Goal: Communication & Community: Answer question/provide support

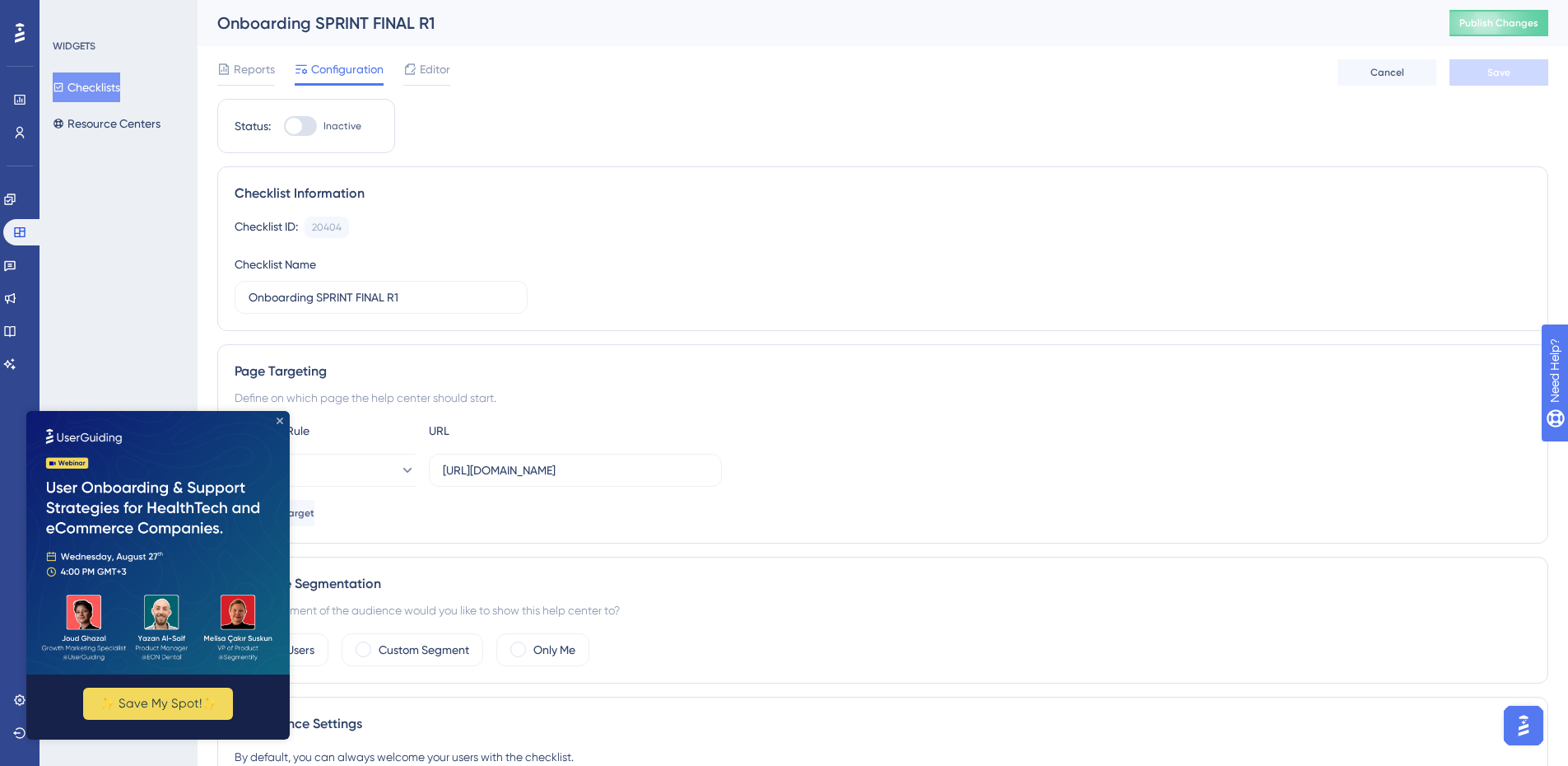
drag, startPoint x: 277, startPoint y: 420, endPoint x: 1538, endPoint y: 819, distance: 1322.6
click at [277, 420] on icon "Close Preview" at bounding box center [280, 420] width 7 height 7
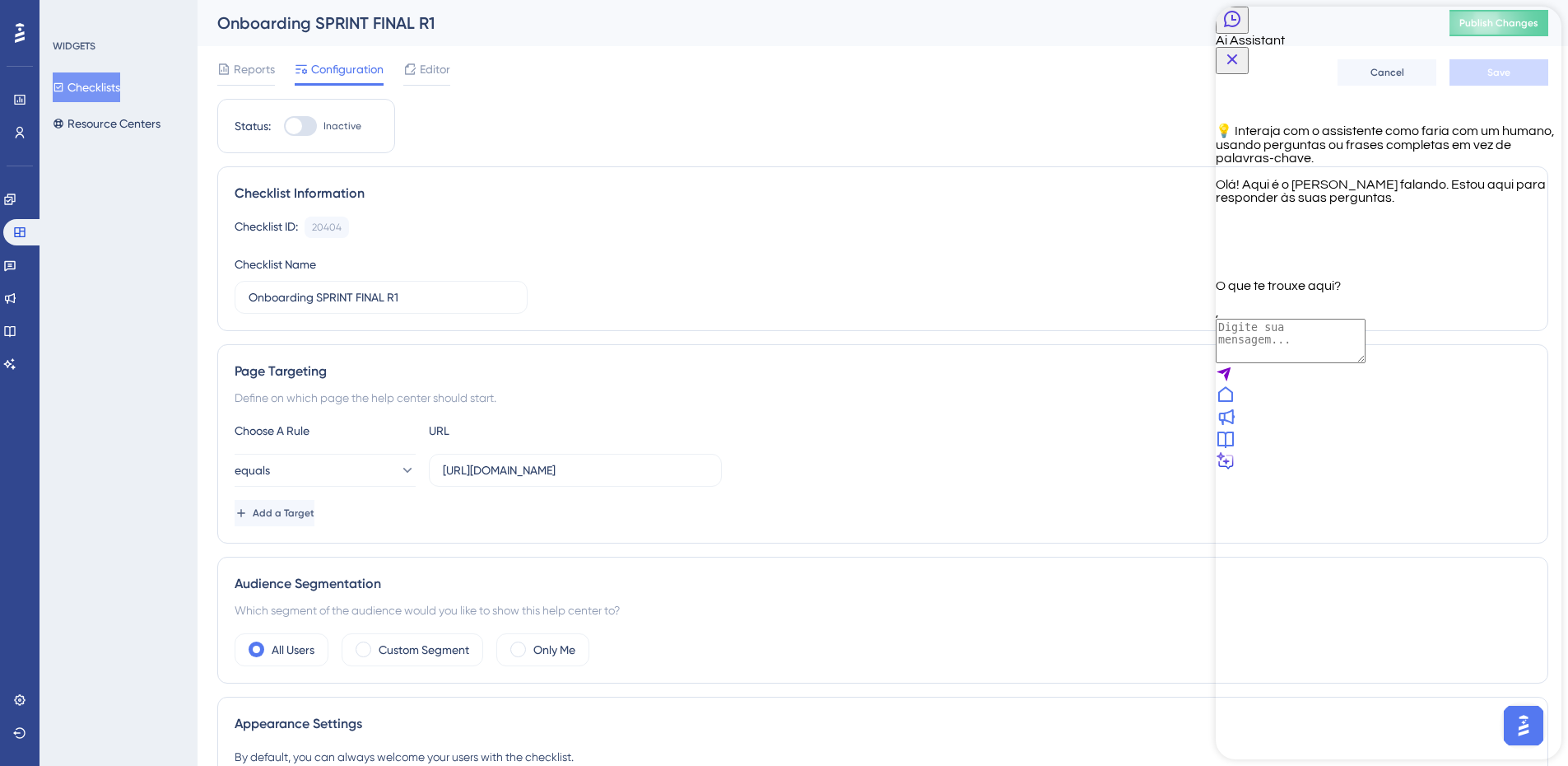
click at [1366, 363] on textarea "AI Assistant Text Input" at bounding box center [1291, 341] width 150 height 44
type textarea "d"
type textarea "falar com alguém"
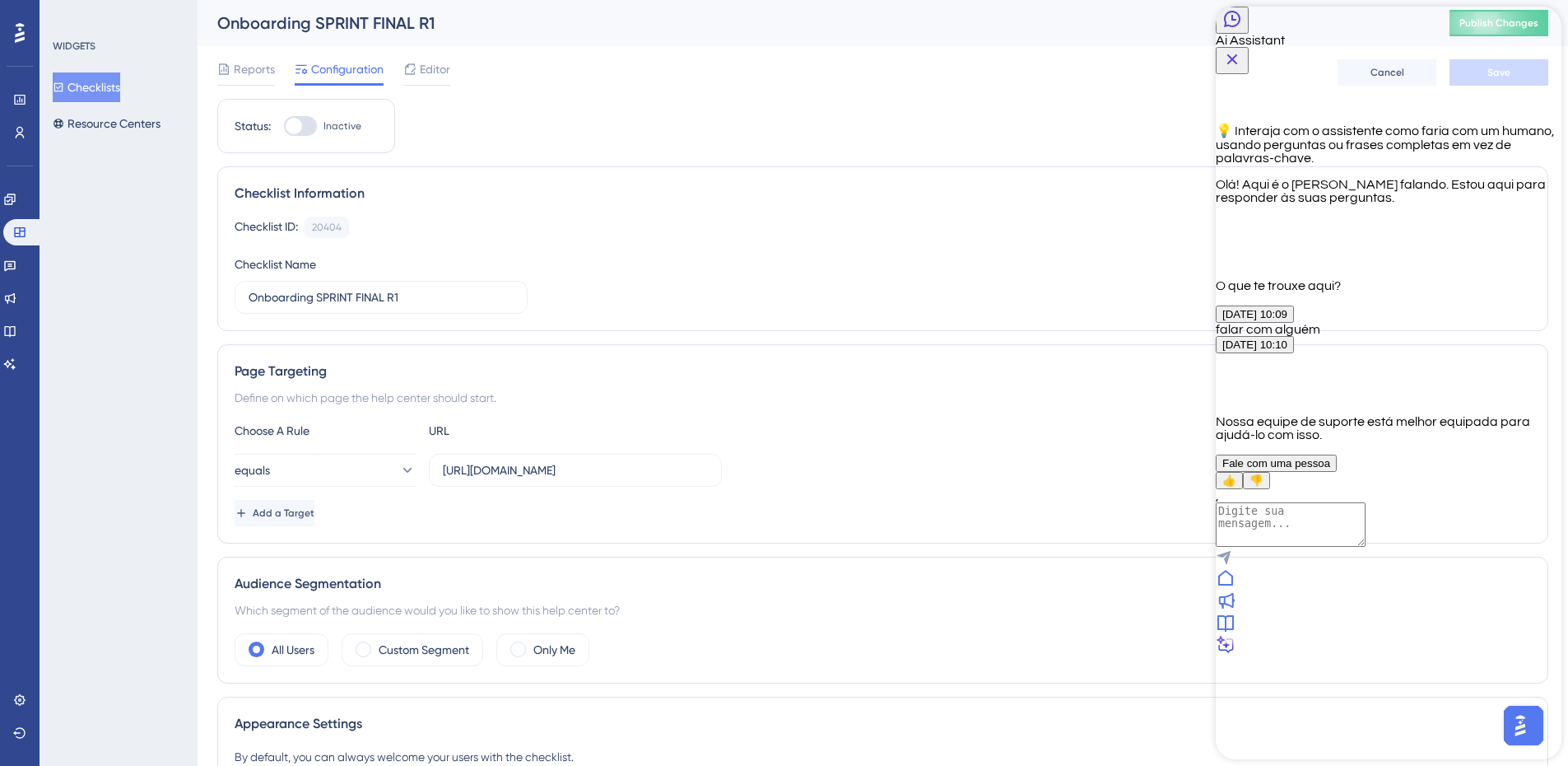
click at [1337, 472] on button "Fale com uma pessoa" at bounding box center [1276, 463] width 121 height 17
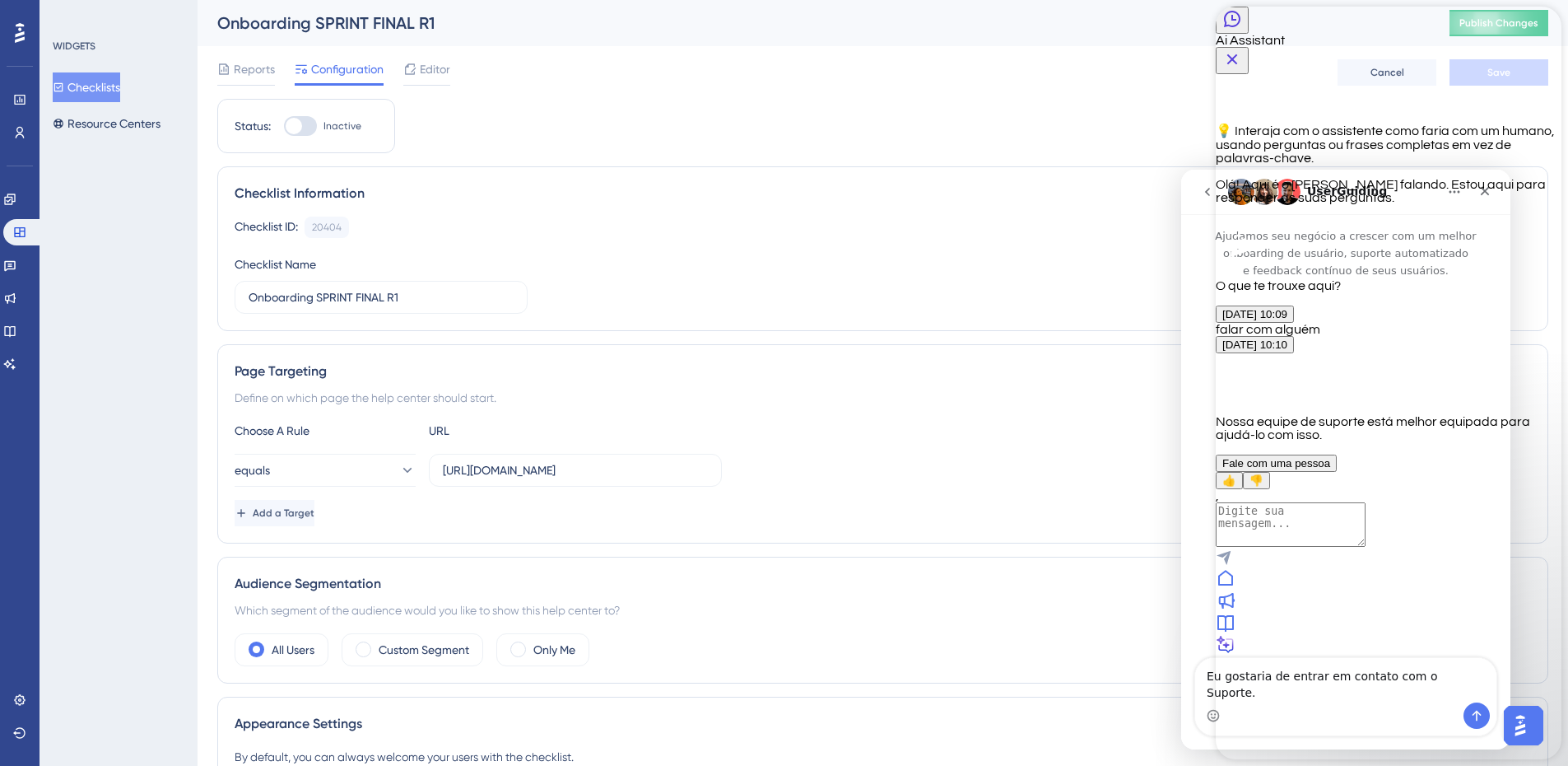
click at [1330, 470] on span "Fale com uma pessoa" at bounding box center [1277, 463] width 108 height 12
click at [1243, 49] on icon "Close Button" at bounding box center [1233, 59] width 20 height 20
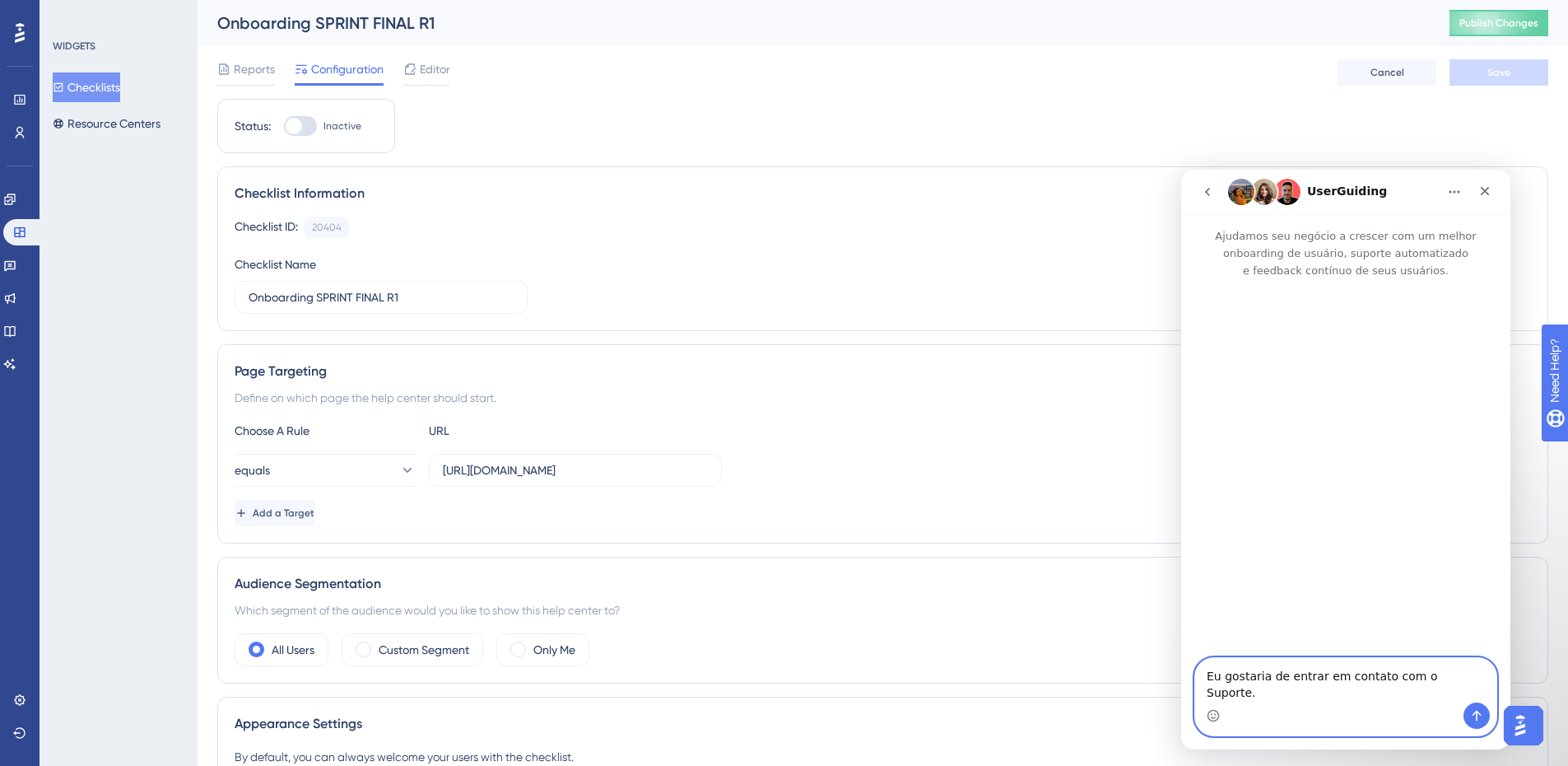
click at [1340, 693] on textarea "Eu gostaria de entrar em contato com o Suporte." at bounding box center [1346, 679] width 301 height 44
drag, startPoint x: 1466, startPoint y: 694, endPoint x: 1138, endPoint y: 684, distance: 328.2
click html "UserGuiding Ajudamos seu negócio a crescer com um melhor onboarding de usuário,…"
click at [1485, 714] on button "Enviar mensagem…" at bounding box center [1477, 716] width 27 height 27
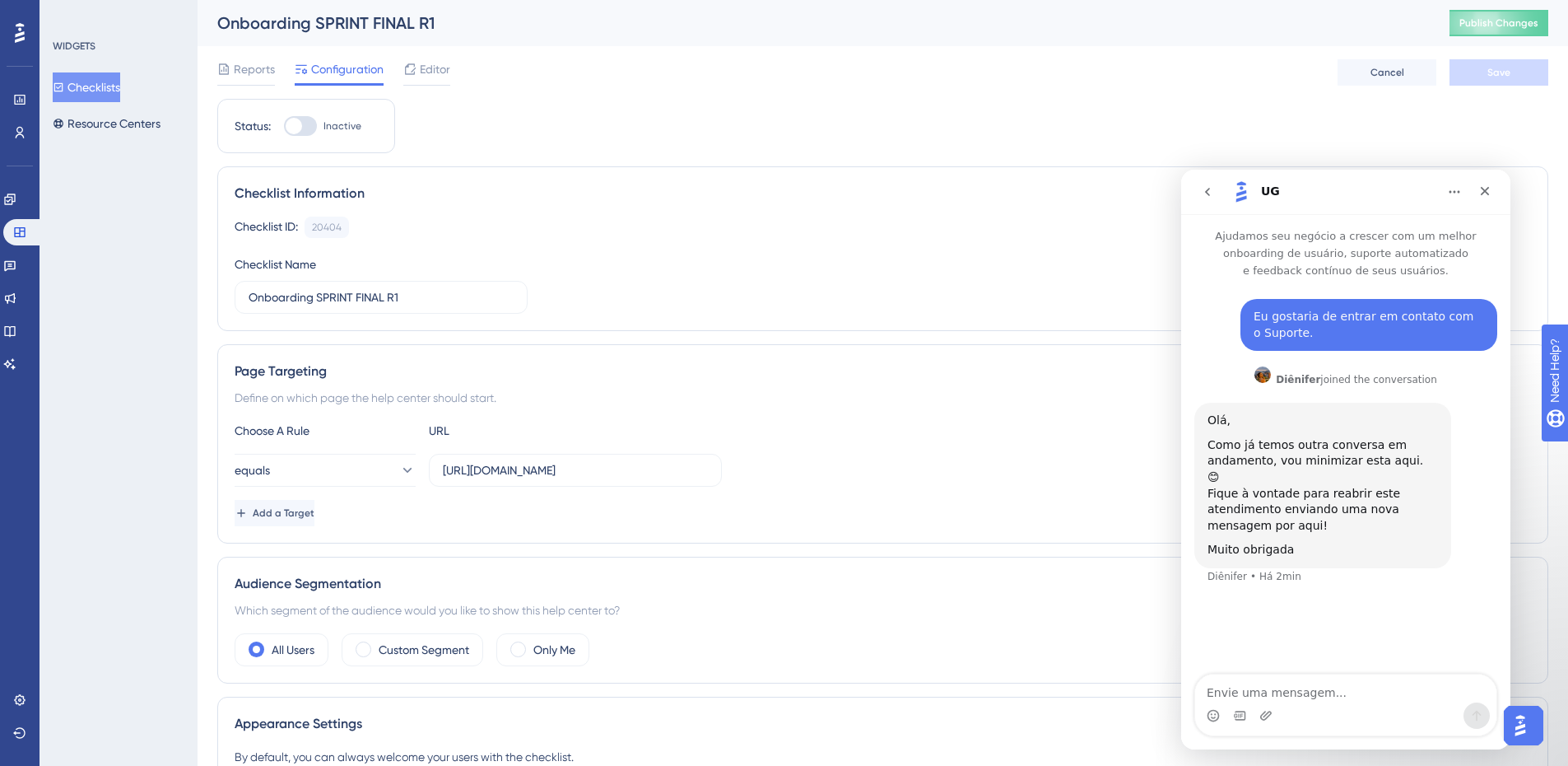
click at [1208, 195] on icon "go back" at bounding box center [1208, 192] width 5 height 8
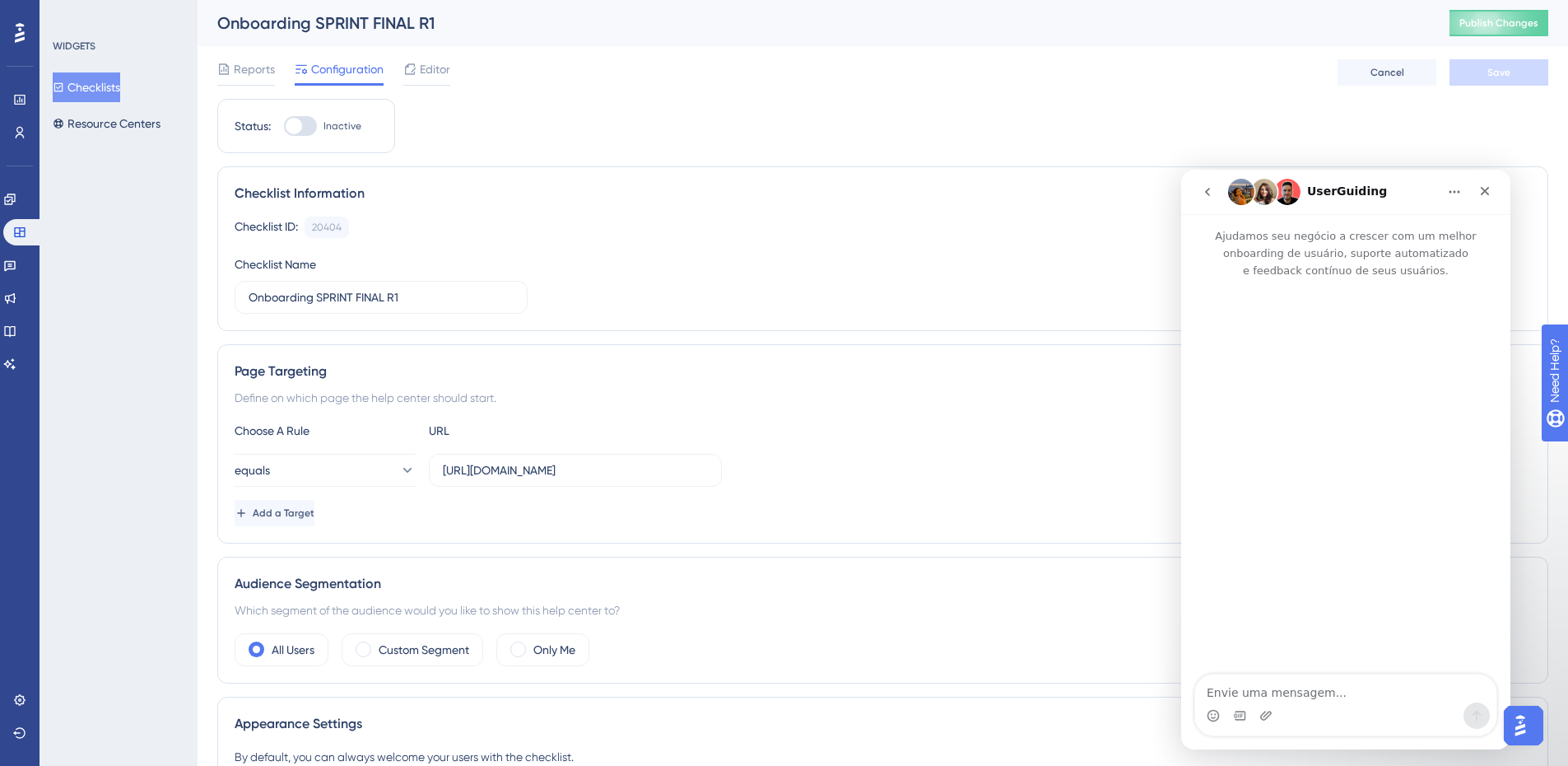
click at [1208, 189] on icon "go back" at bounding box center [1208, 192] width 13 height 13
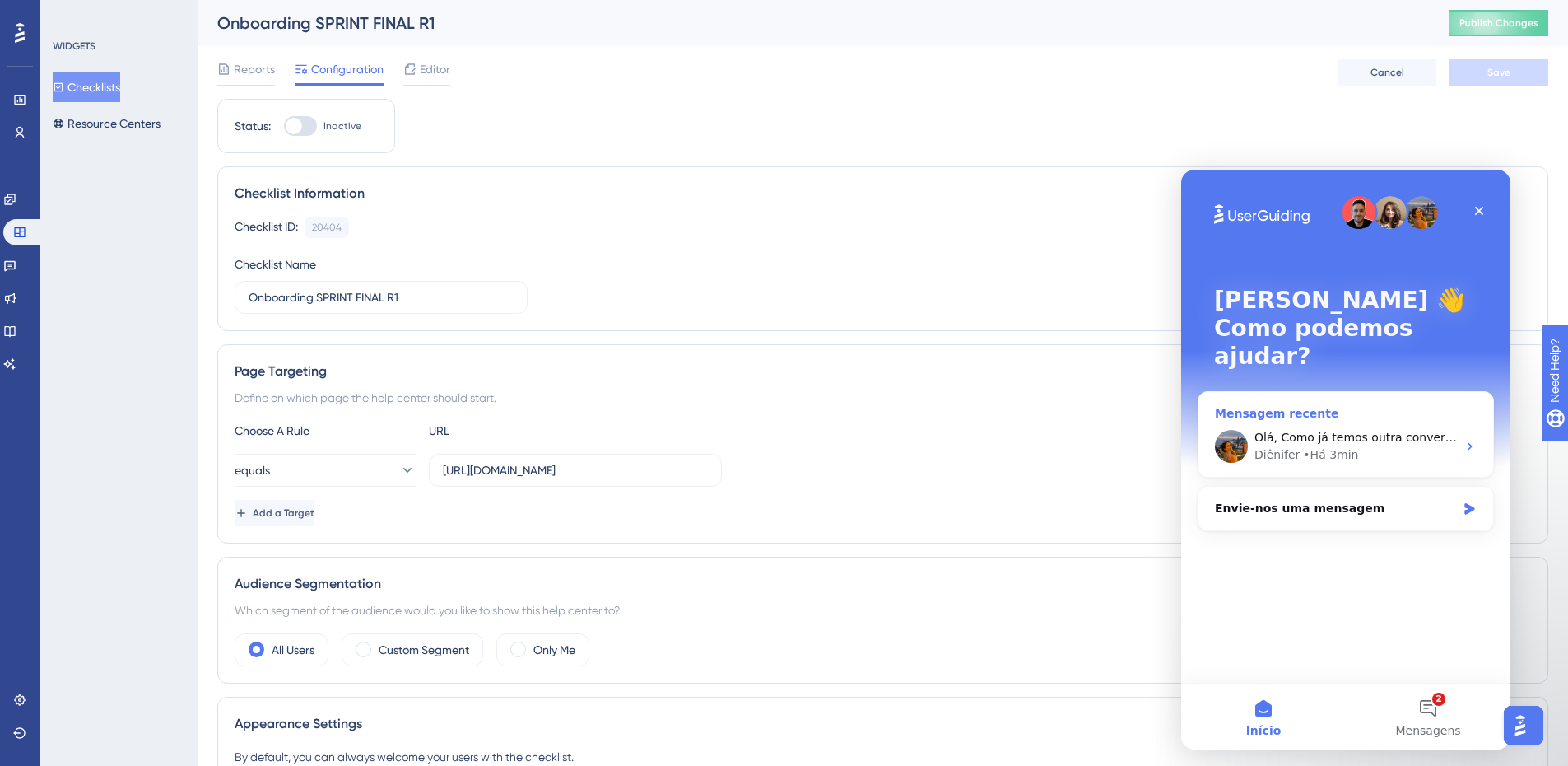
click at [1378, 429] on div "Olá, Como já temos outra conversa em andamento, vou minimizar esta aqui. 😊 Fiqu…" at bounding box center [1355, 437] width 202 height 17
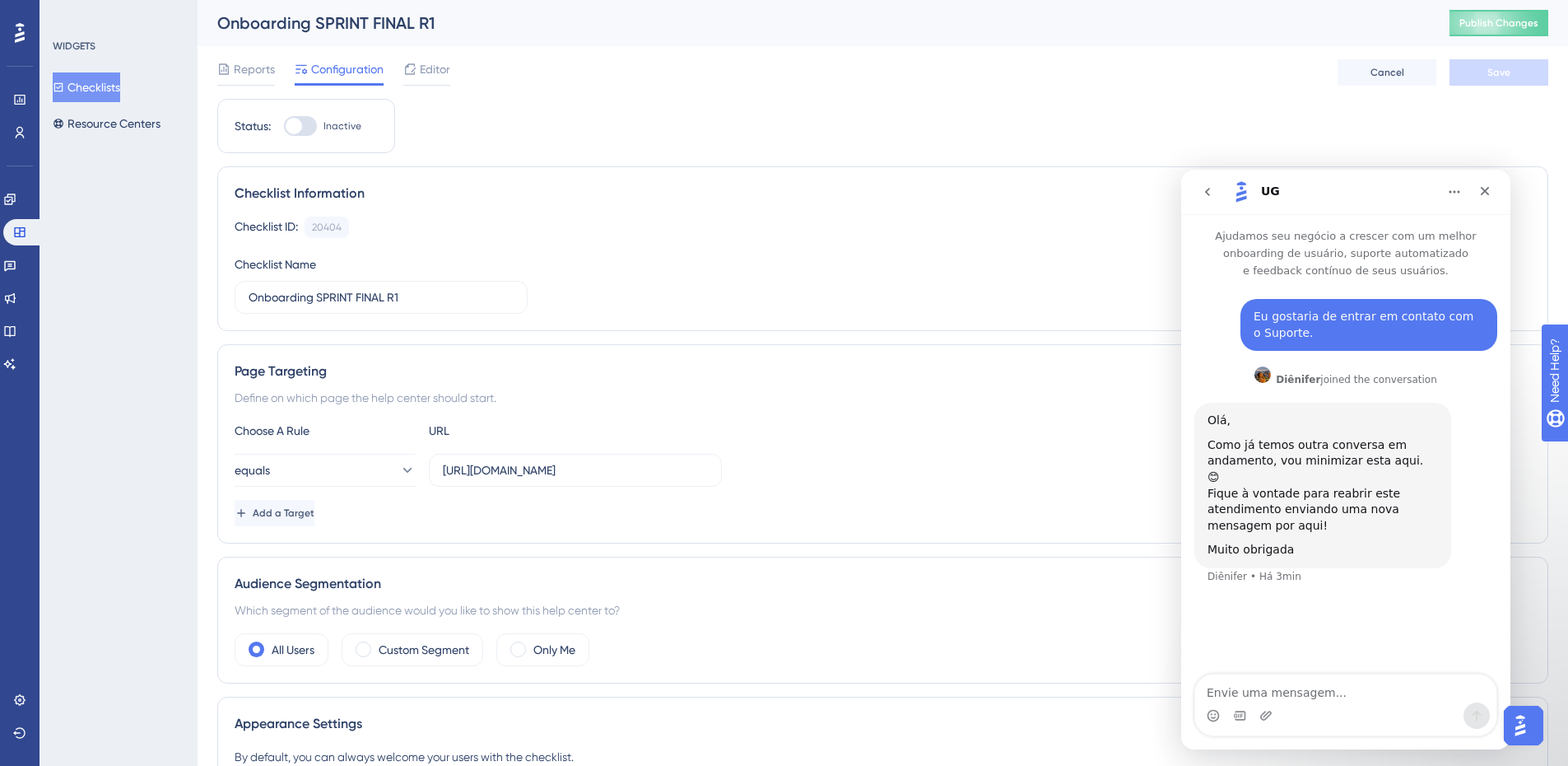
click at [1214, 196] on button "go back" at bounding box center [1208, 192] width 32 height 32
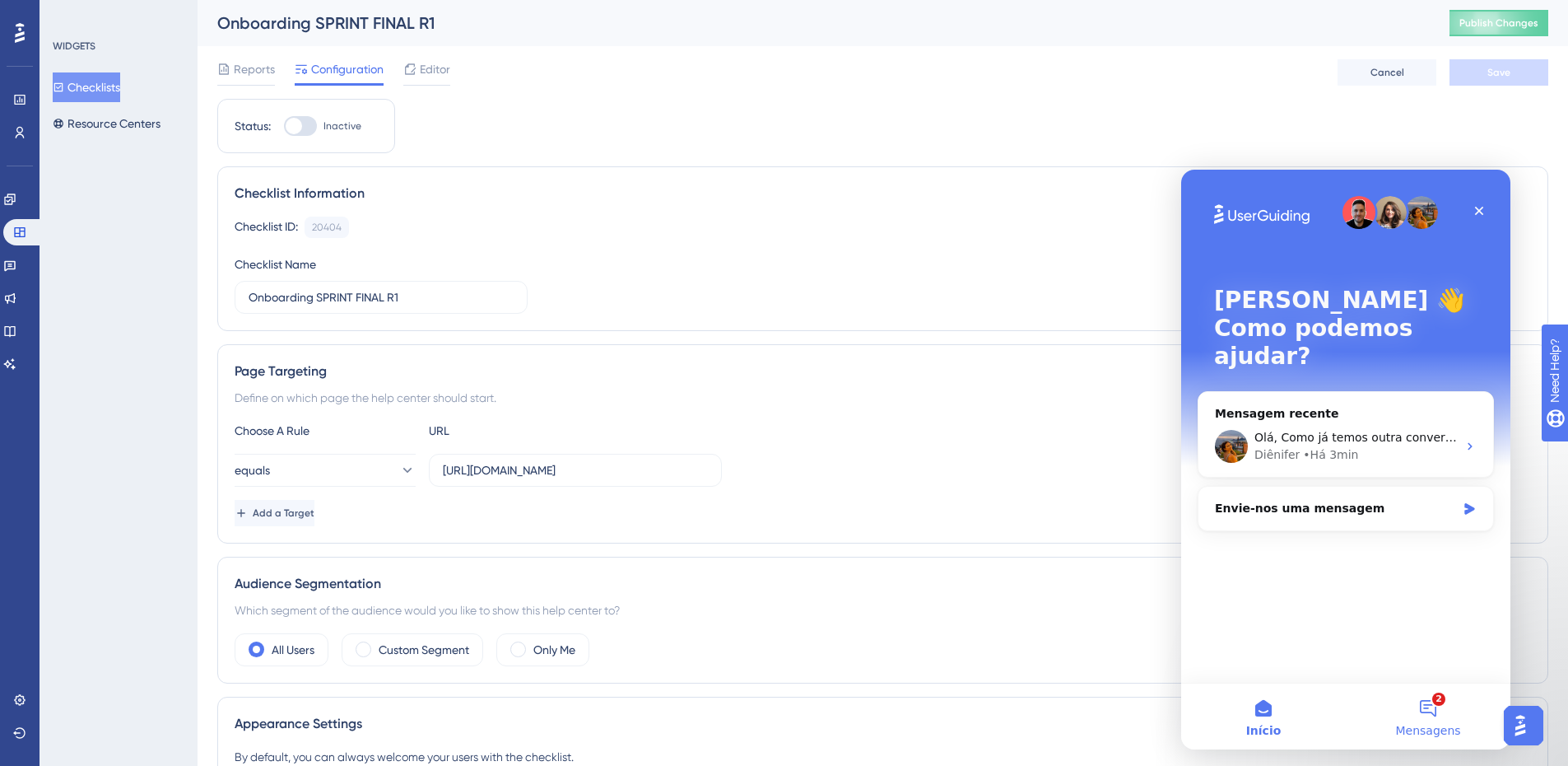
click at [1450, 711] on button "2 Mensagens" at bounding box center [1428, 716] width 165 height 66
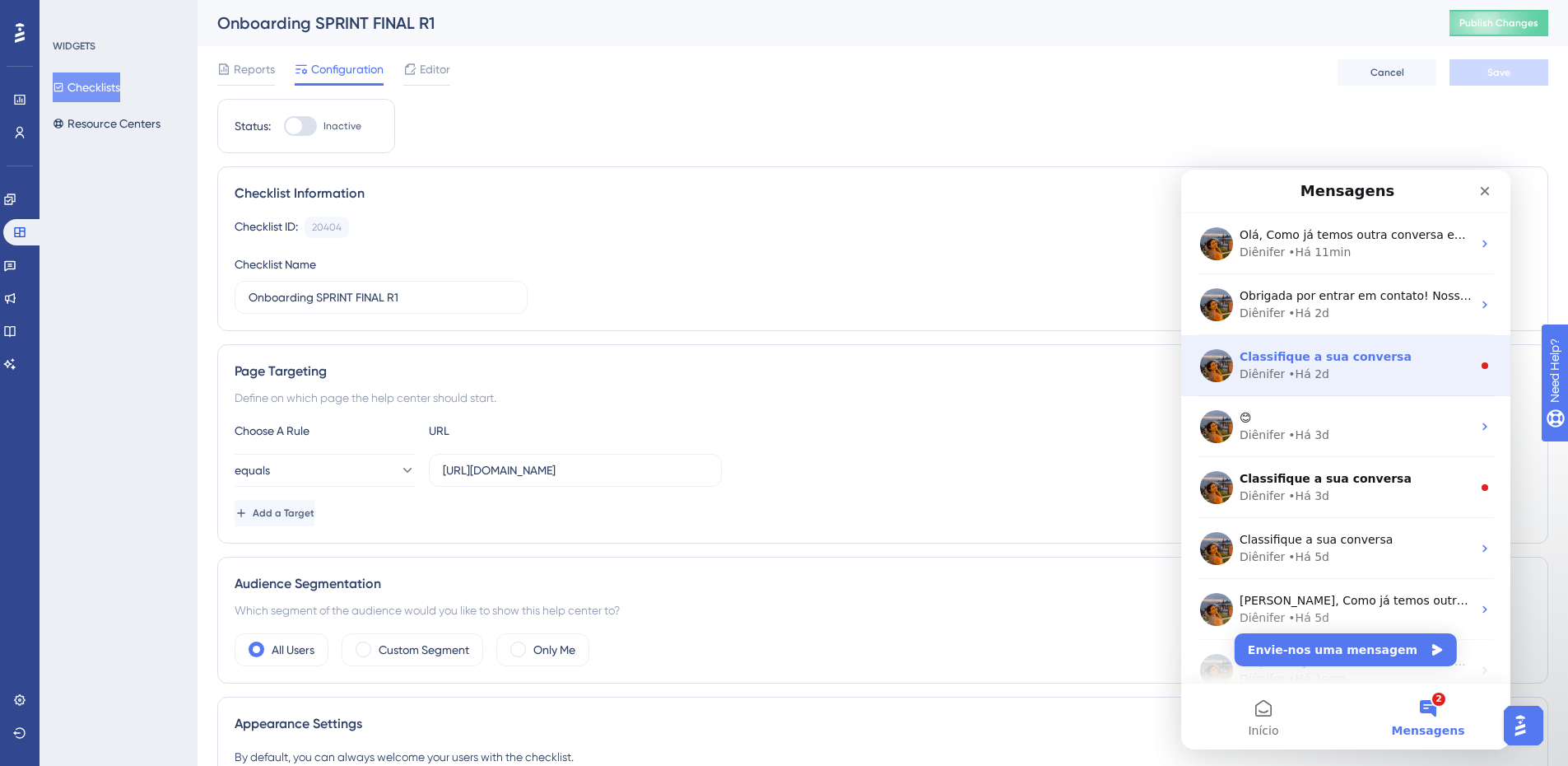
click at [1406, 372] on div "Diênifer • Há 2d" at bounding box center [1356, 374] width 232 height 17
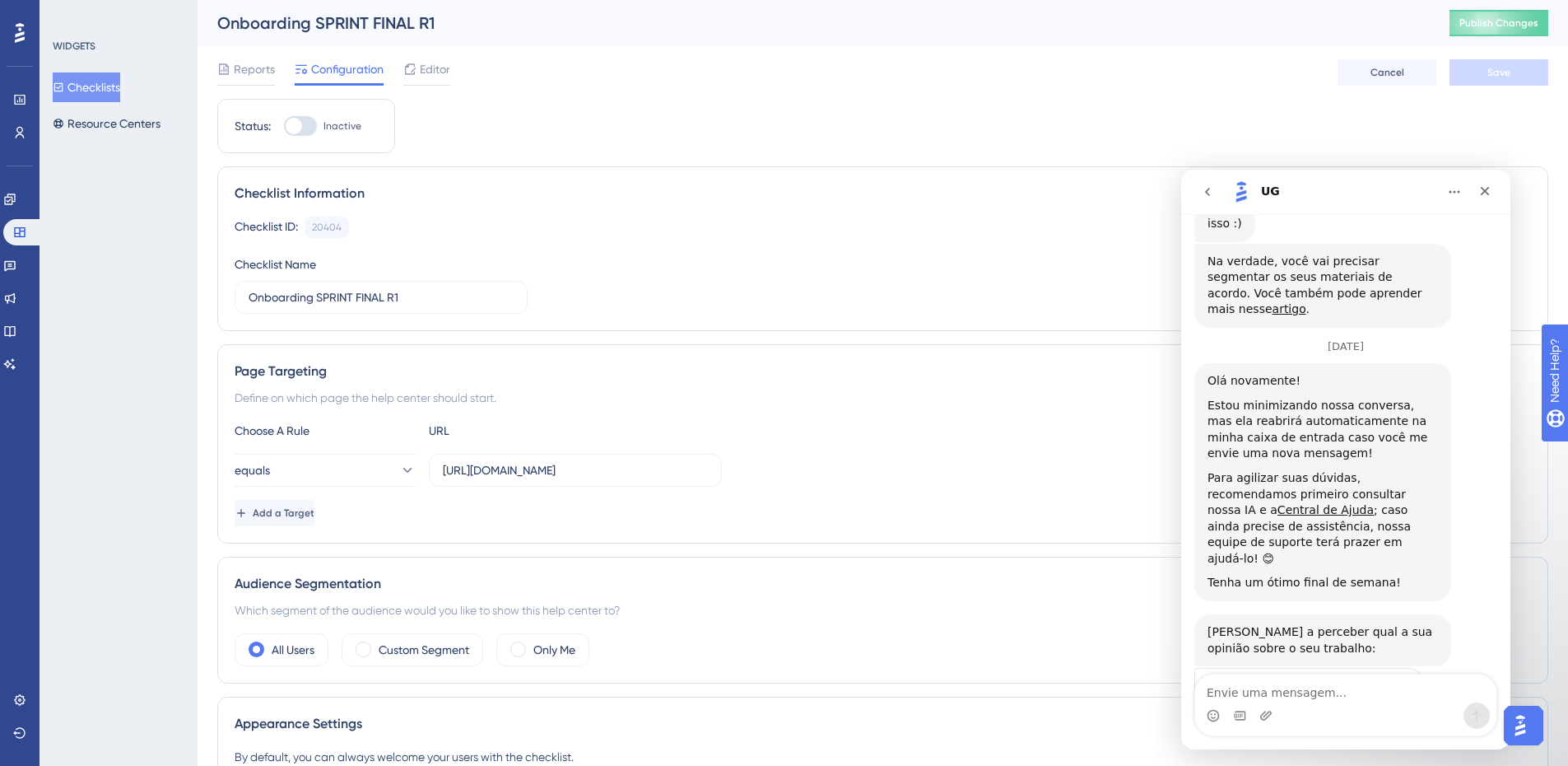
scroll to position [2679, 0]
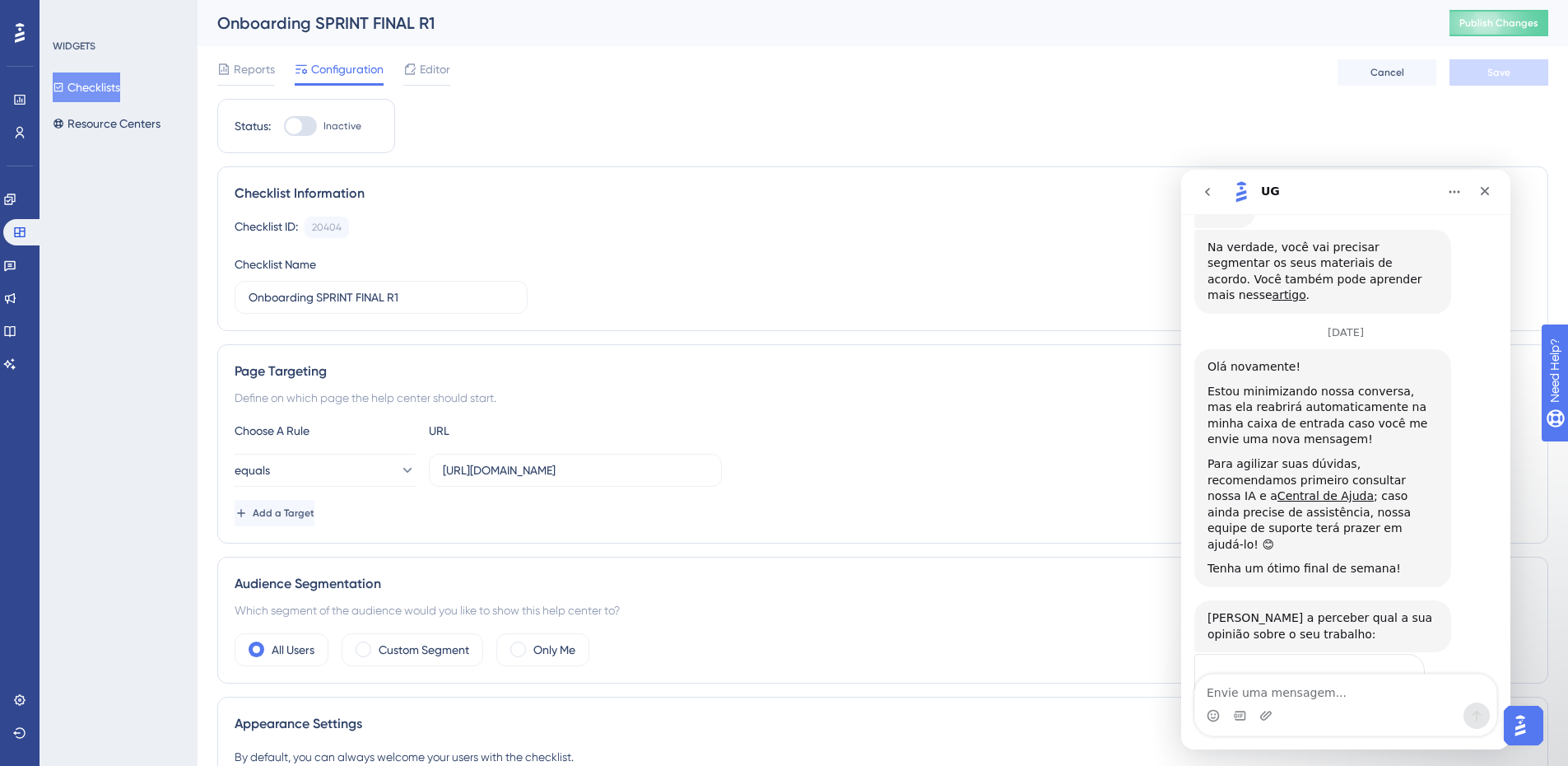
click at [1210, 200] on button "go back" at bounding box center [1208, 192] width 32 height 32
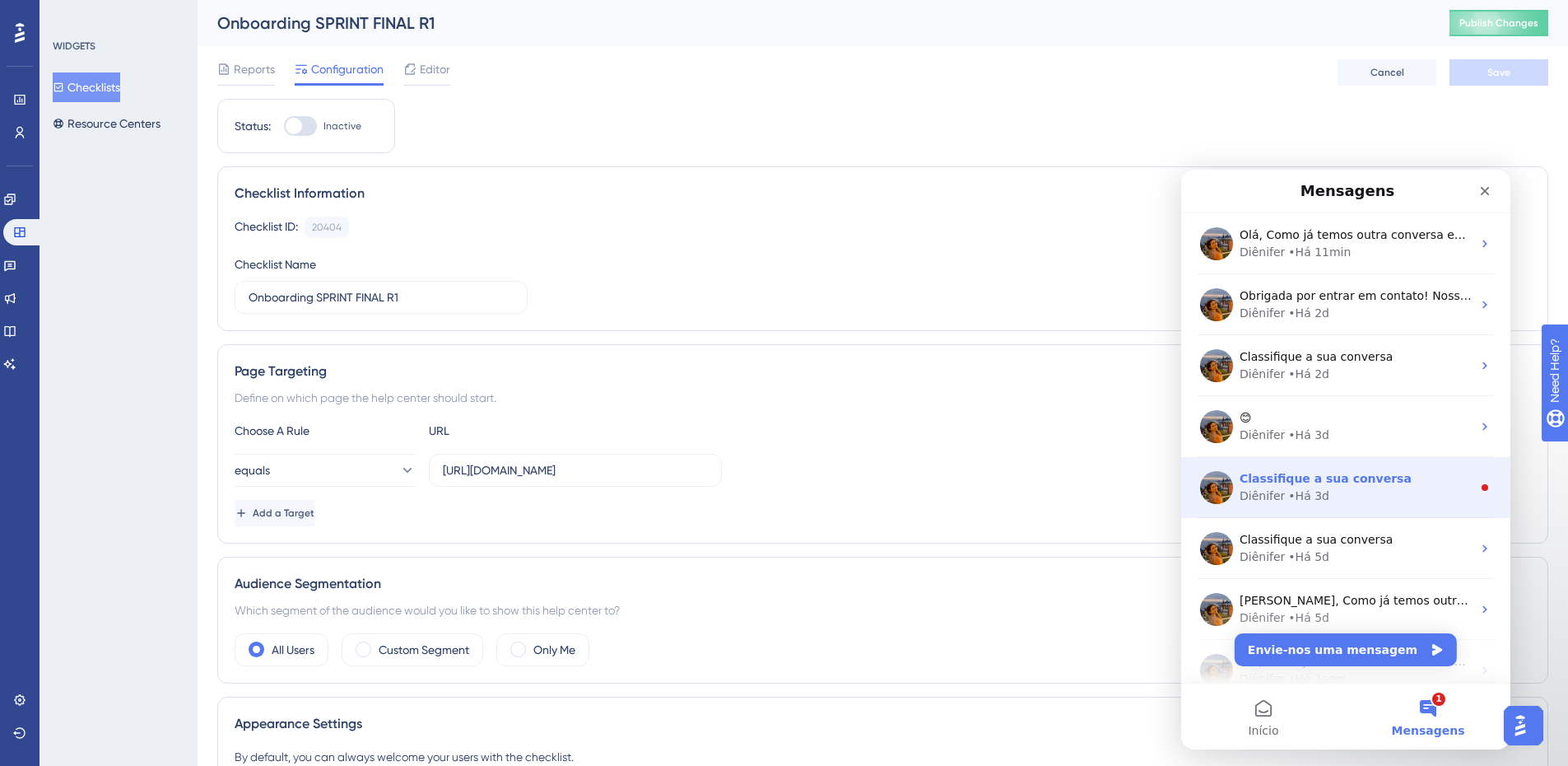
click at [1377, 476] on div "Classifique a sua conversa" at bounding box center [1356, 479] width 232 height 17
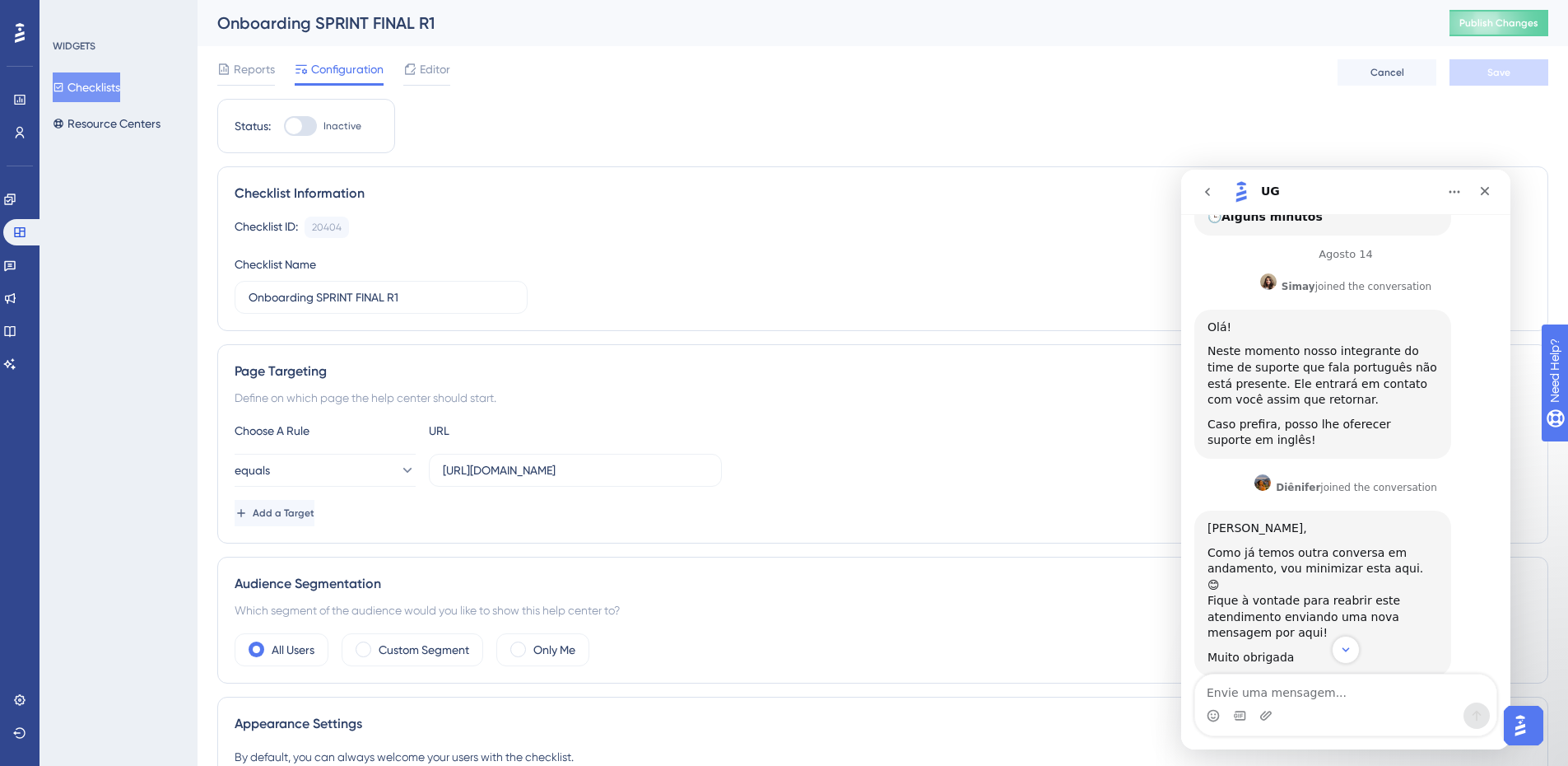
scroll to position [410, 0]
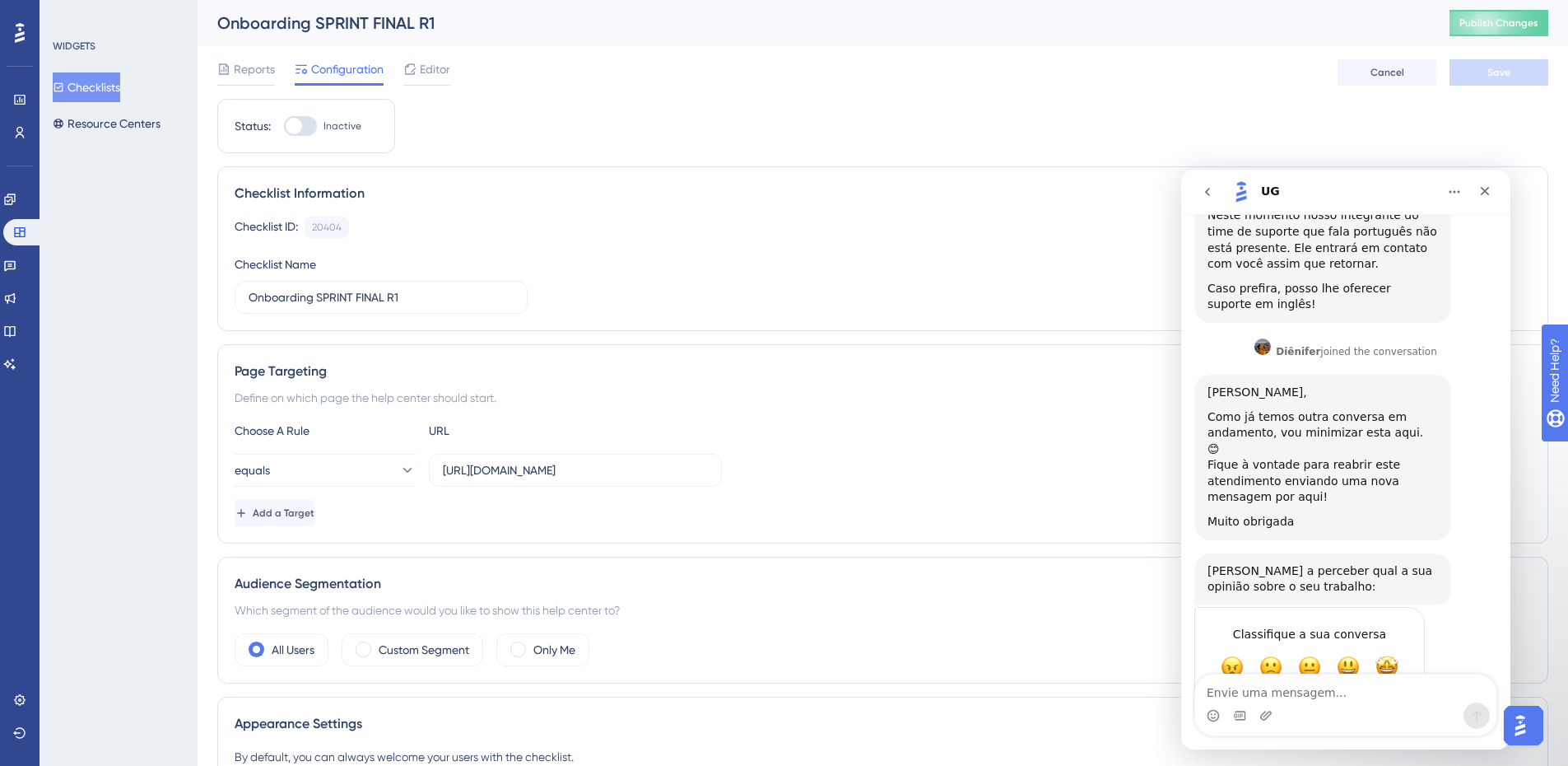
click at [1205, 190] on icon "go back" at bounding box center [1208, 192] width 13 height 13
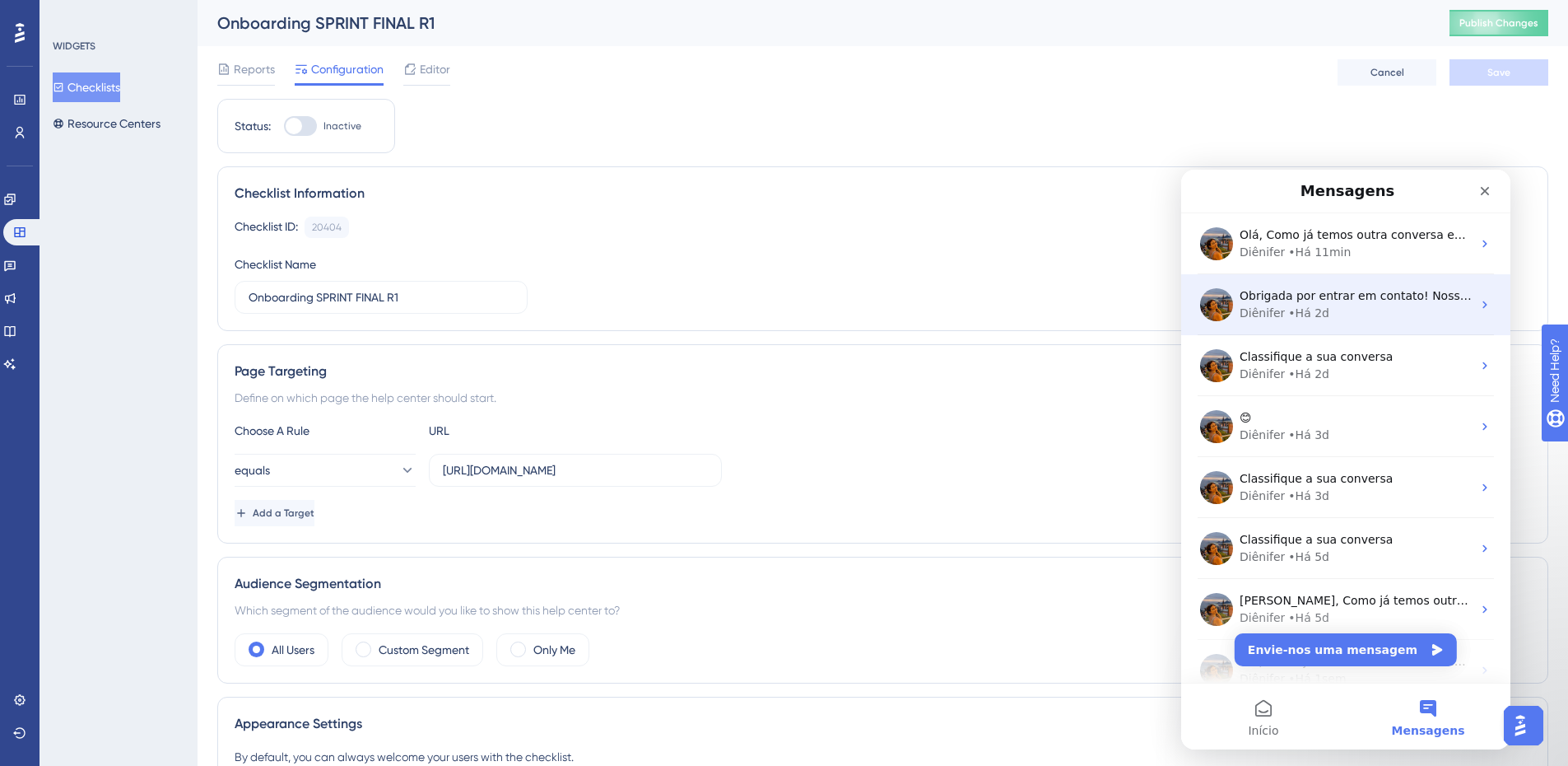
click at [1373, 308] on div "Diênifer • Há 2d" at bounding box center [1356, 313] width 232 height 17
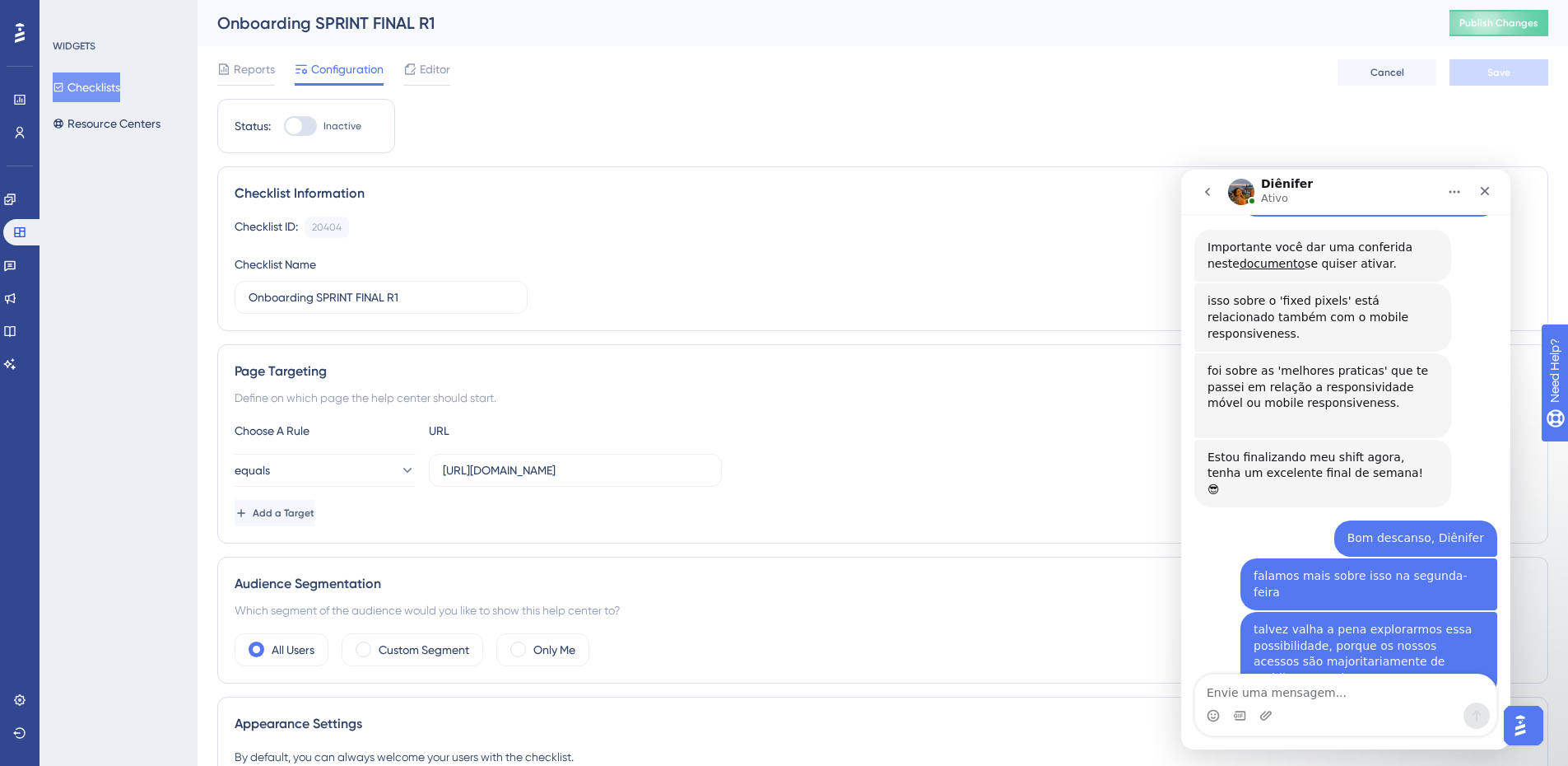
scroll to position [1445, 0]
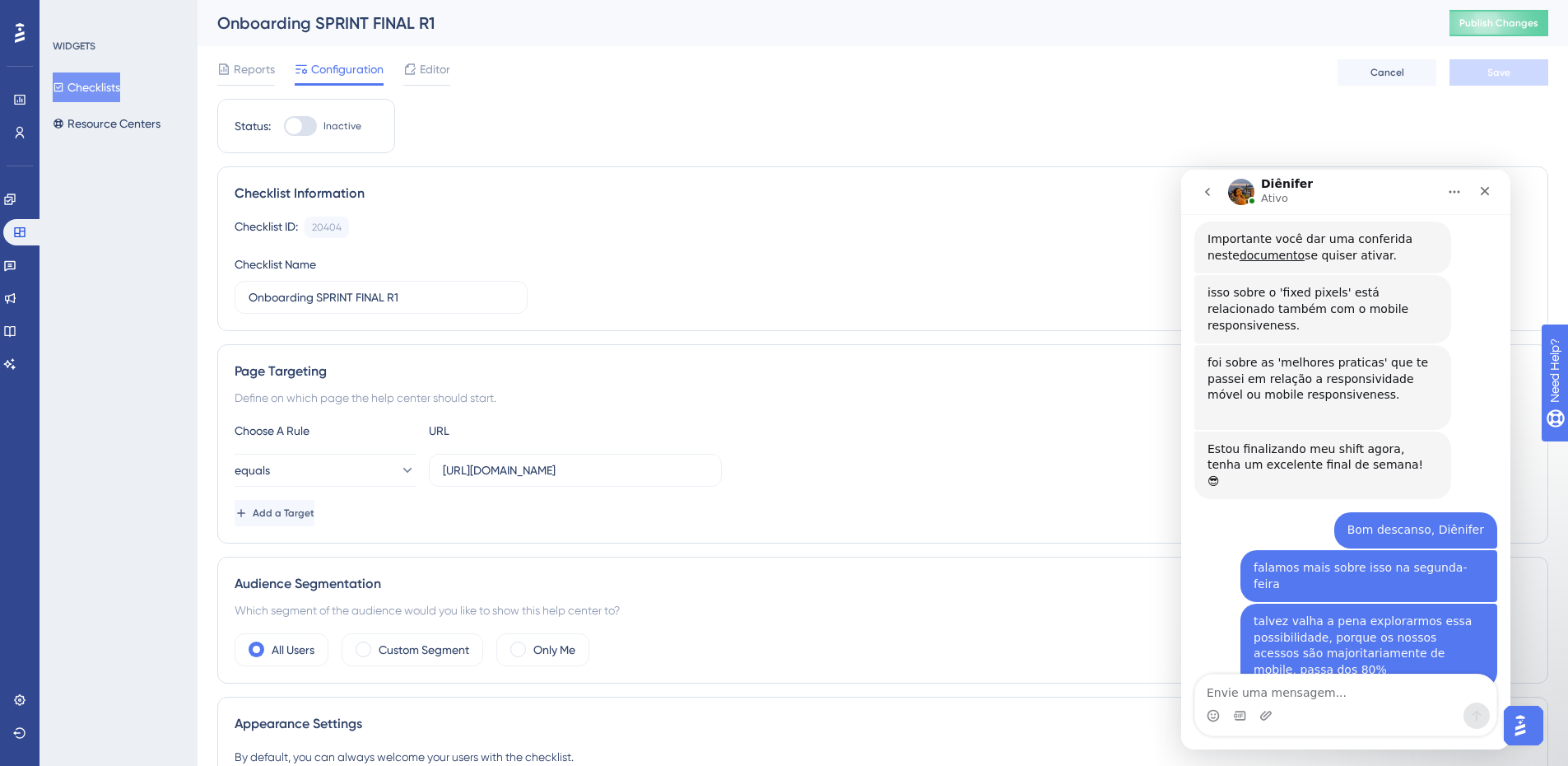
click at [1370, 694] on textarea "Envie uma mensagem..." at bounding box center [1346, 689] width 301 height 28
type textarea "Olá"
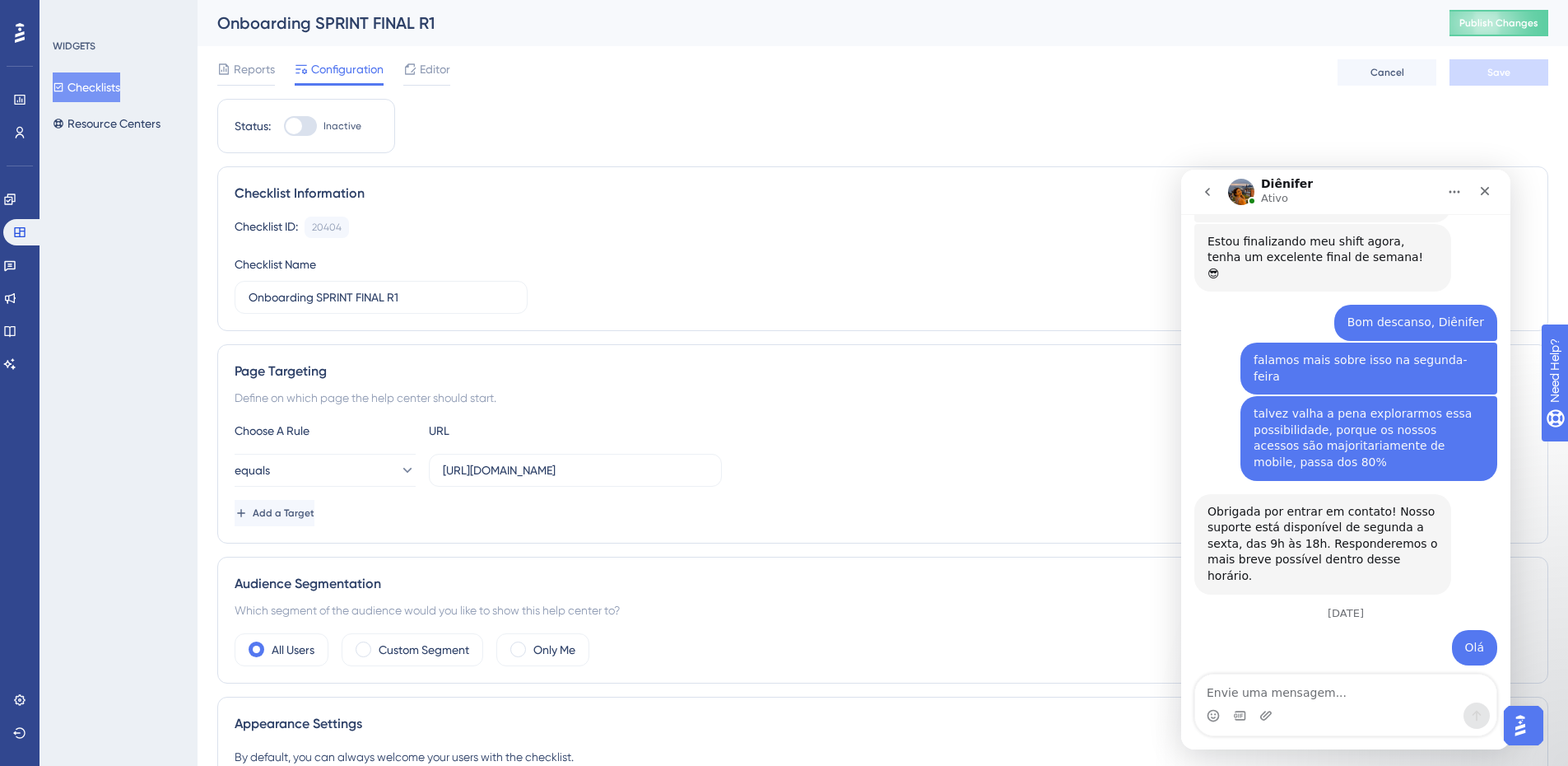
scroll to position [1611, 0]
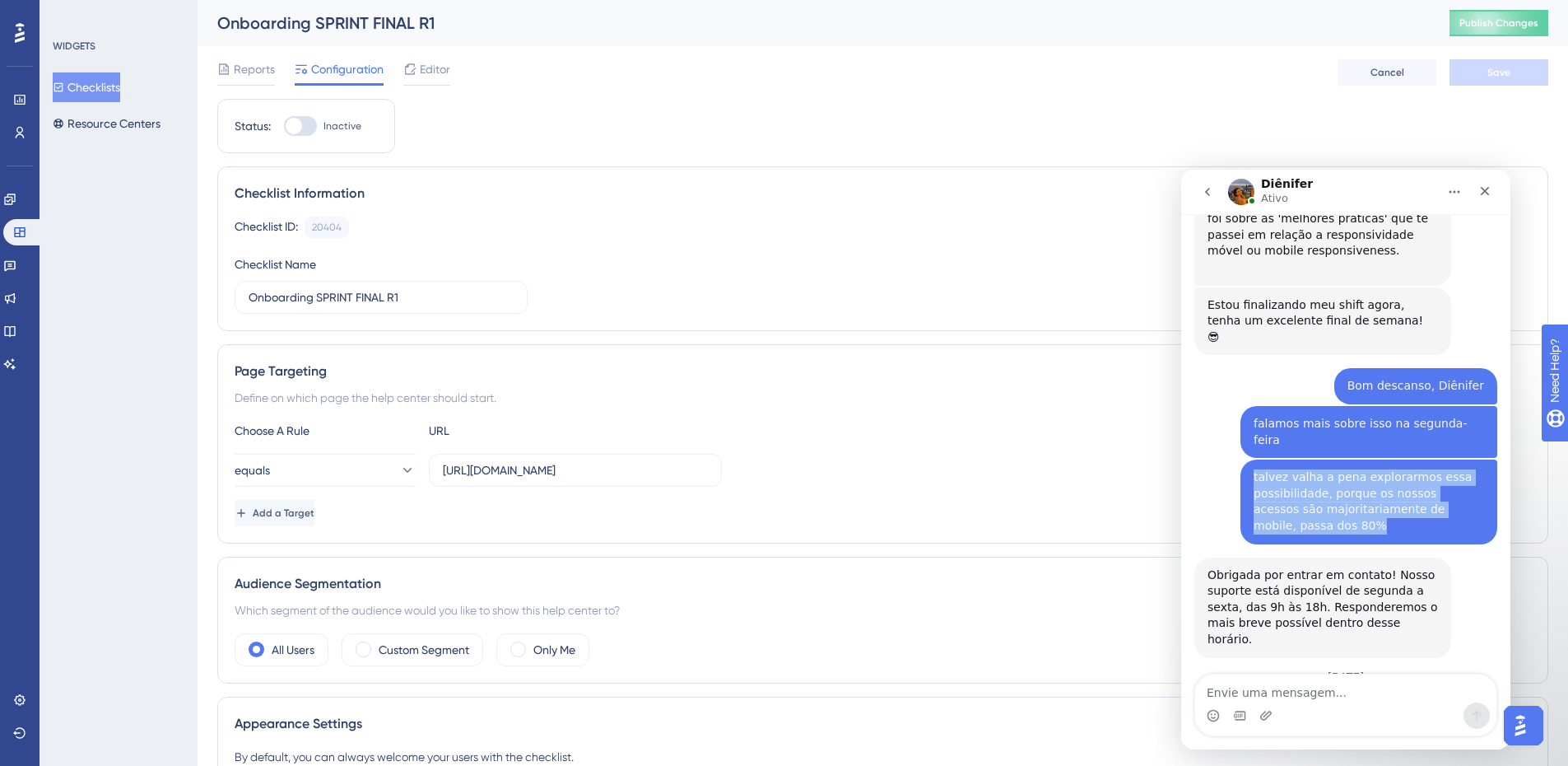
drag, startPoint x: 1243, startPoint y: 346, endPoint x: 1487, endPoint y: 400, distance: 249.9
click at [1487, 460] on div "talvez valha a pena explorarmos essa possibilidade, porque os nossos acessos sã…" at bounding box center [1346, 508] width 303 height 97
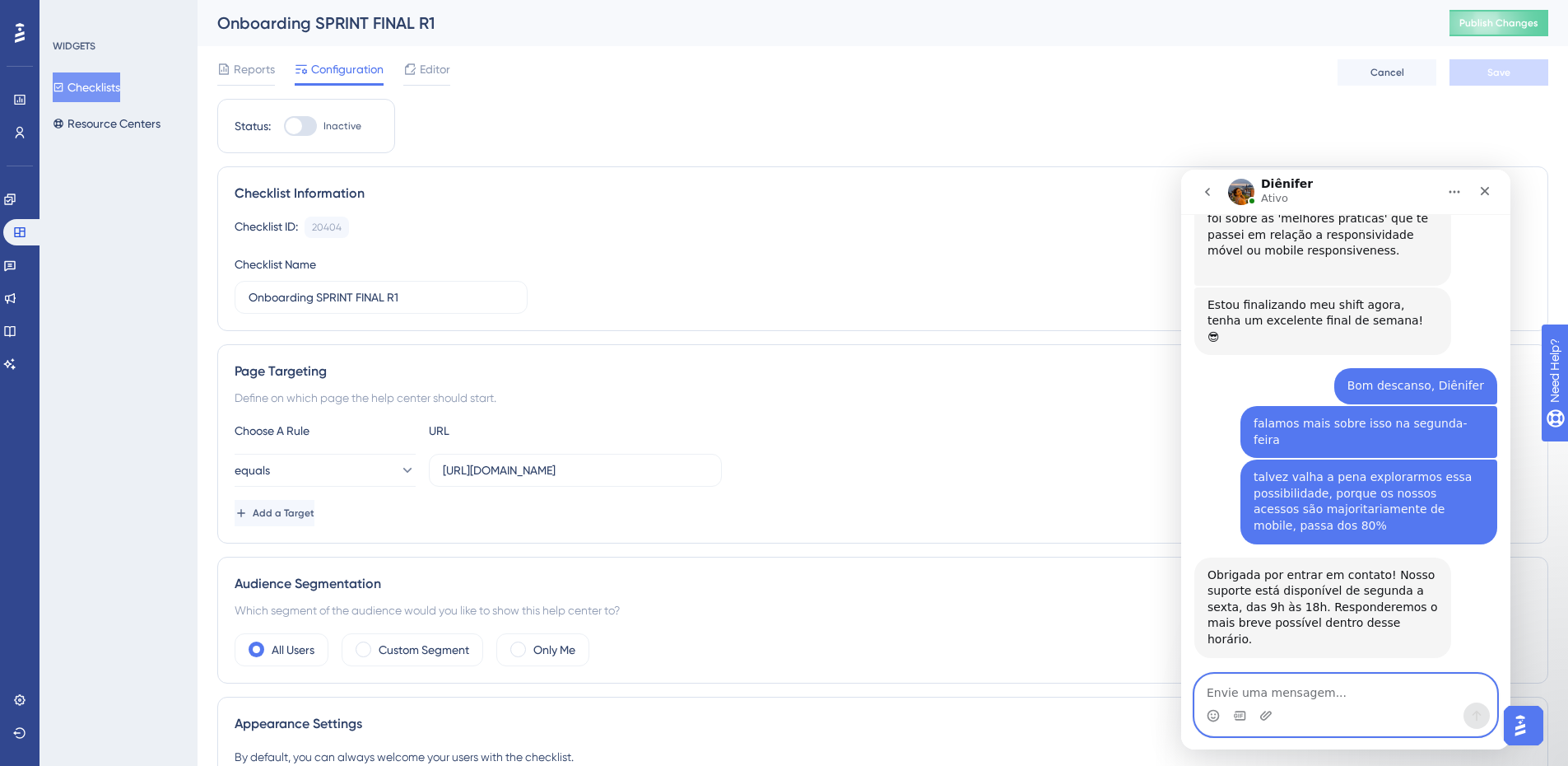
click at [1326, 684] on textarea "Envie uma mensagem..." at bounding box center [1346, 689] width 301 height 28
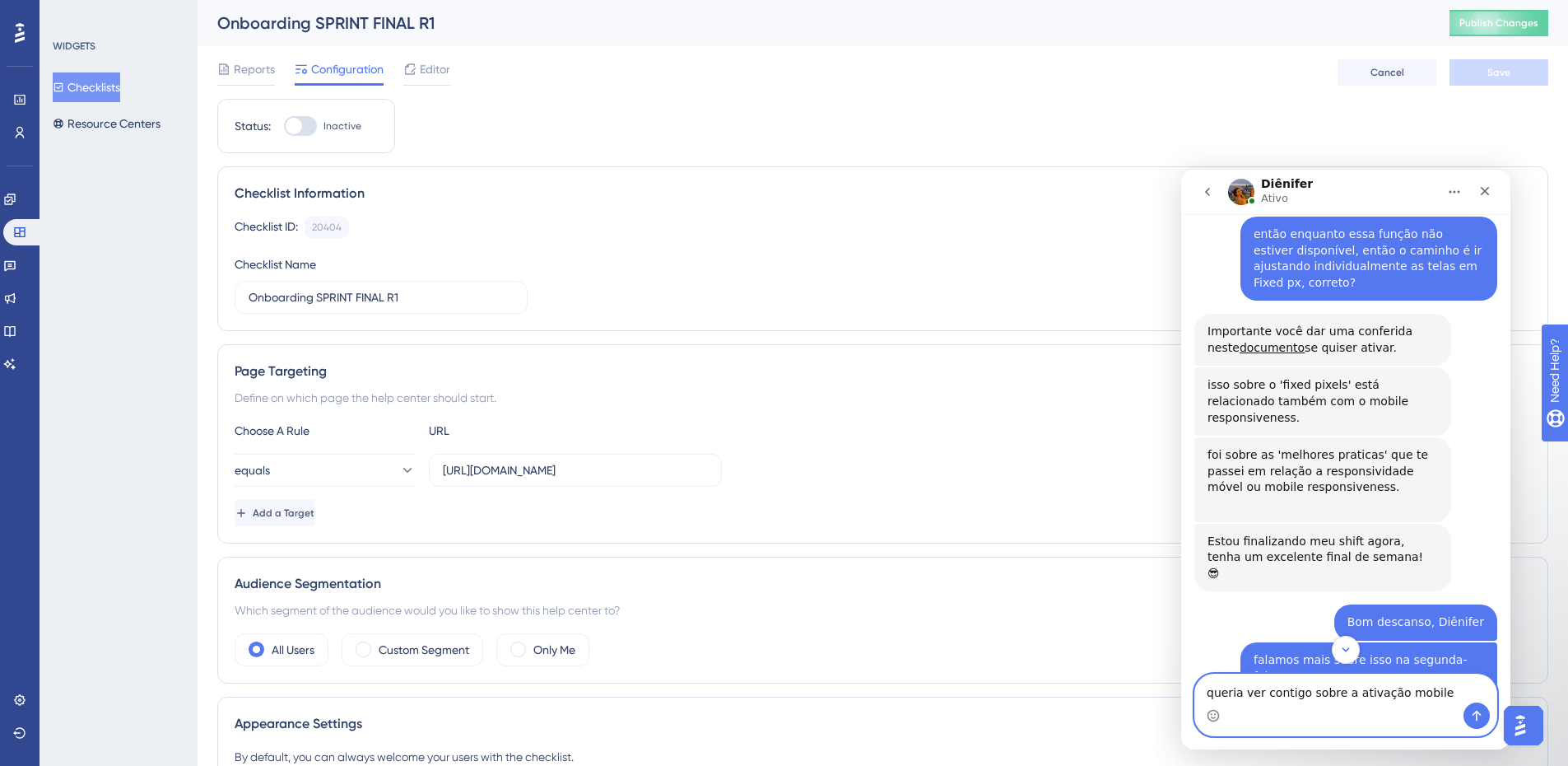
scroll to position [1364, 0]
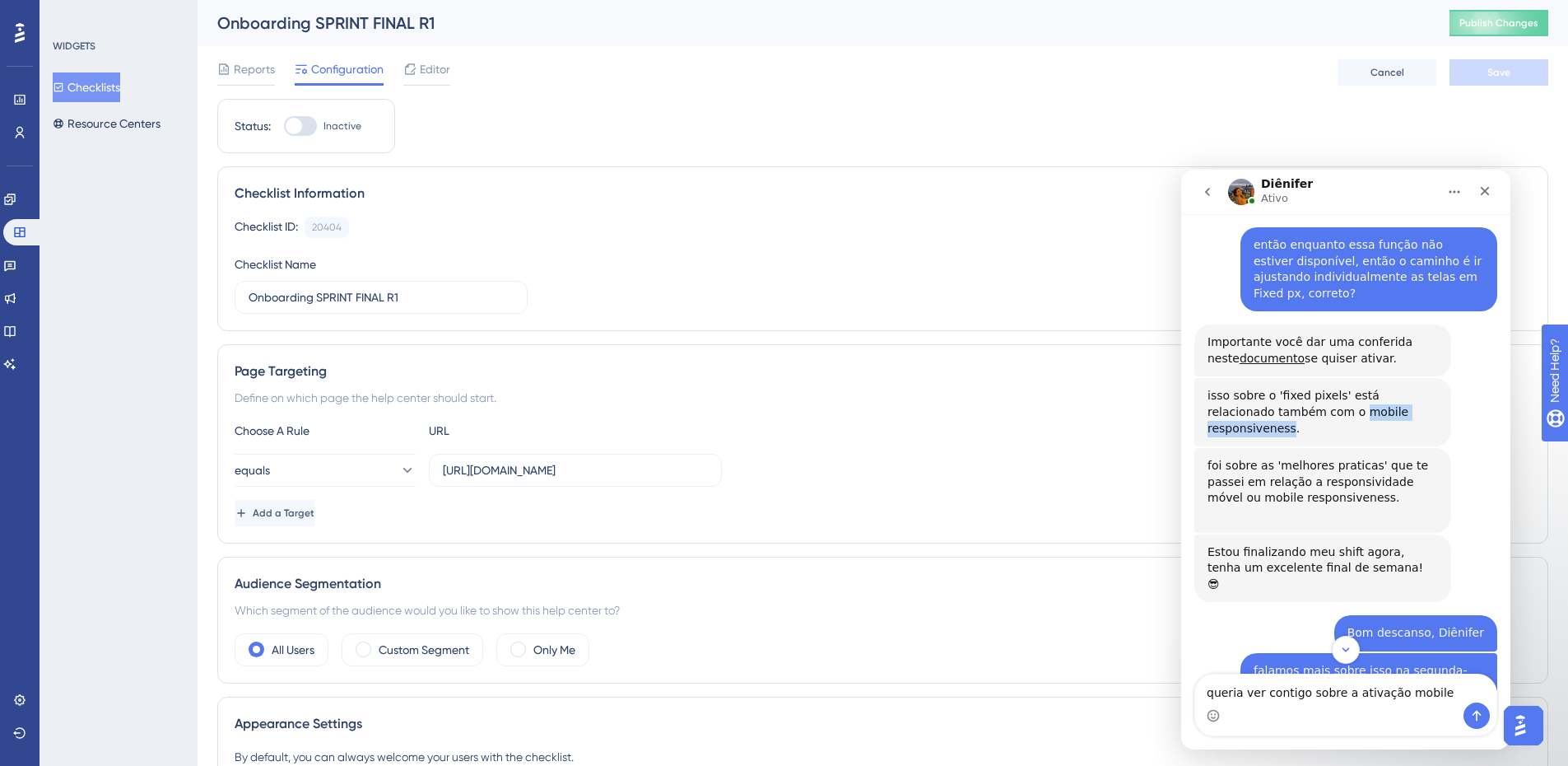
drag, startPoint x: 1291, startPoint y: 333, endPoint x: 1402, endPoint y: 341, distance: 111.3
click at [1402, 378] on div "isso sobre o 'fixed pixels' está relacionado também com o mobile responsiveness…" at bounding box center [1322, 412] width 257 height 68
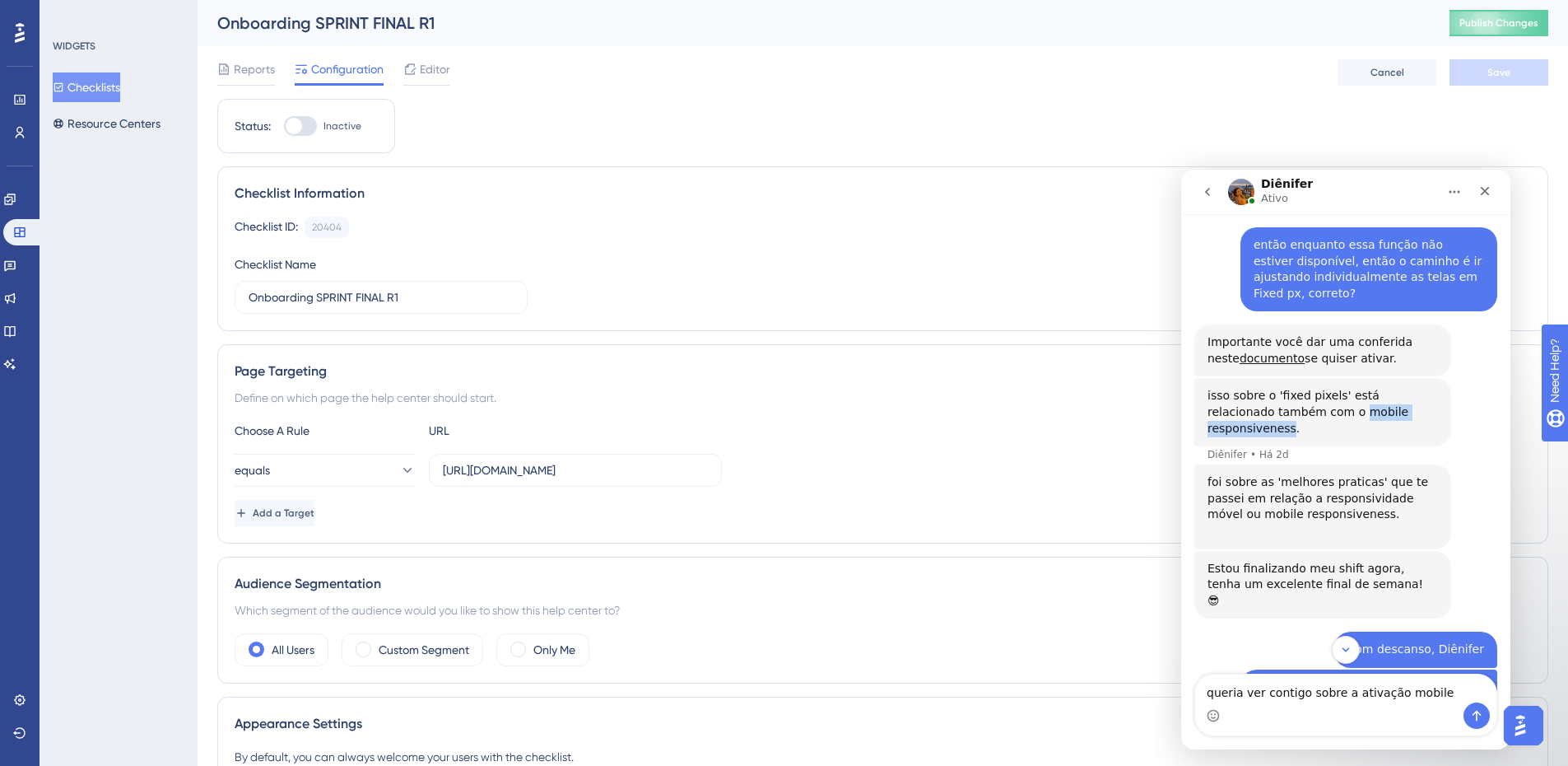
copy div "mobile responsiveness"
click at [1445, 695] on textarea "queria ver contigo sobre a ativação mobile" at bounding box center [1346, 689] width 301 height 28
drag, startPoint x: 1427, startPoint y: 694, endPoint x: 1387, endPoint y: 696, distance: 40.0
click at [1387, 696] on textarea "queria ver contigo sobre a ativação mobile" at bounding box center [1346, 689] width 301 height 28
paste textarea "responsiveness"
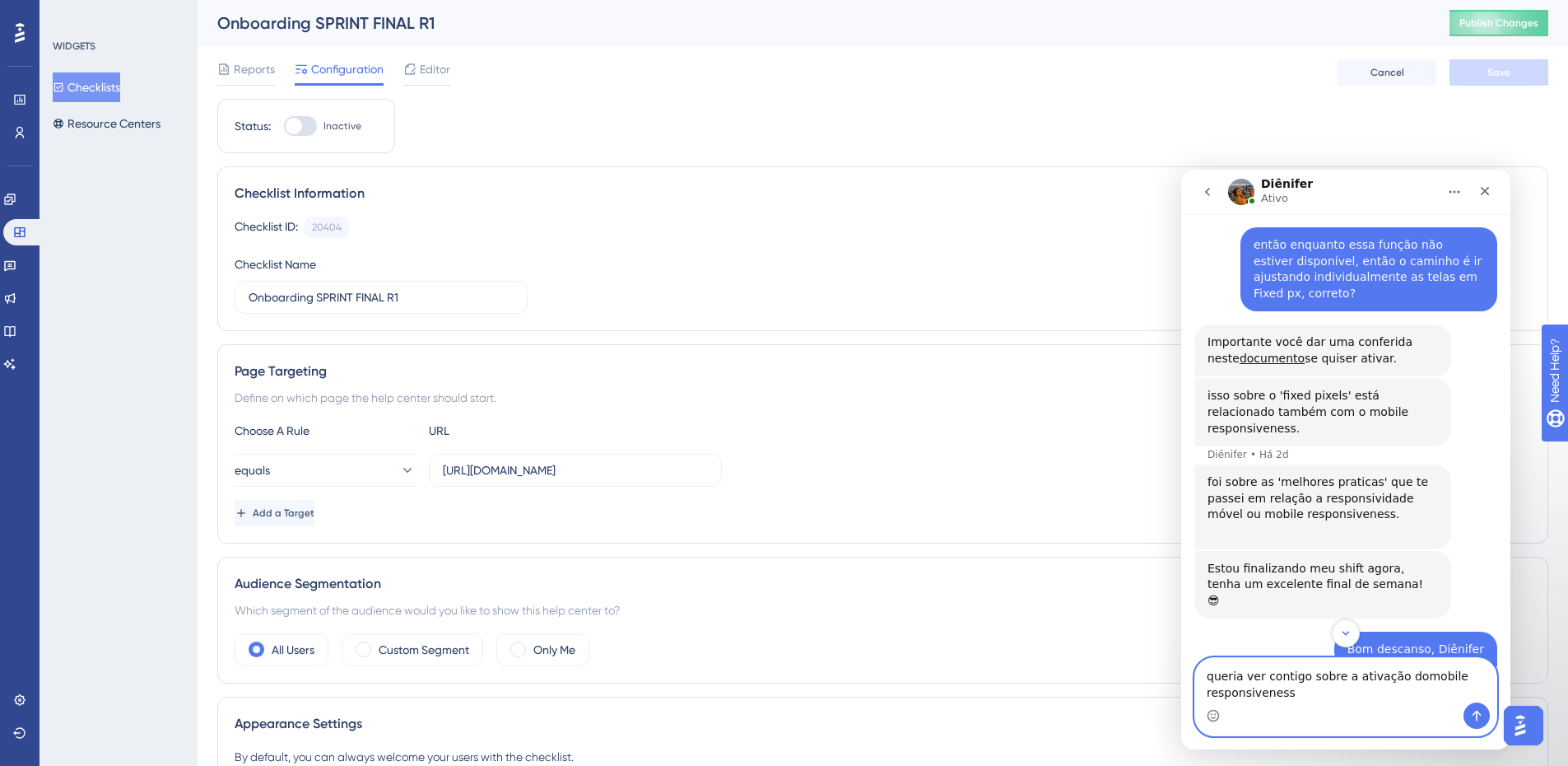
type textarea "queria ver contigo sobre a ativação do mobile responsiveness"
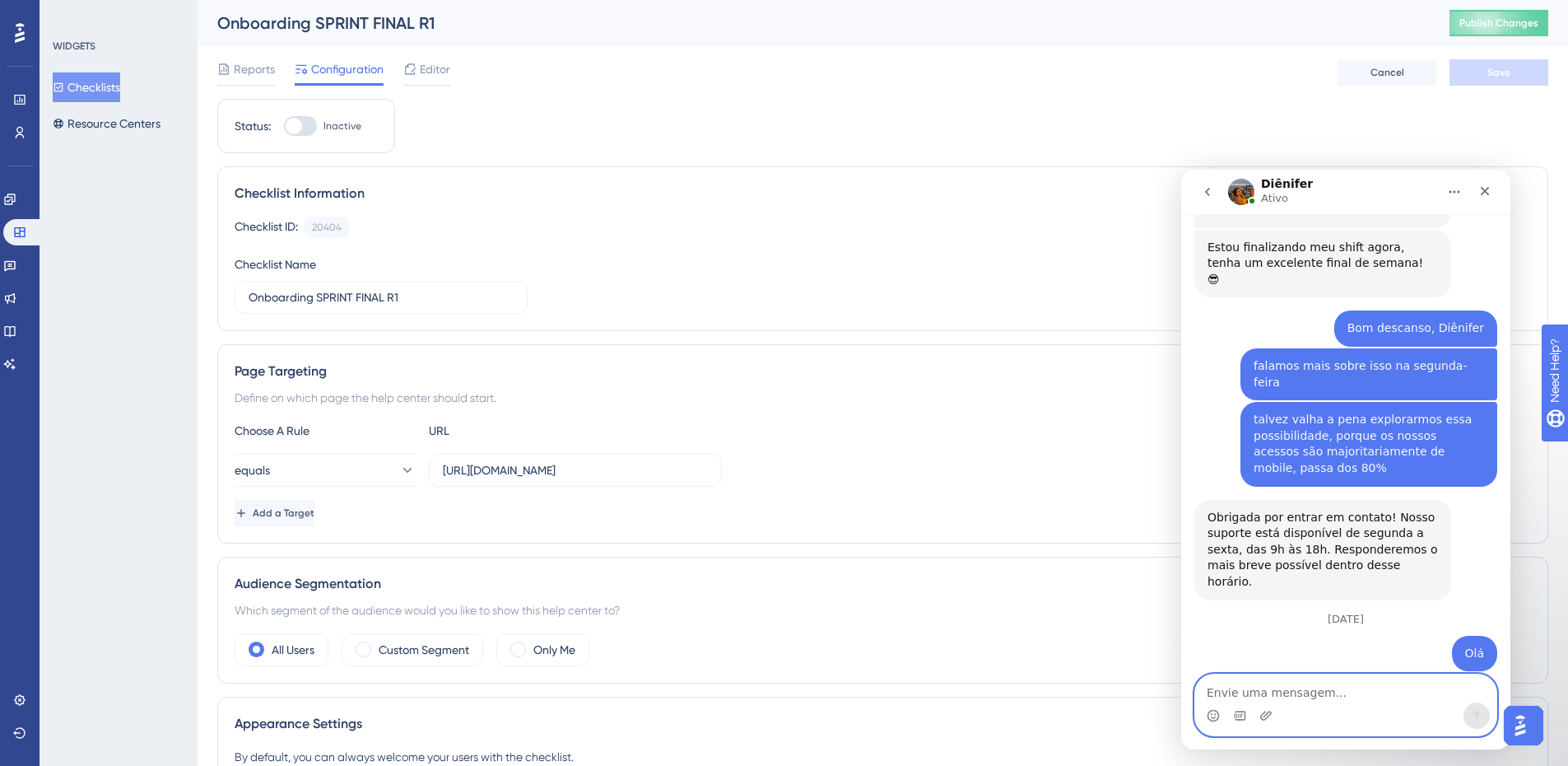
scroll to position [1694, 0]
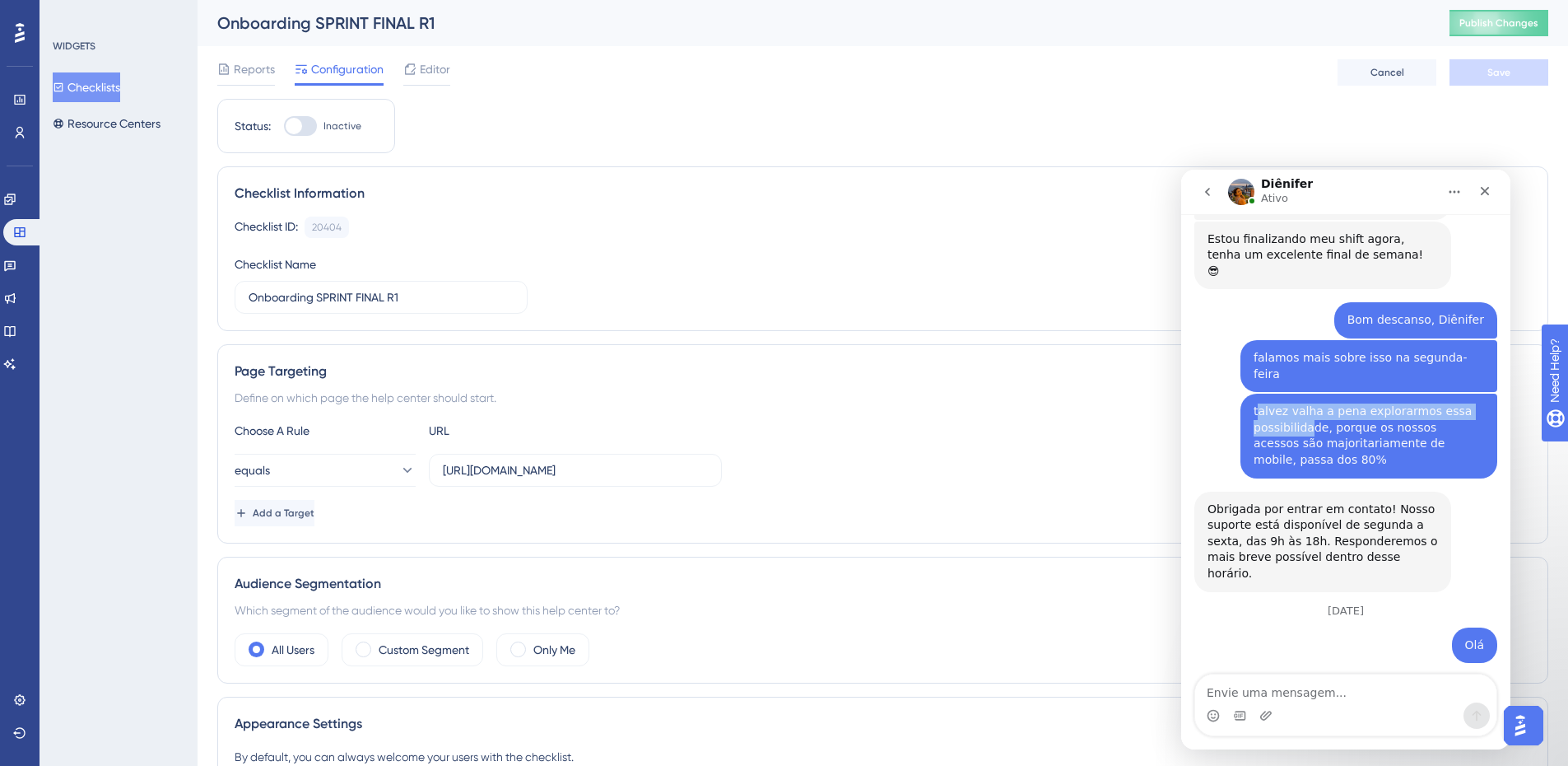
drag, startPoint x: 1253, startPoint y: 282, endPoint x: 1303, endPoint y: 301, distance: 53.5
click at [1303, 404] on div "talvez valha a pena explorarmos essa possibilidade, porque os nossos acessos sã…" at bounding box center [1368, 435] width 231 height 64
click at [1302, 404] on div "talvez valha a pena explorarmos essa possibilidade, porque os nossos acessos sã…" at bounding box center [1368, 435] width 231 height 64
click at [1275, 404] on div "talvez valha a pena explorarmos essa possibilidade, porque os nossos acessos sã…" at bounding box center [1368, 435] width 231 height 64
drag, startPoint x: 1244, startPoint y: 277, endPoint x: 1473, endPoint y: 319, distance: 232.8
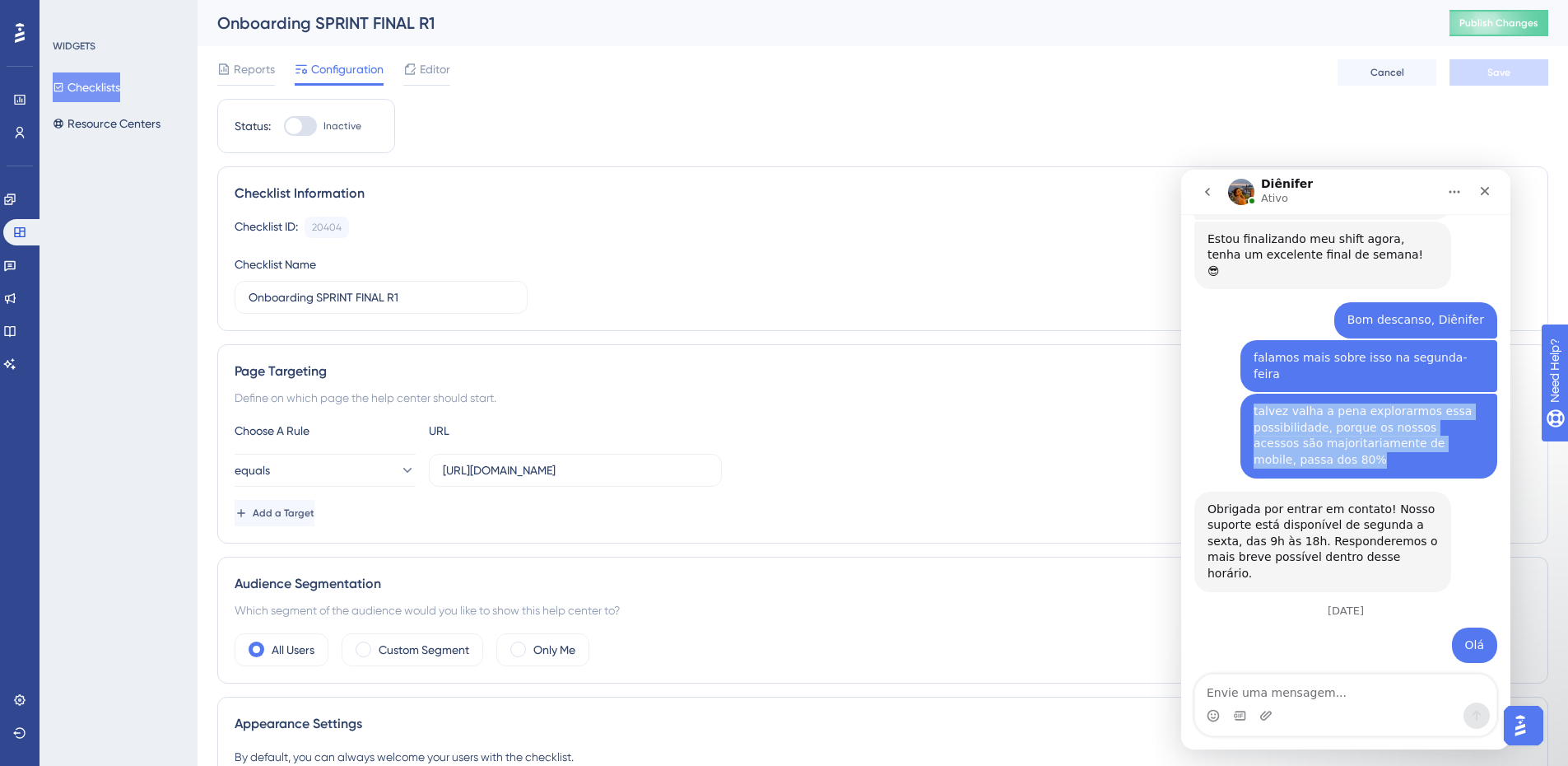
click at [1473, 394] on div "talvez valha a pena explorarmos essa possibilidade, porque os nossos acessos sã…" at bounding box center [1369, 435] width 257 height 84
copy div "talvez valha a pena explorarmos essa possibilidade, porque os nossos acessos sã…"
click at [1393, 683] on textarea "Envie uma mensagem..." at bounding box center [1346, 689] width 301 height 28
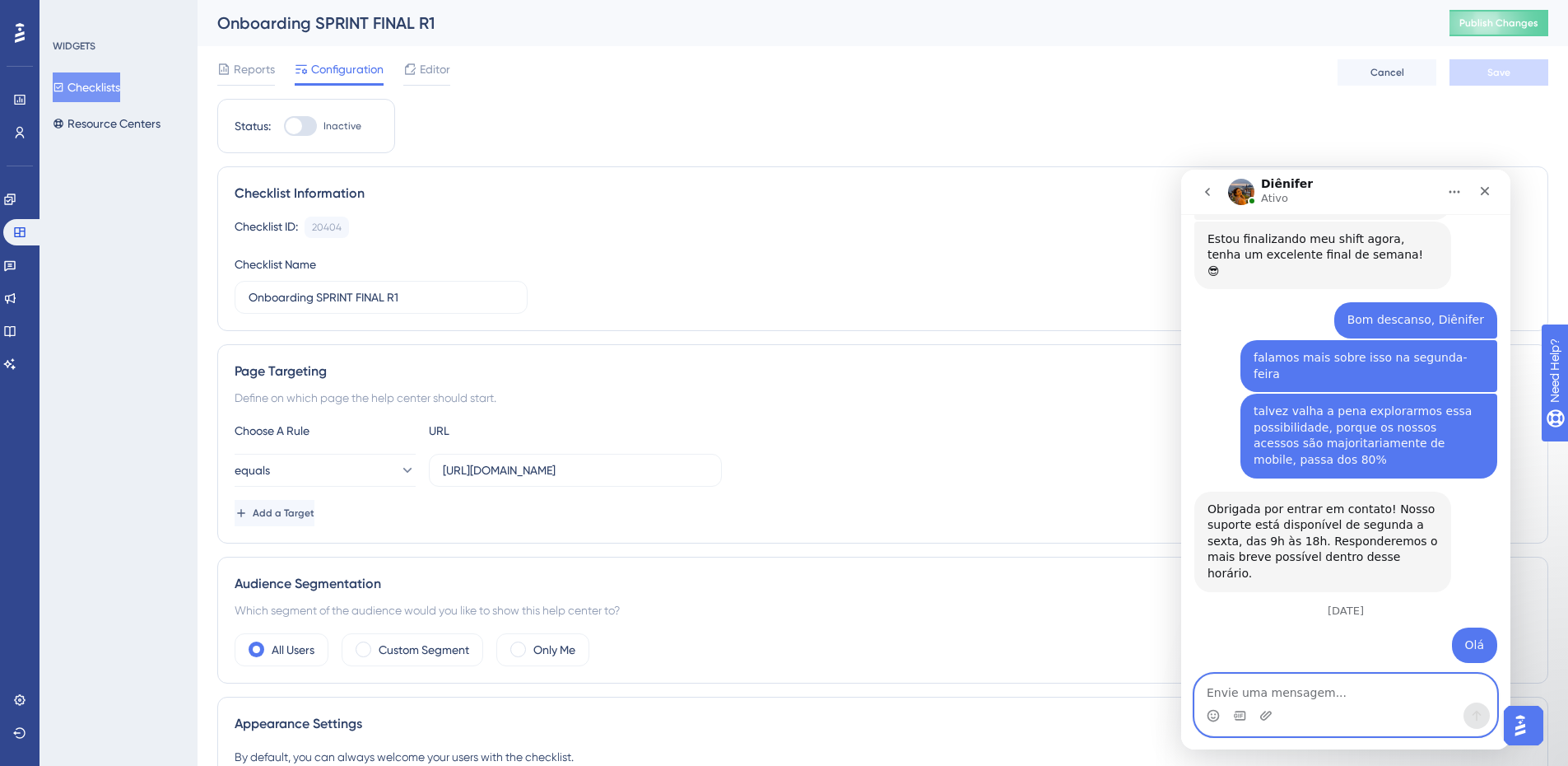
paste textarea "talvez valha a pena explorarmos essa possibilidade, porque os nossos acessos sã…"
type textarea "talvez valha a pena explorarmos essa possibilidade, porque os nossos acessos sã…"
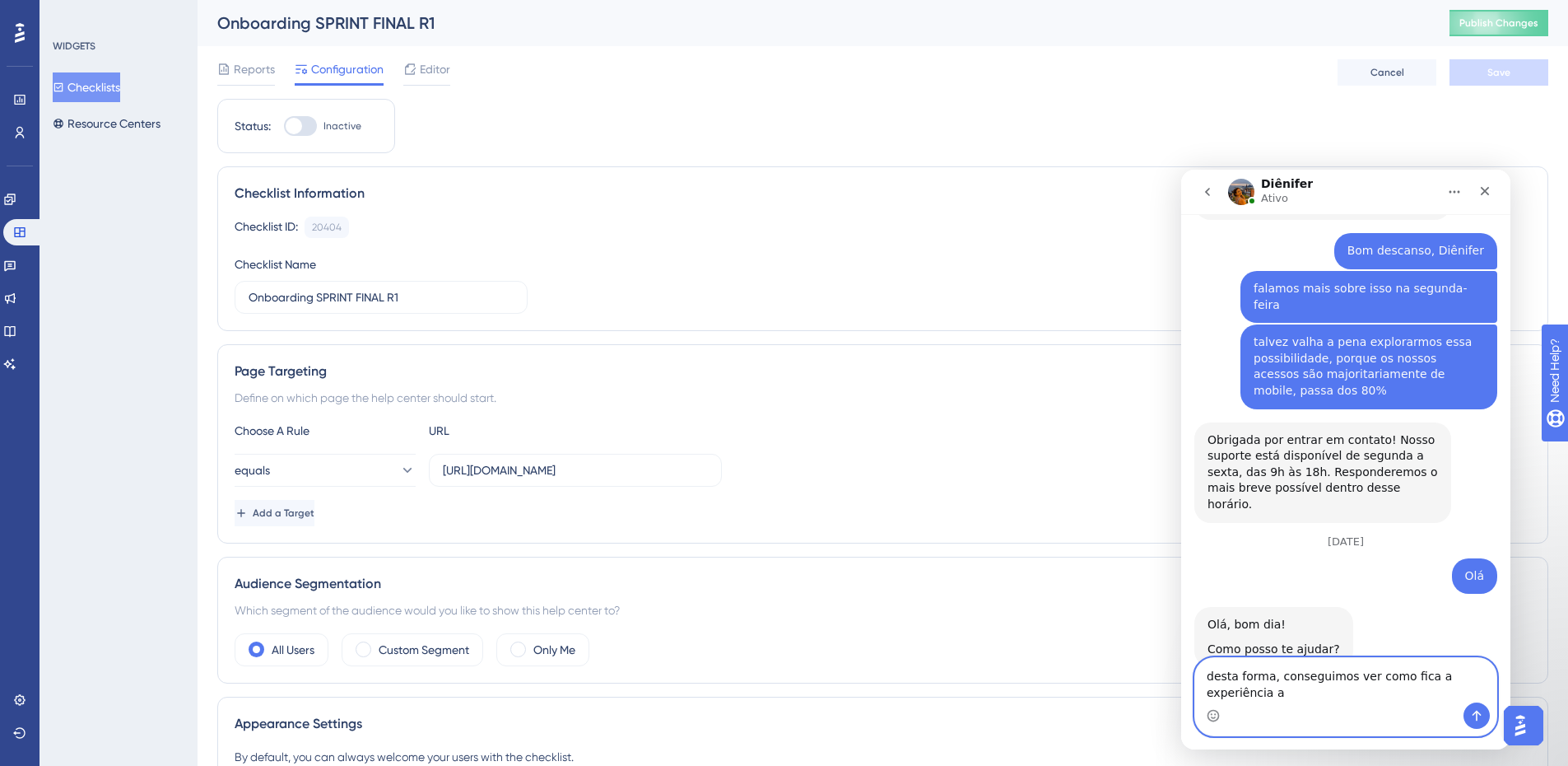
scroll to position [1779, 0]
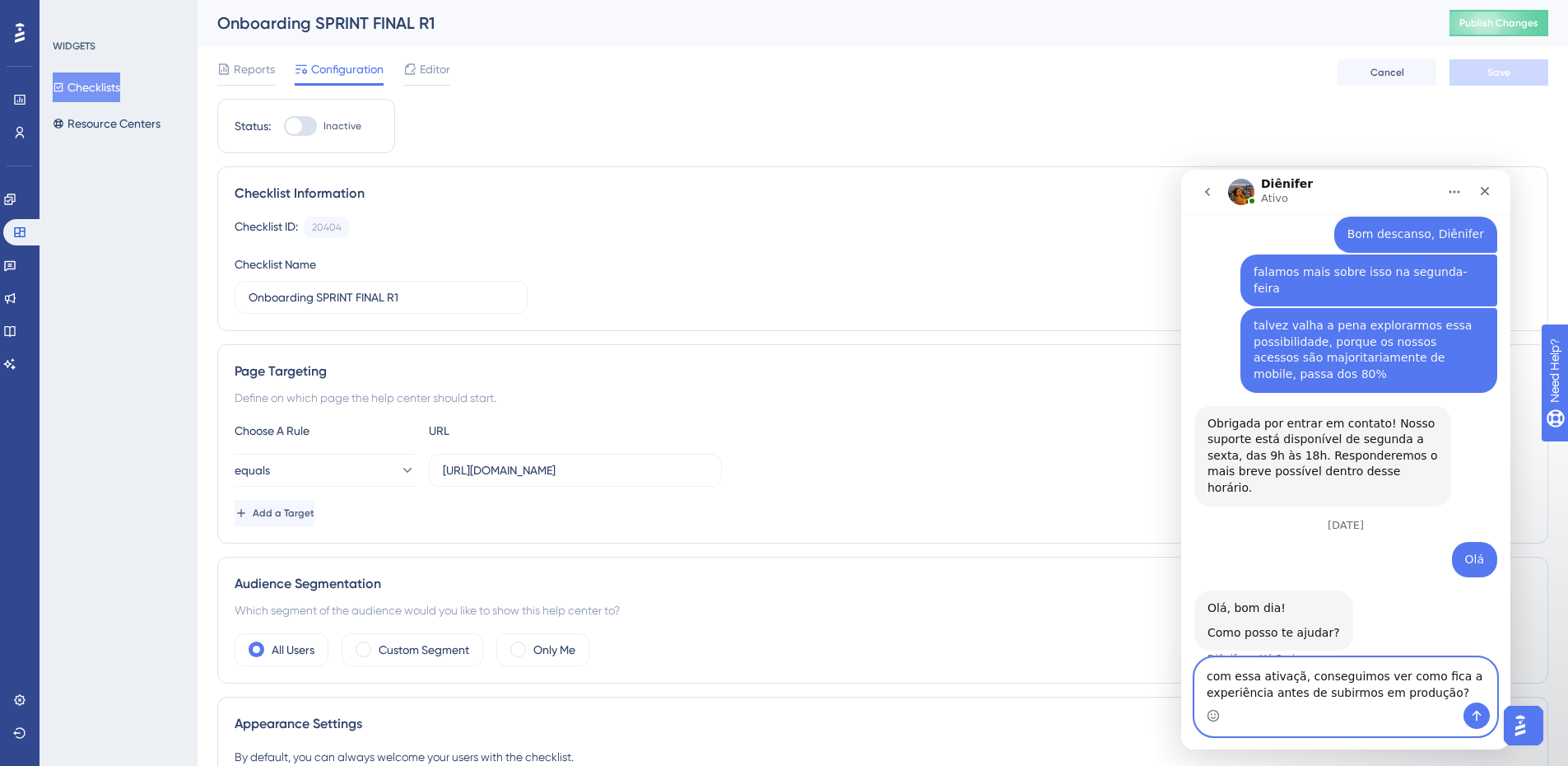
type textarea "com essa ativação, conseguimos ver como fica a experiência antes de subirmos em…"
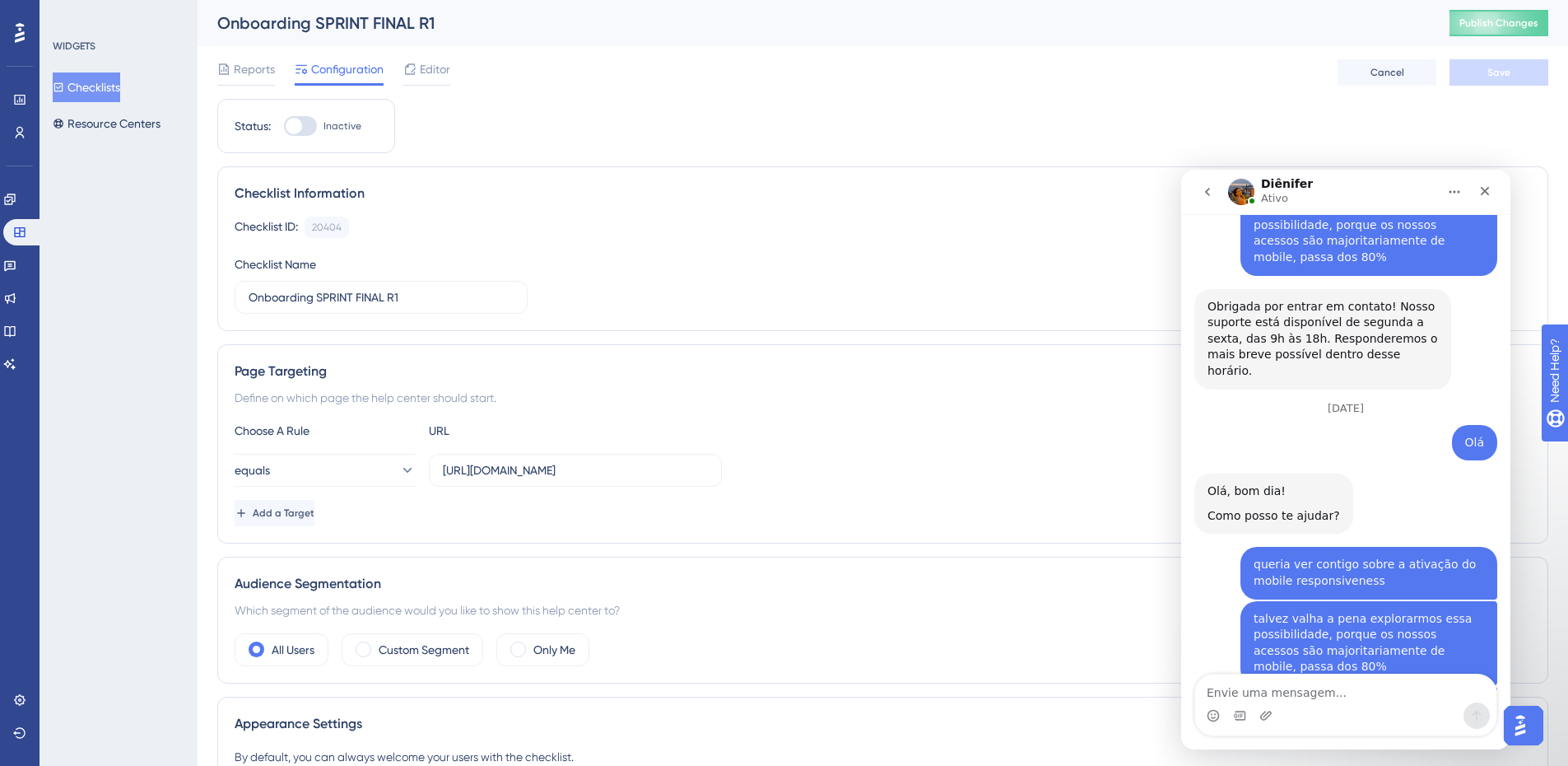
scroll to position [1978, 0]
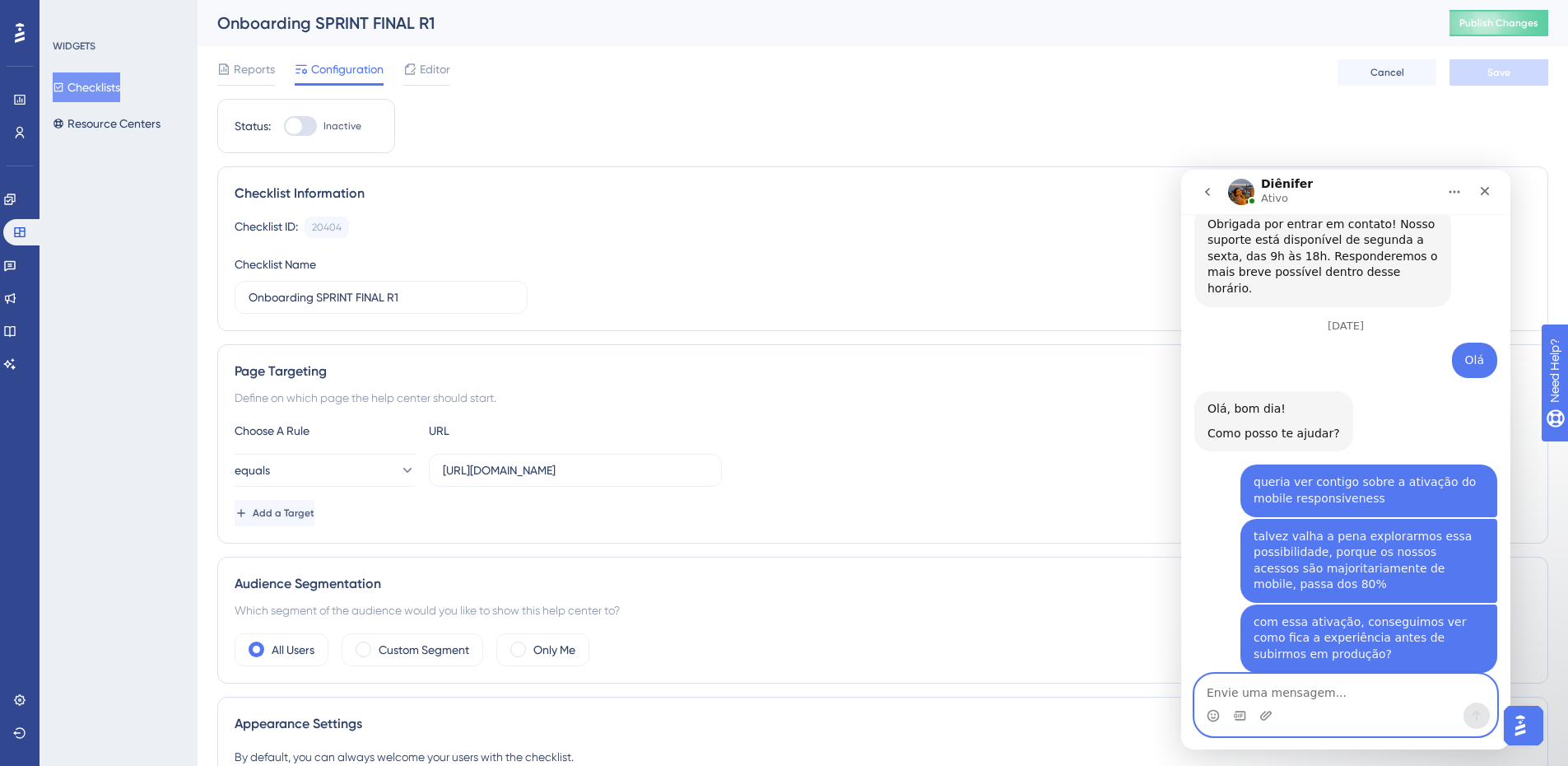
click at [1359, 679] on textarea "Envie uma mensagem..." at bounding box center [1346, 689] width 301 height 28
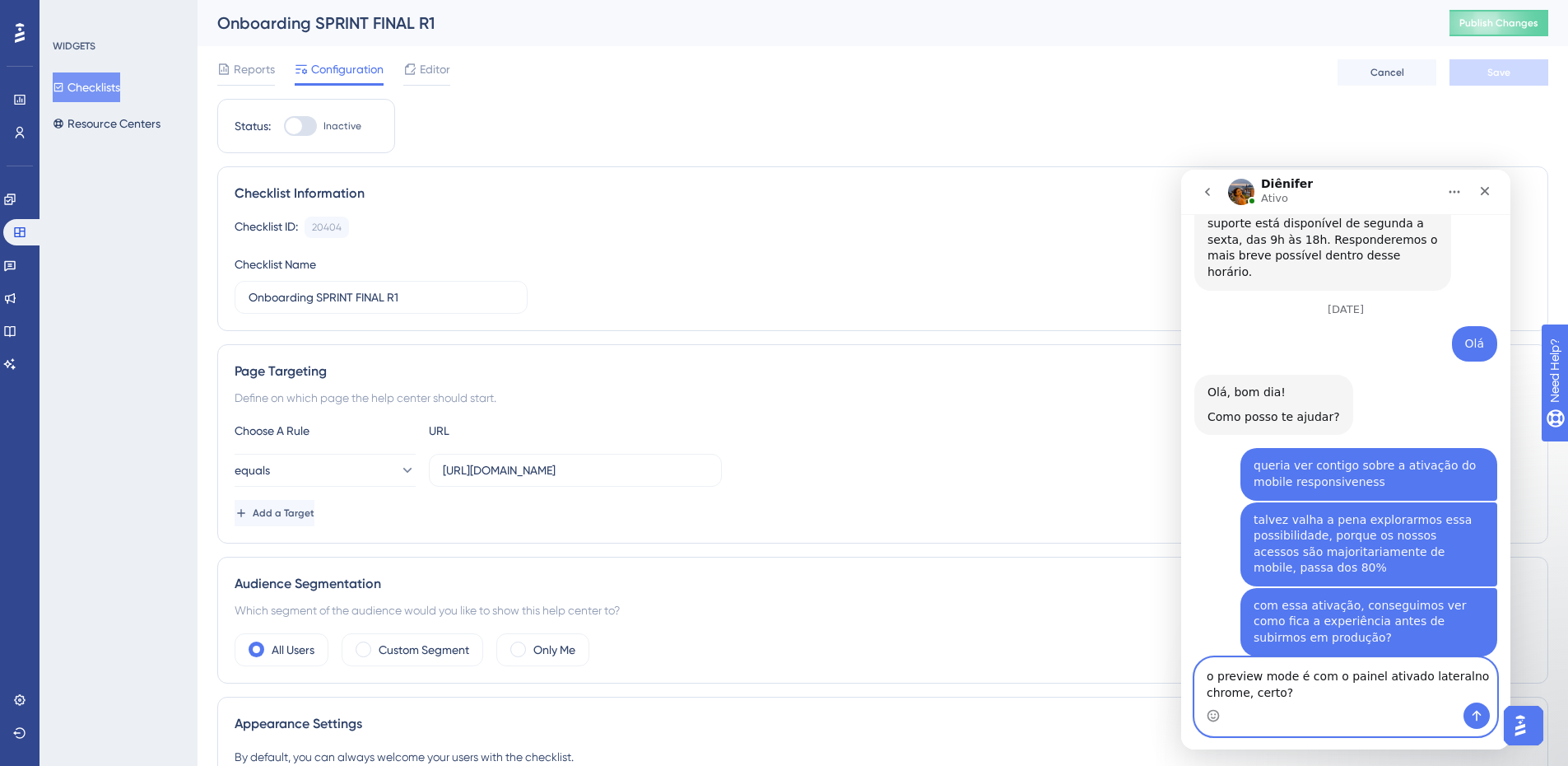
type textarea "o preview mode é com o painel ativado lateral no chrome, certo?"
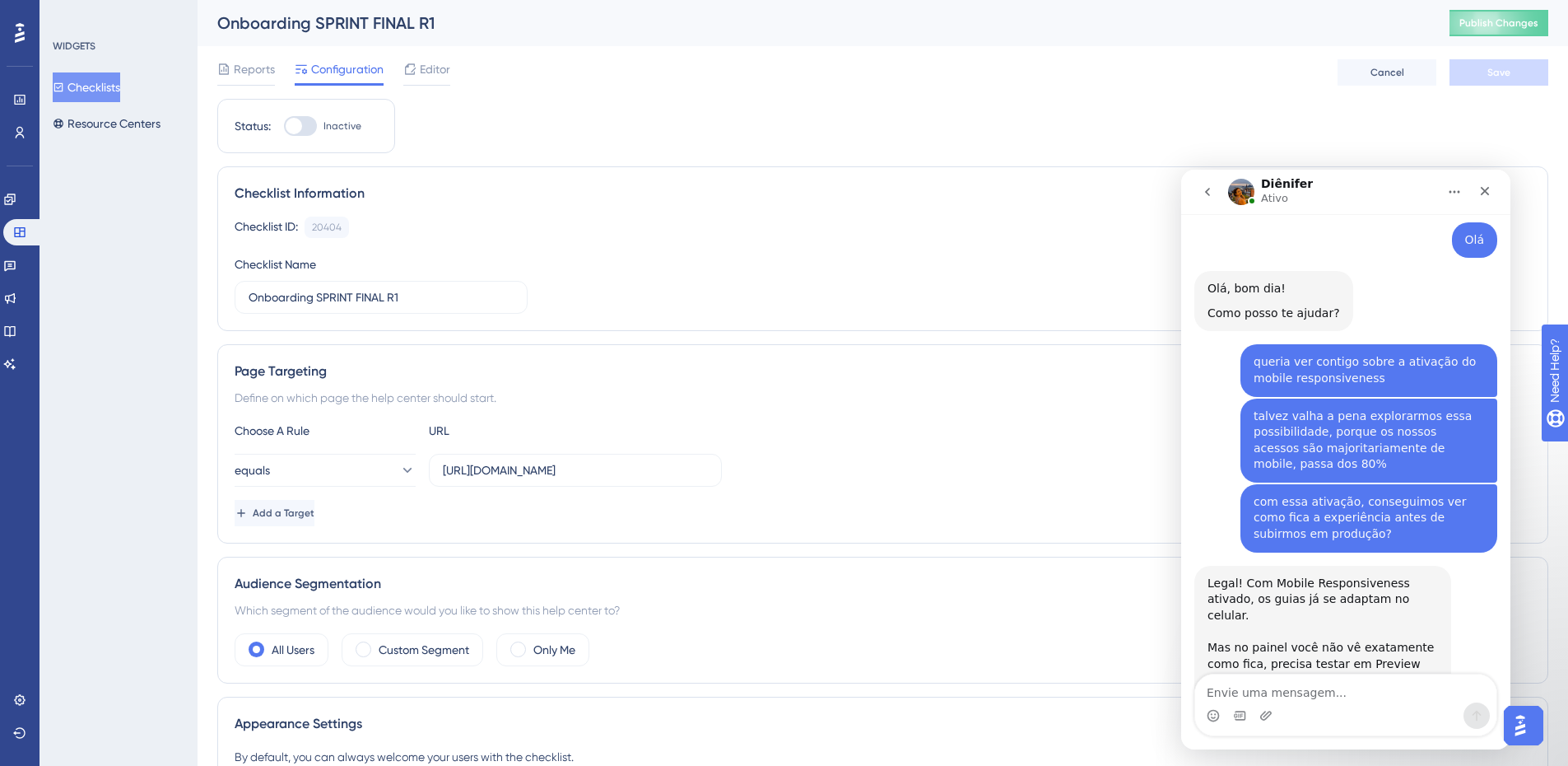
scroll to position [2092, 0]
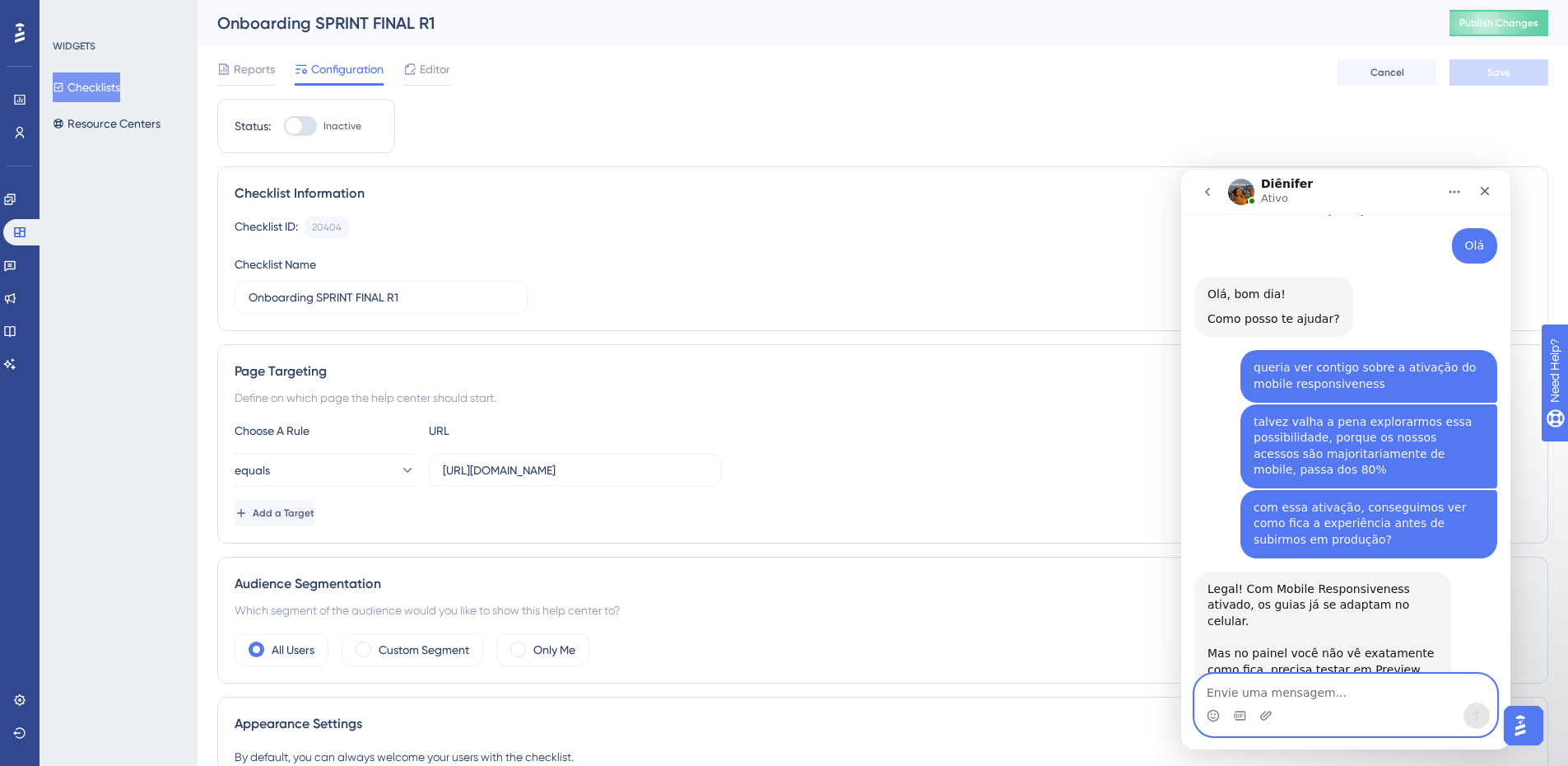
click at [1388, 700] on textarea "Envie uma mensagem..." at bounding box center [1346, 689] width 301 height 28
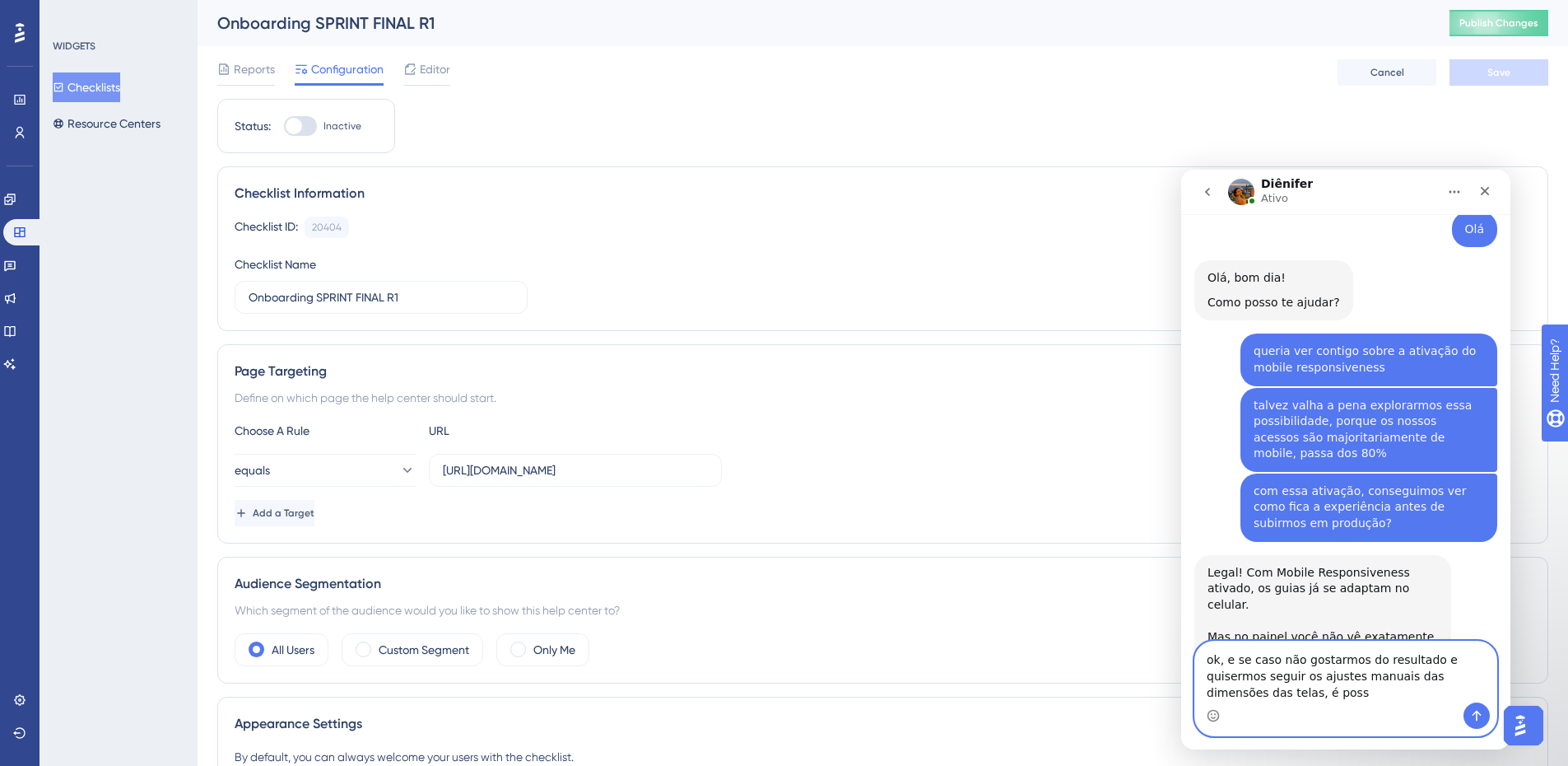
scroll to position [2126, 0]
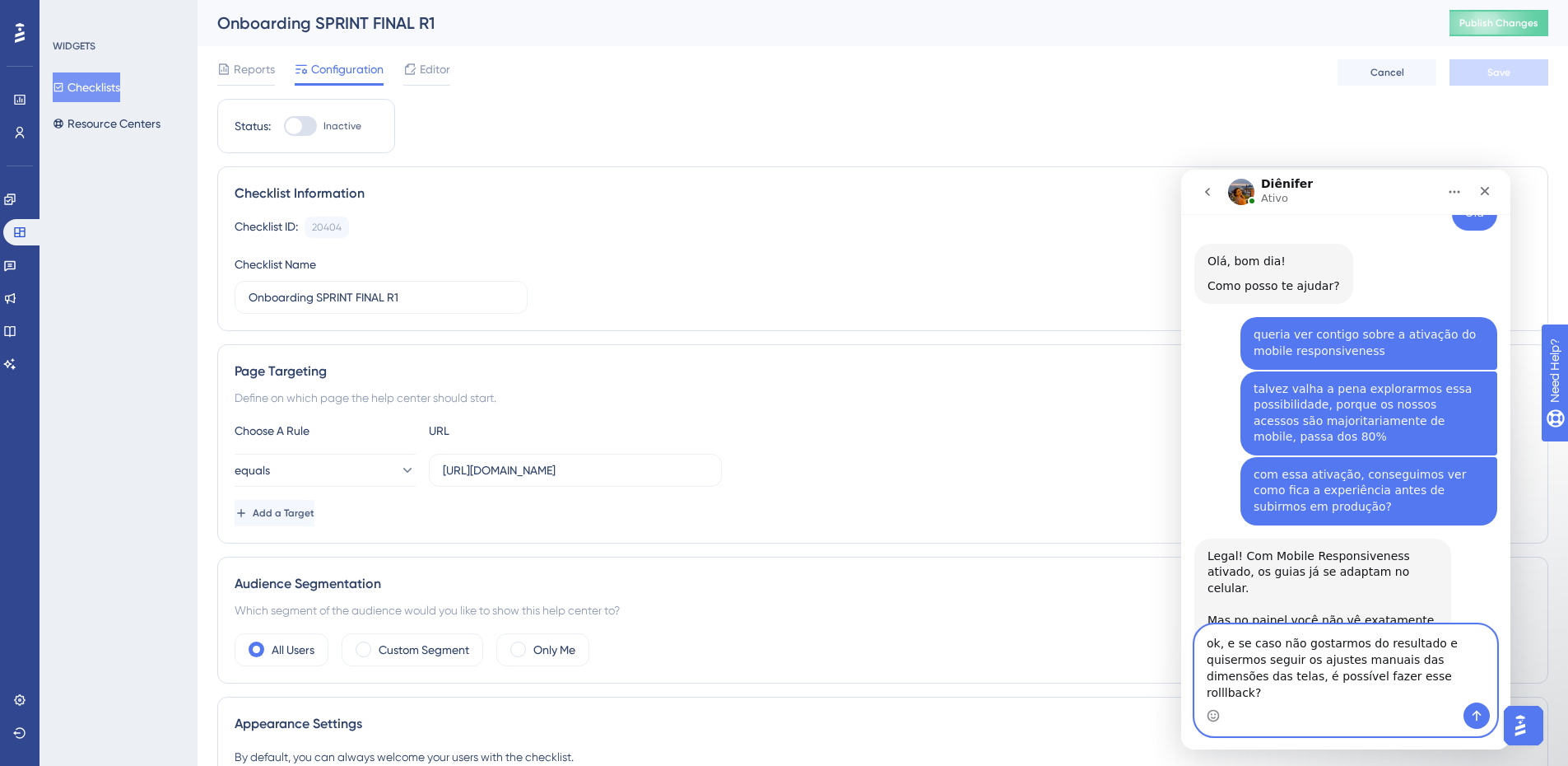
type textarea "ok, e se caso não gostarmos do resultado e quisermos seguir os ajustes manuais …"
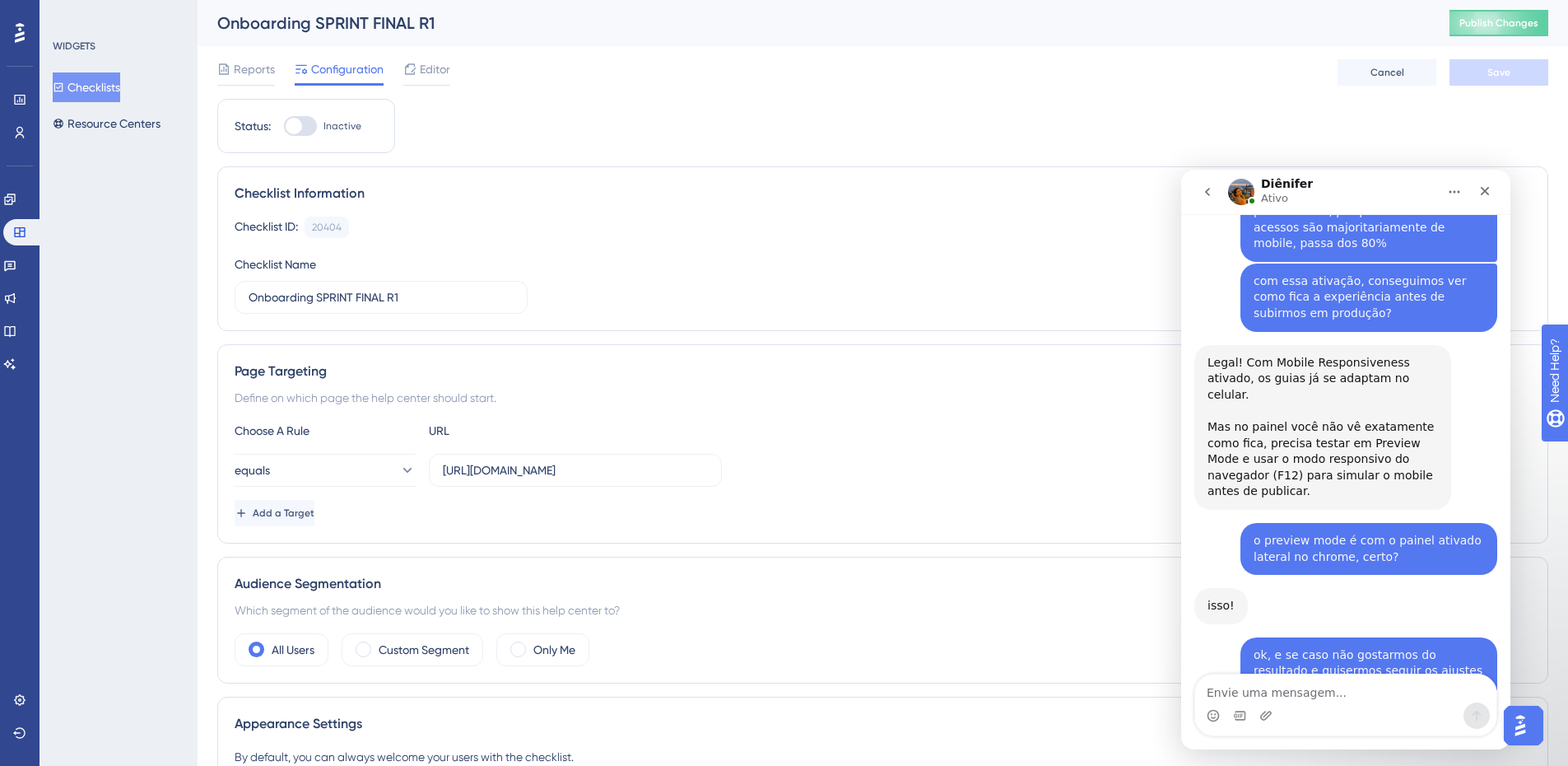
scroll to position [2256, 0]
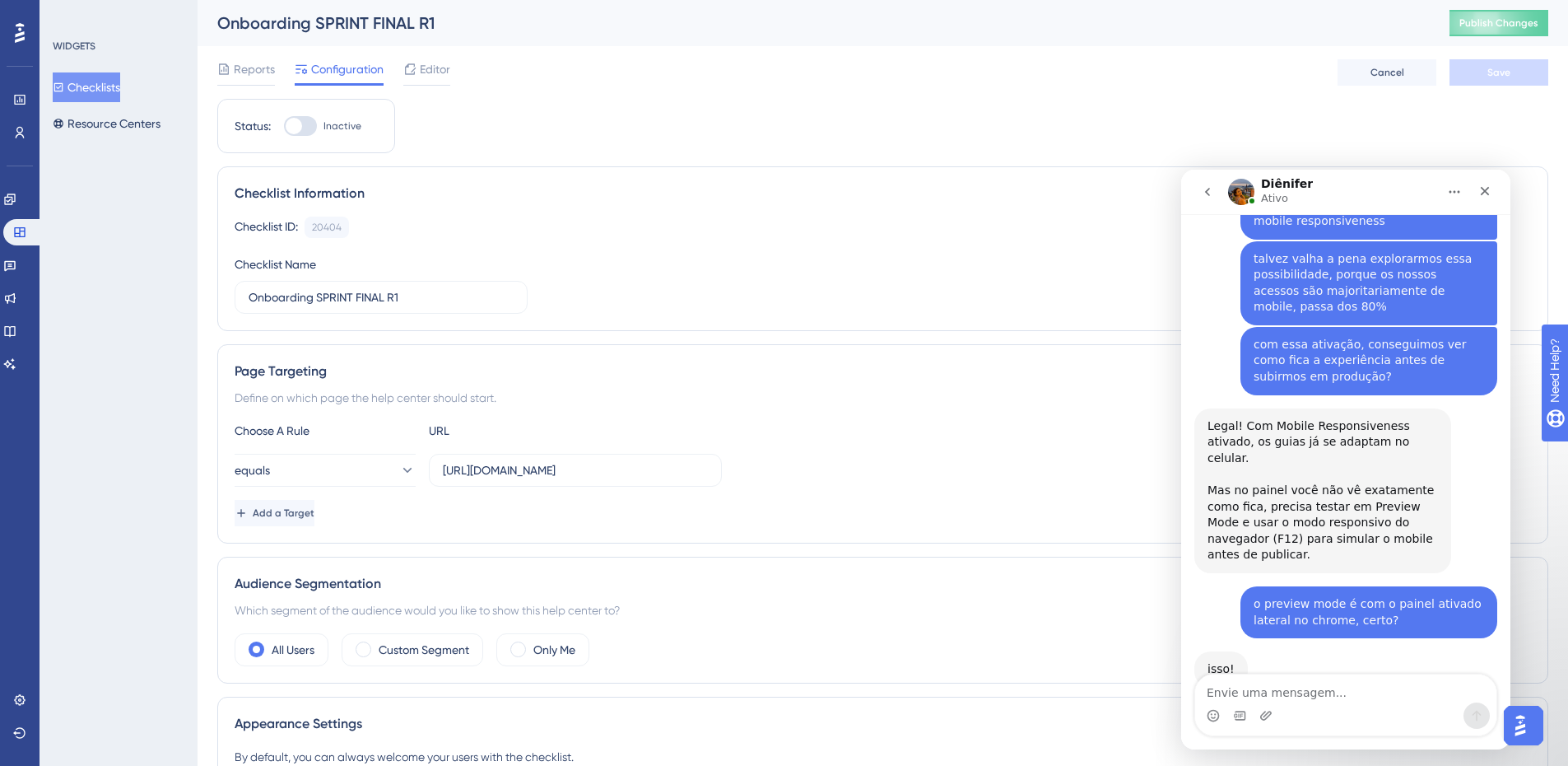
click at [1379, 694] on textarea "Envie uma mensagem..." at bounding box center [1346, 689] width 301 height 28
type textarea "ok"
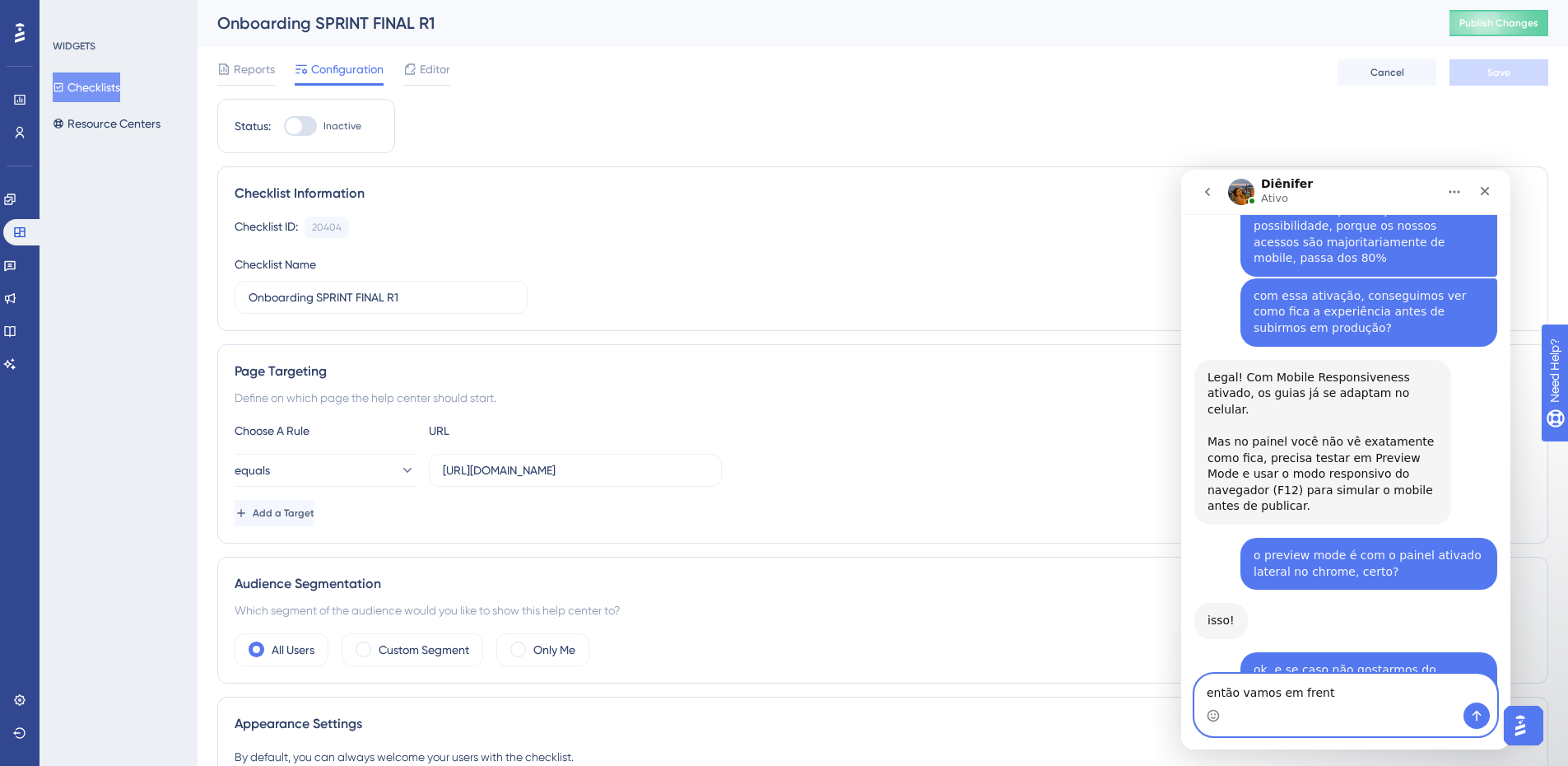
type textarea "então vamos em frente"
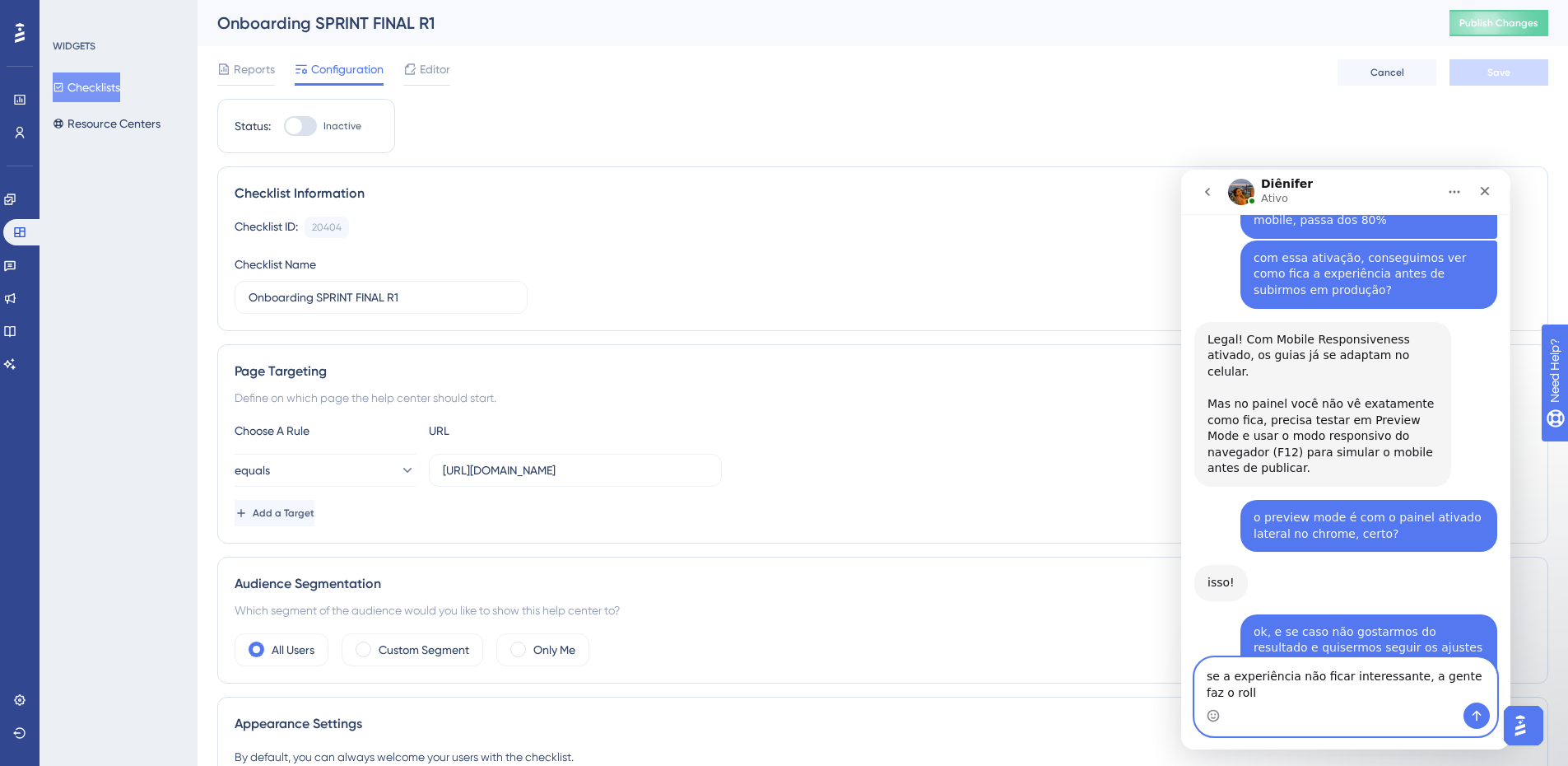
scroll to position [2359, 0]
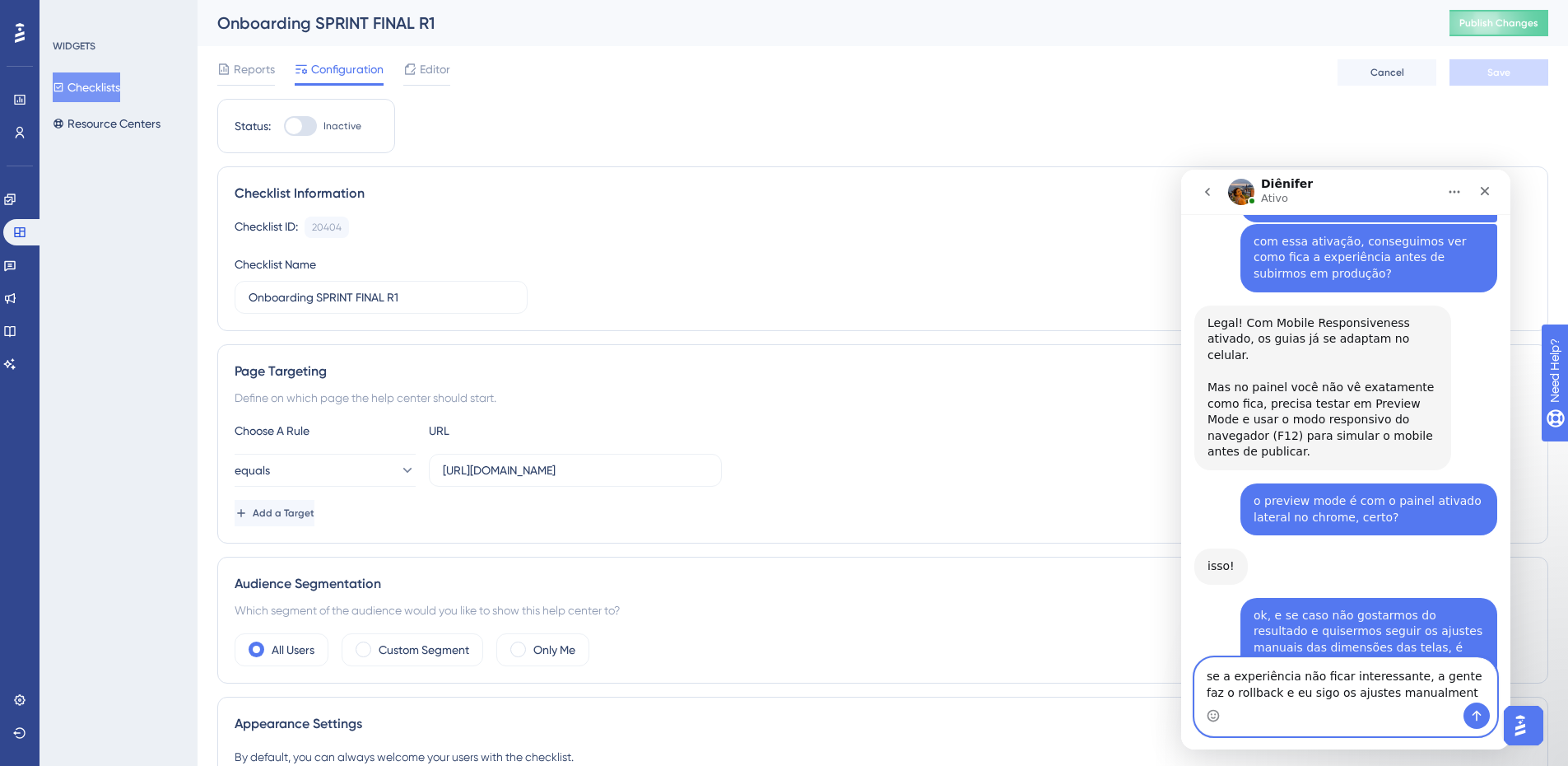
type textarea "se a experiência não ficar interessante, a gente faz o rollback e eu sigo os aj…"
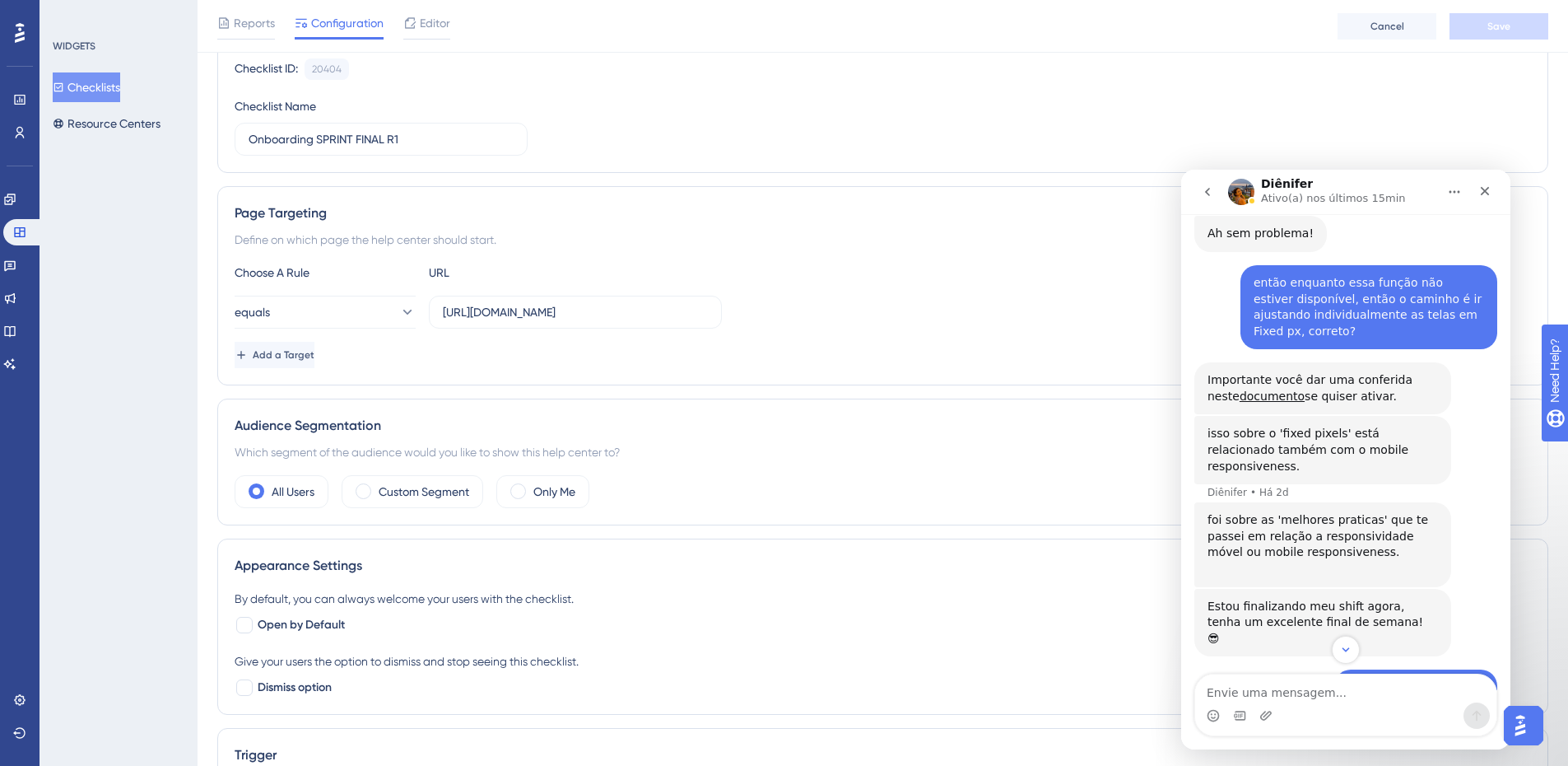
scroll to position [1259, 0]
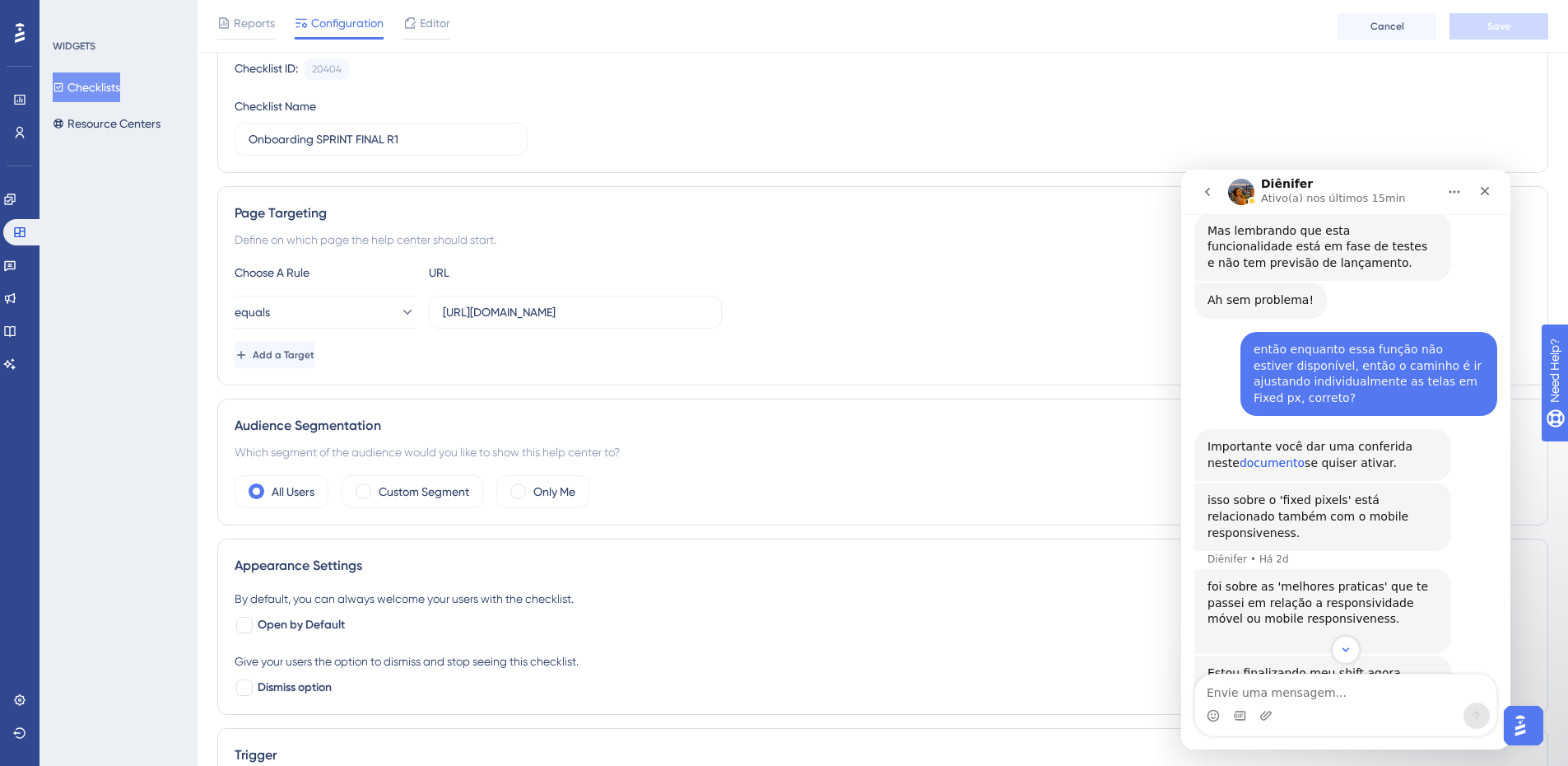
click at [1252, 456] on link "documento" at bounding box center [1273, 463] width 65 height 13
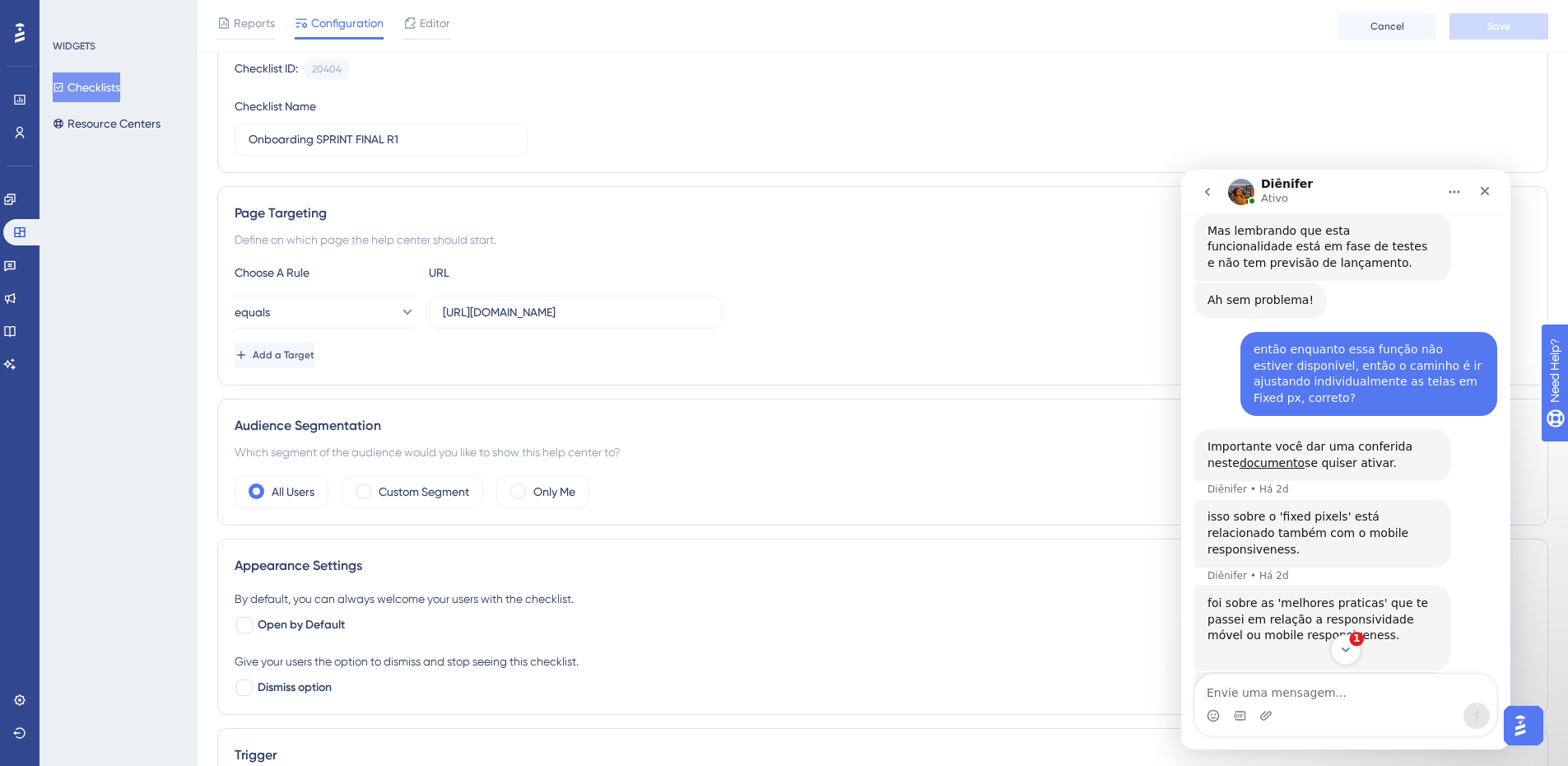
click at [1346, 653] on icon "Scroll to bottom" at bounding box center [1346, 650] width 15 height 15
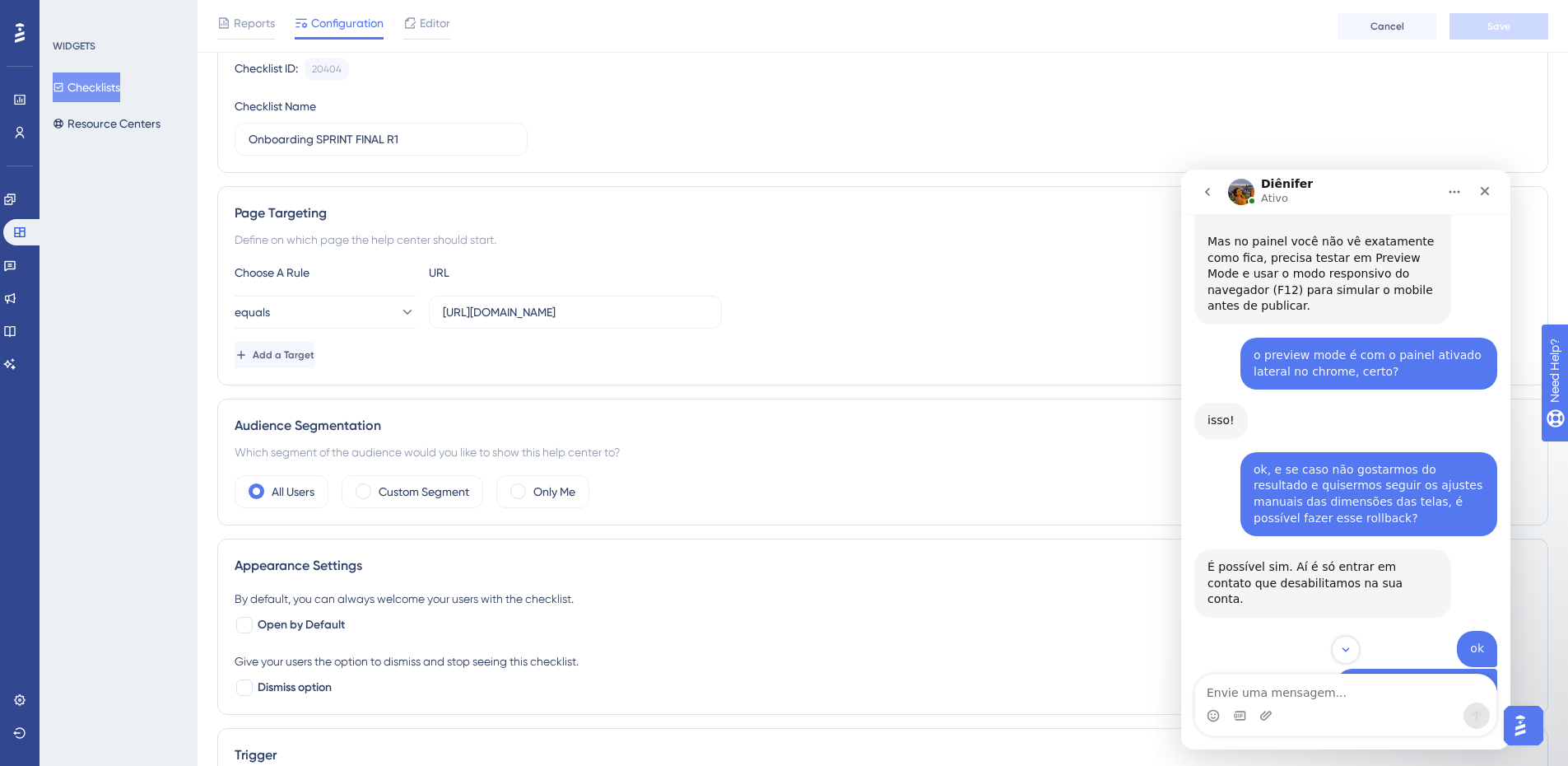
scroll to position [2521, 0]
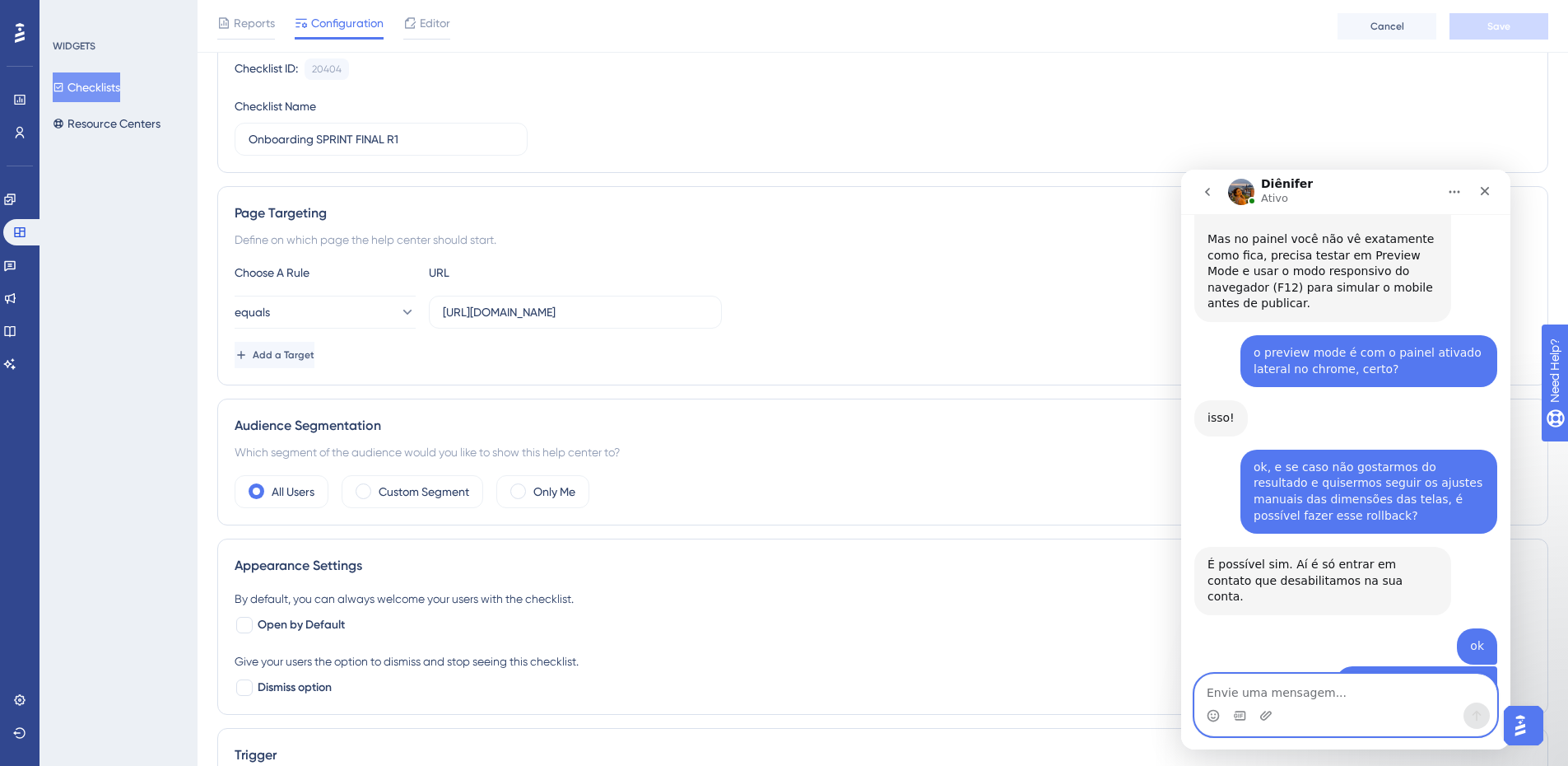
click at [1322, 694] on textarea "Envie uma mensagem..." at bounding box center [1346, 689] width 301 height 28
type textarea "combinado"
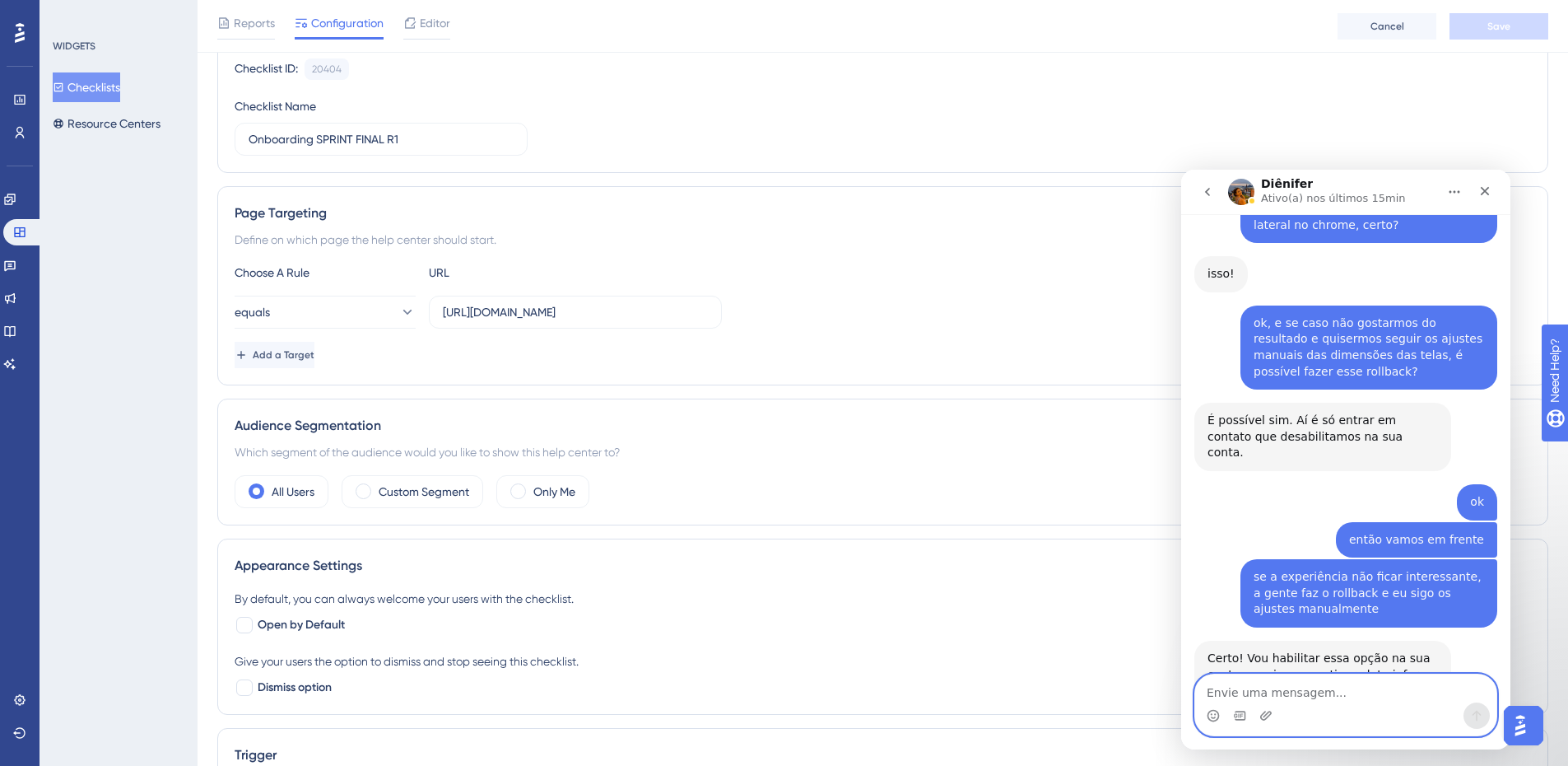
scroll to position [2664, 0]
click at [1326, 693] on textarea "Envie uma mensagem..." at bounding box center [1346, 689] width 301 height 28
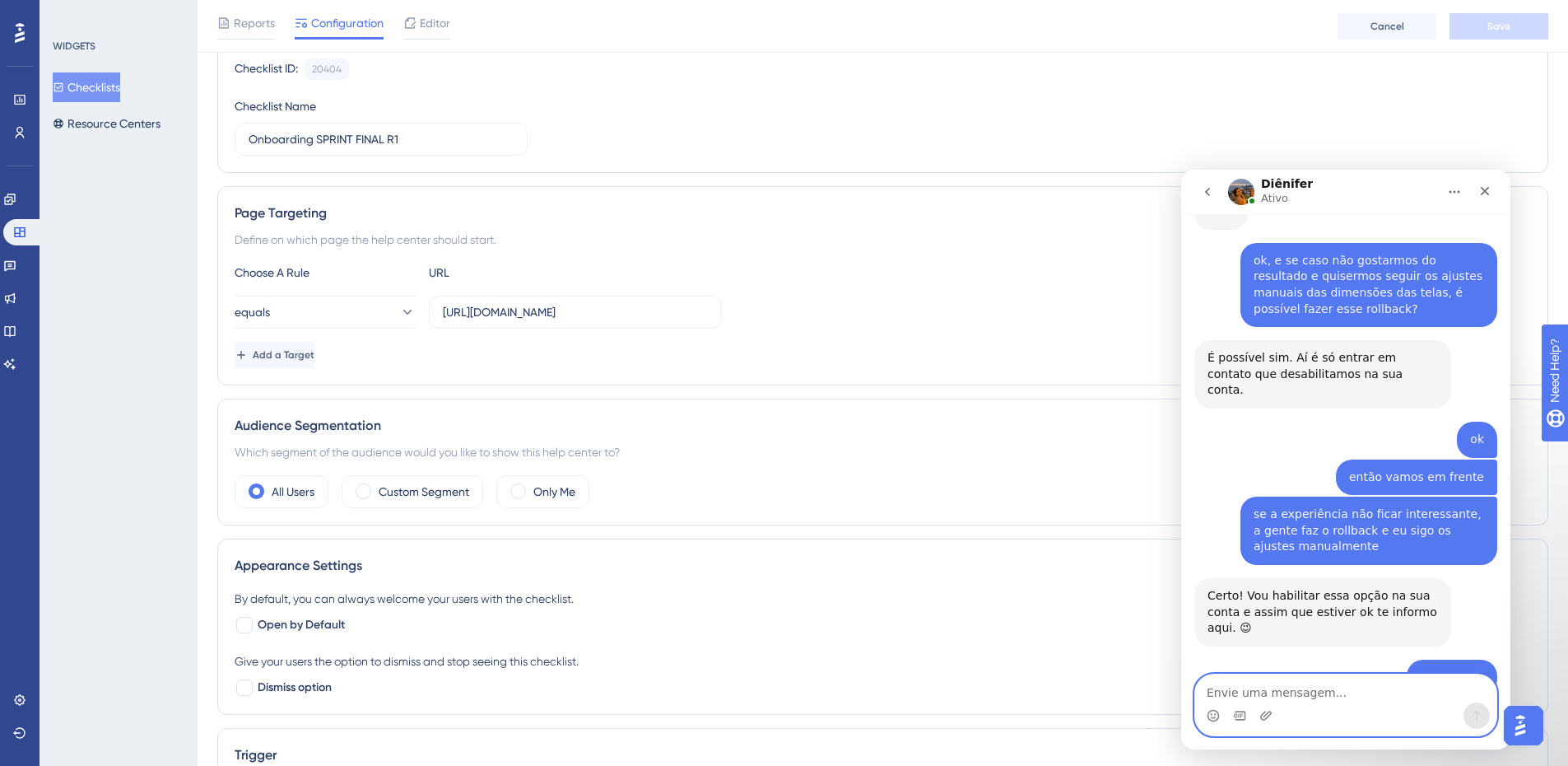
scroll to position [2759, 0]
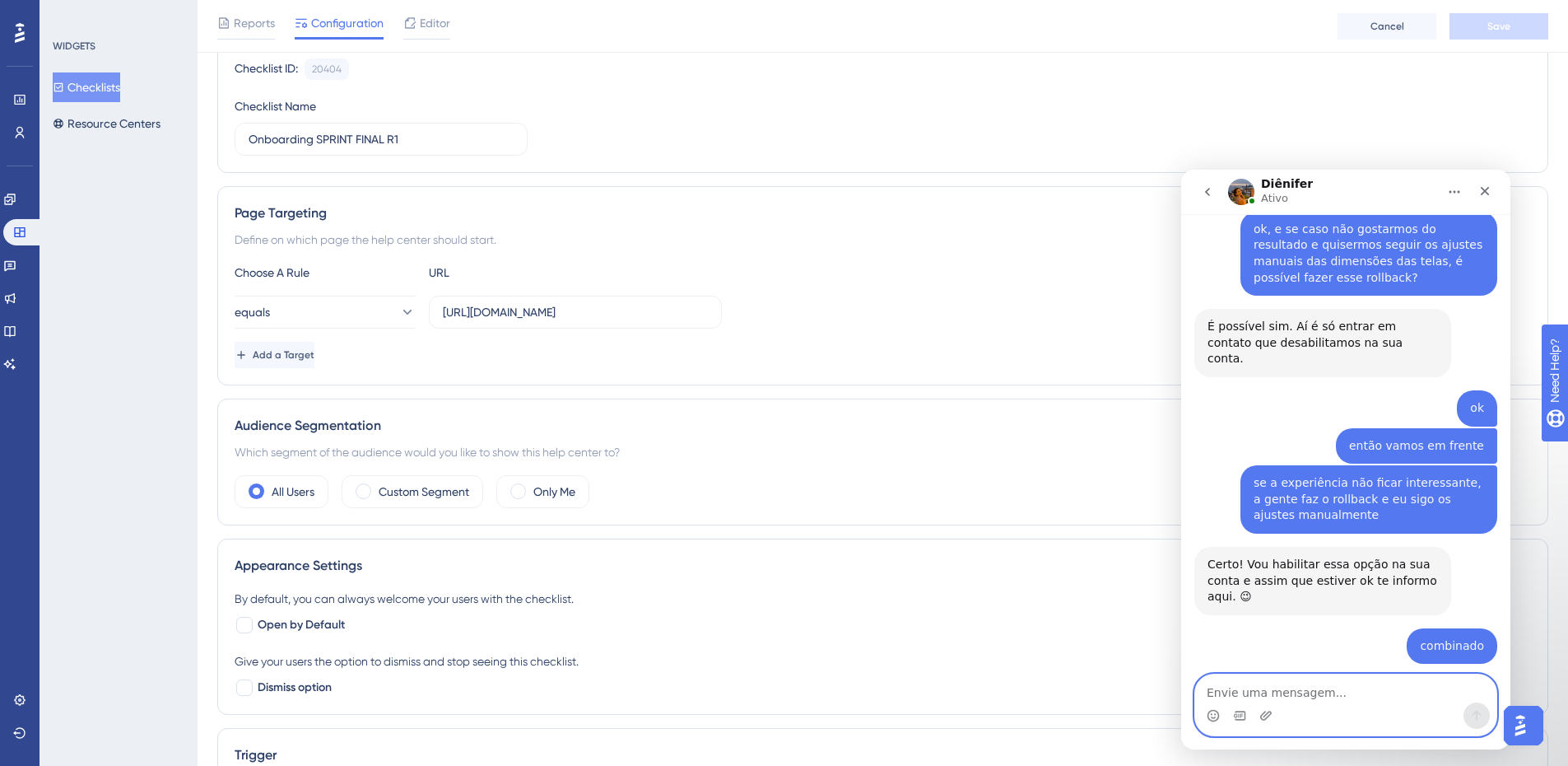
click at [1281, 685] on textarea "Envie uma mensagem..." at bounding box center [1346, 689] width 301 height 28
type textarea "t"
type textarea "p"
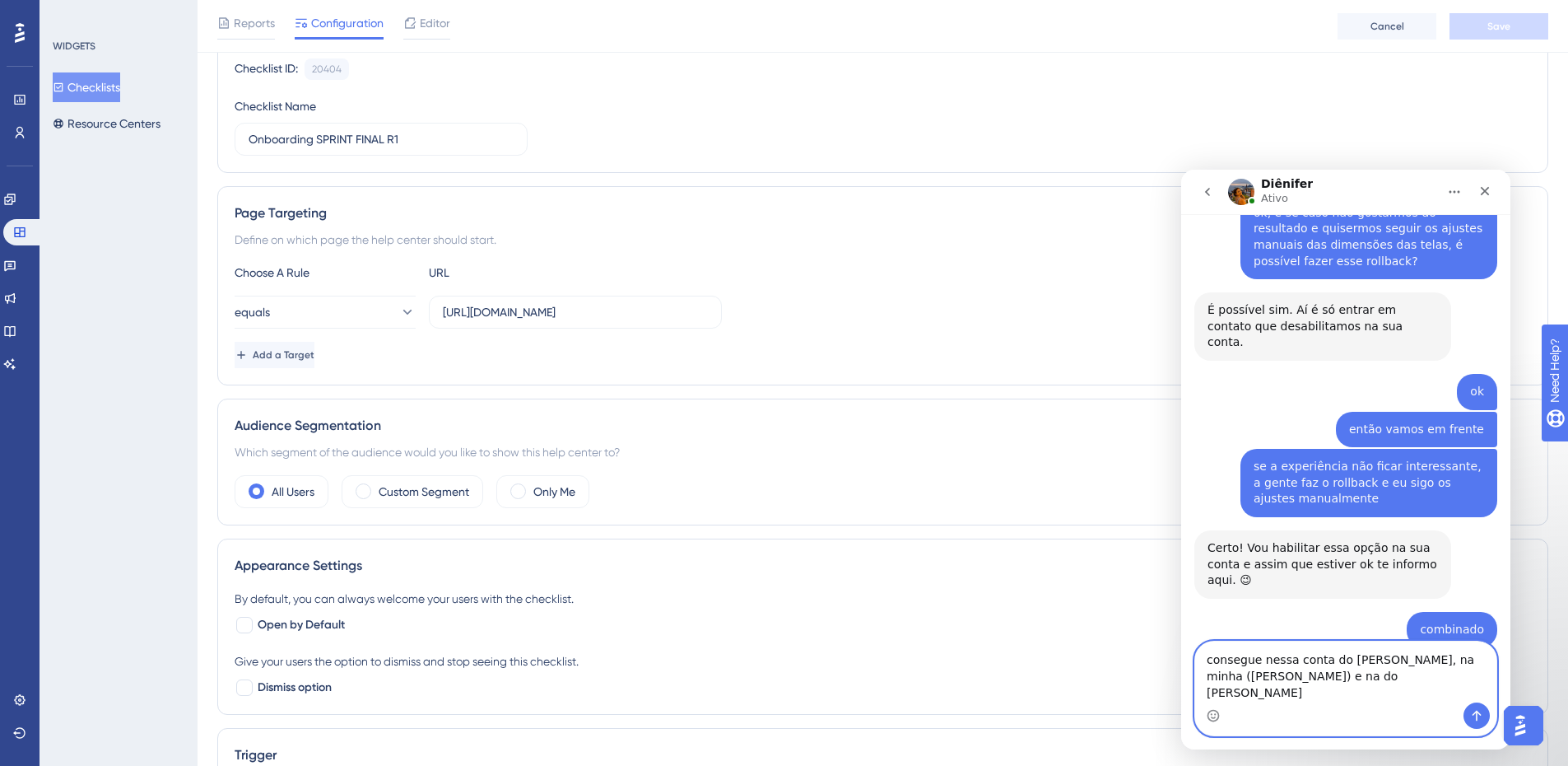
type textarea "consegue nessa conta do [PERSON_NAME], na minha ([PERSON_NAME]) e na do [PERSON…"
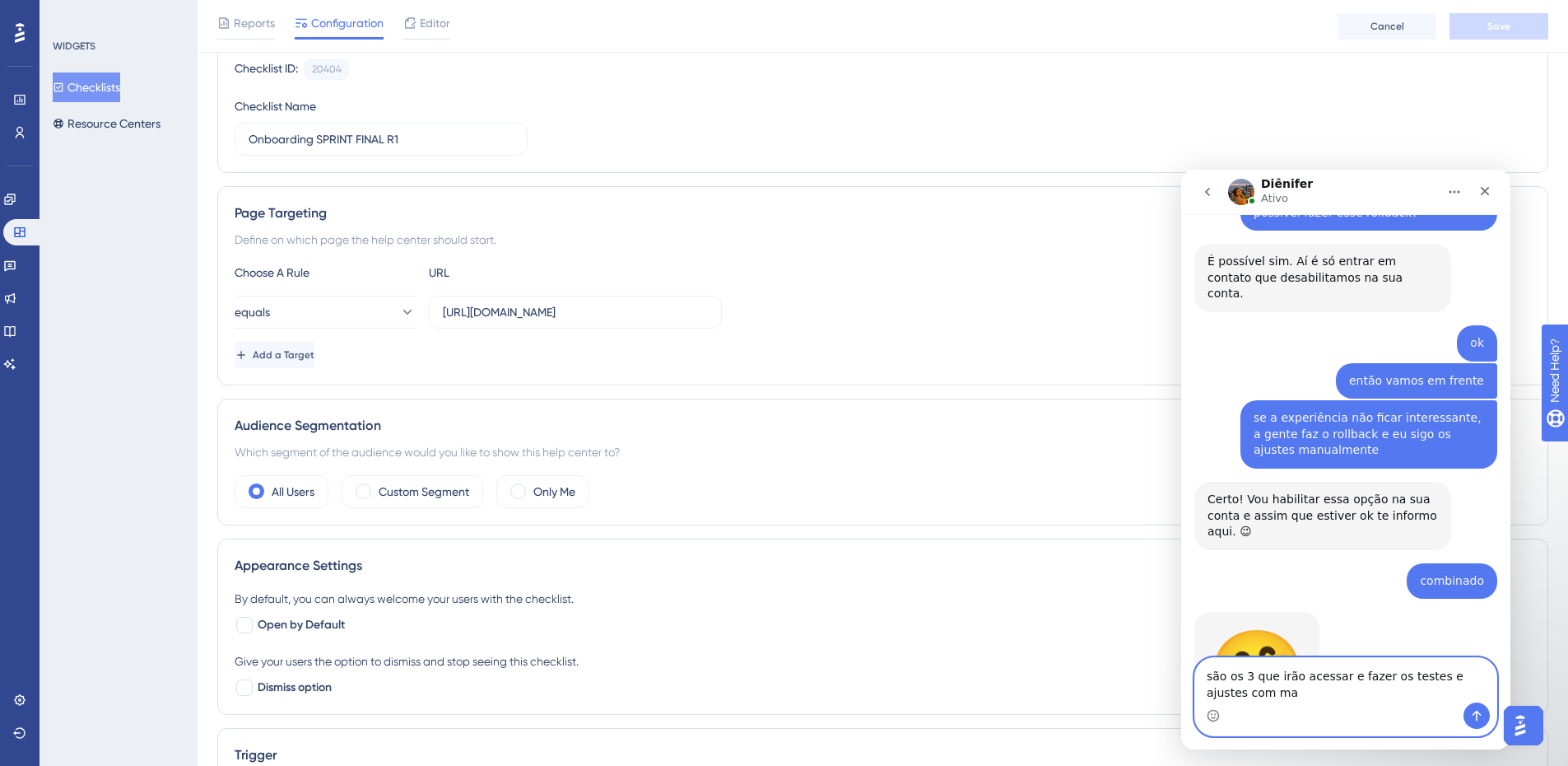
scroll to position [2841, 0]
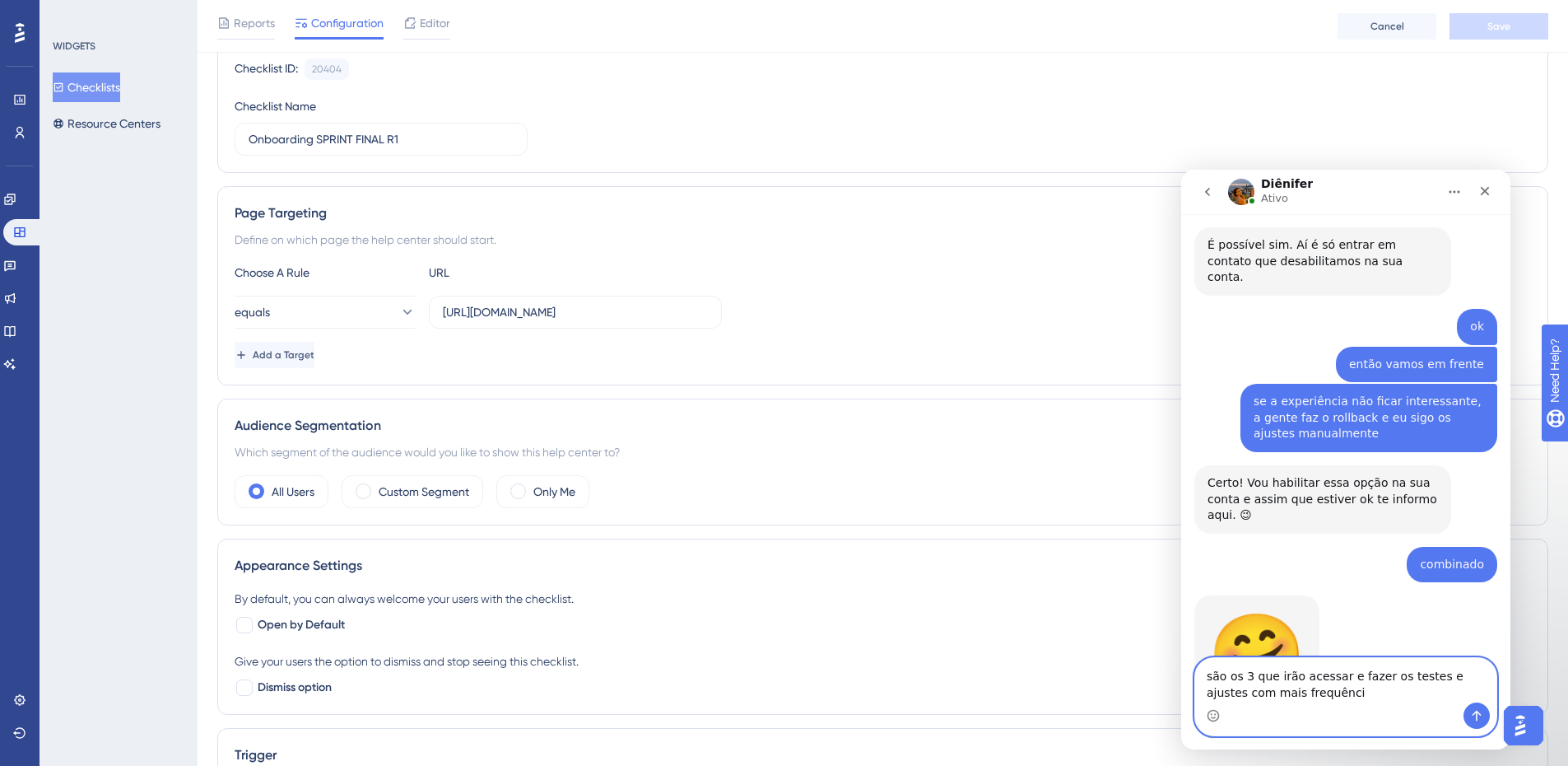
type textarea "são os 3 que irão acessar e fazer os testes e ajustes com mais frequência"
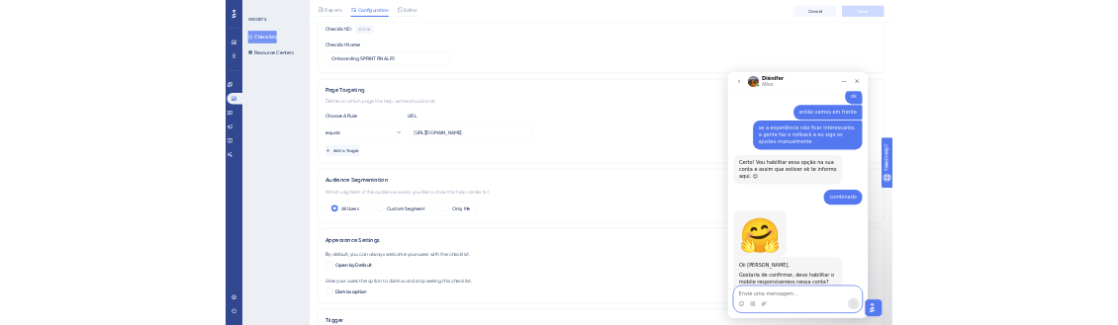
scroll to position [3532, 0]
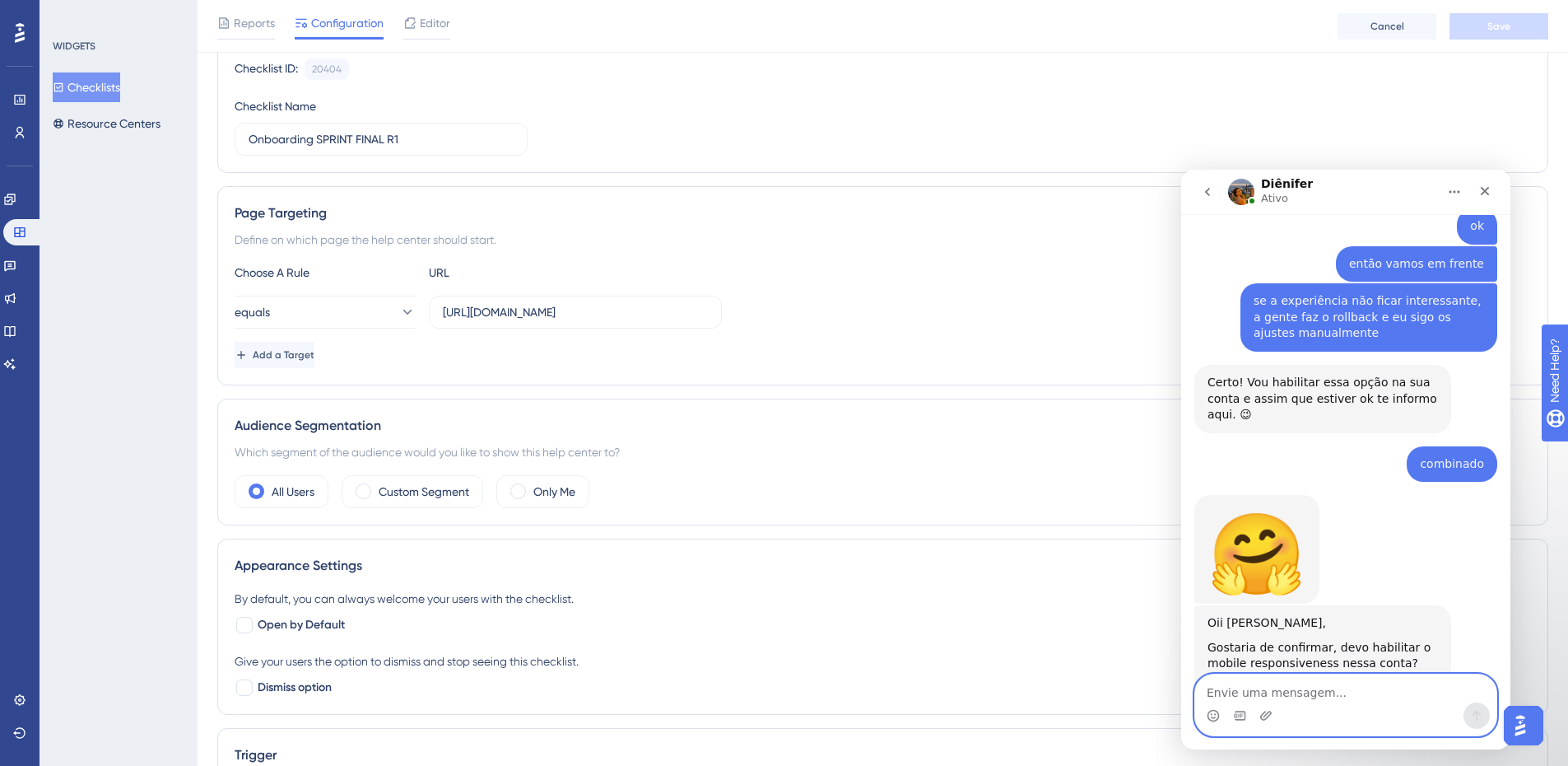
click at [1413, 697] on textarea "Envie uma mensagem..." at bounding box center [1346, 689] width 301 height 28
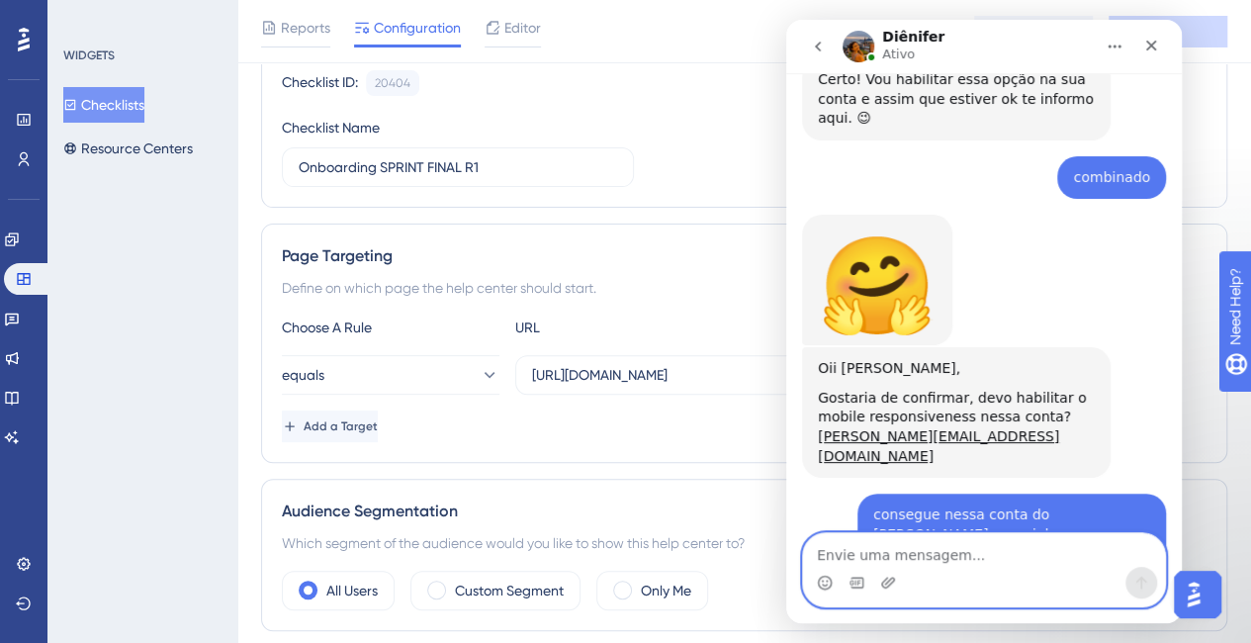
scroll to position [3723, 0]
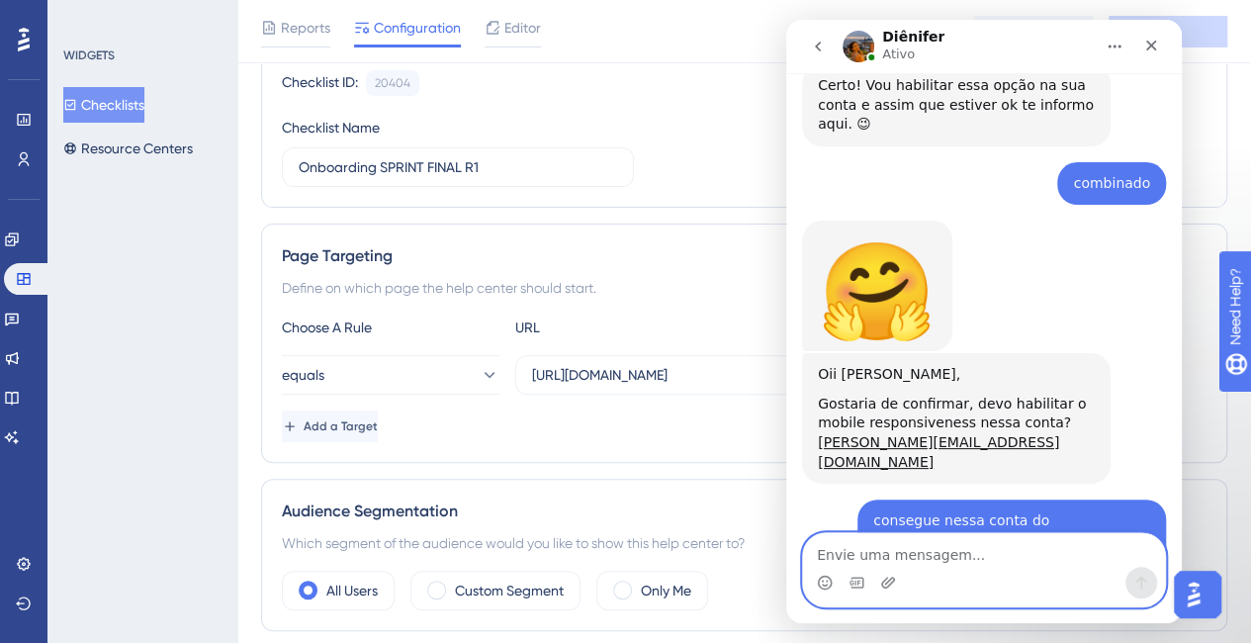
click at [980, 551] on textarea "Envie uma mensagem..." at bounding box center [984, 550] width 362 height 34
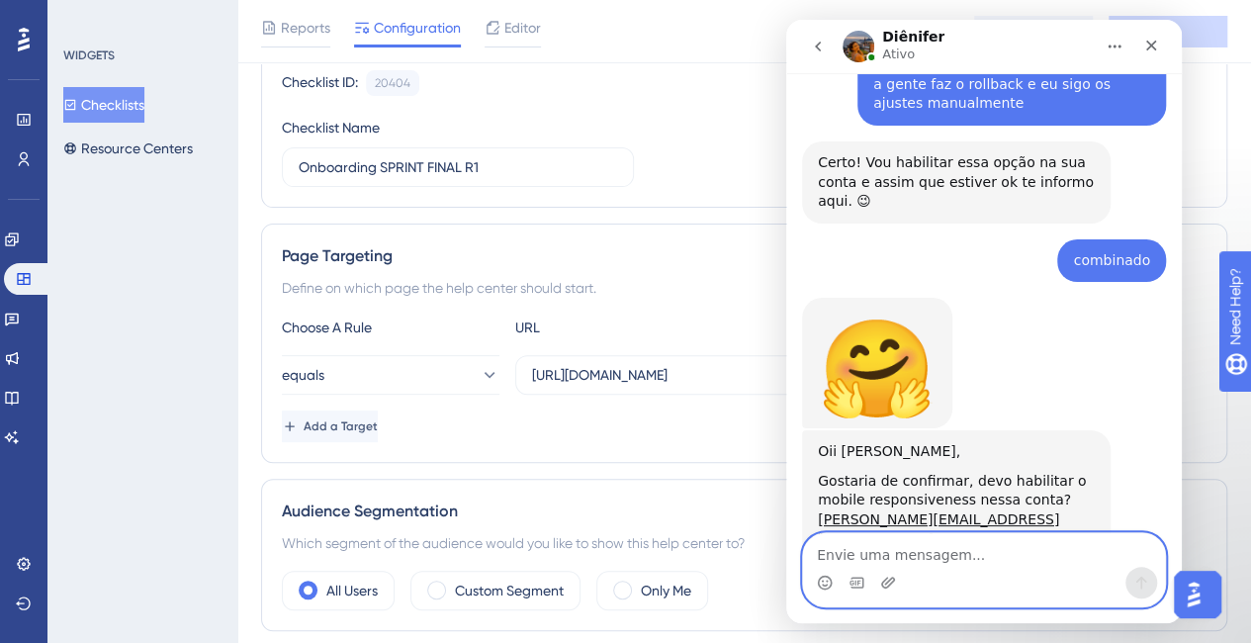
scroll to position [0, 0]
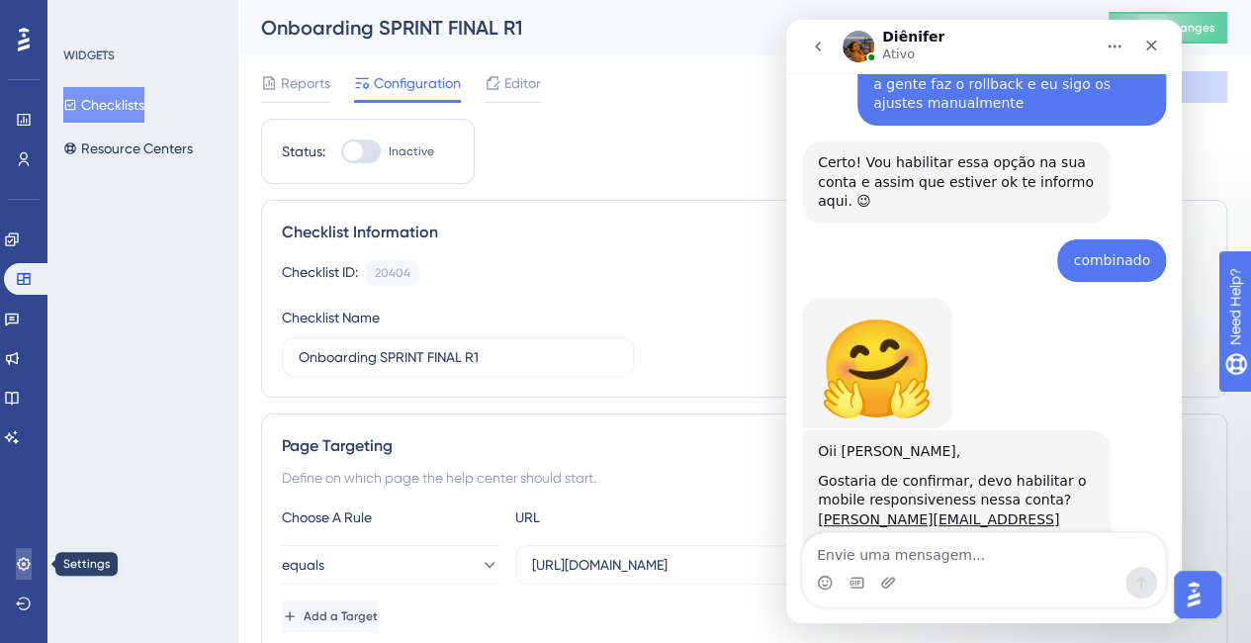
click at [27, 567] on icon at bounding box center [24, 564] width 16 height 16
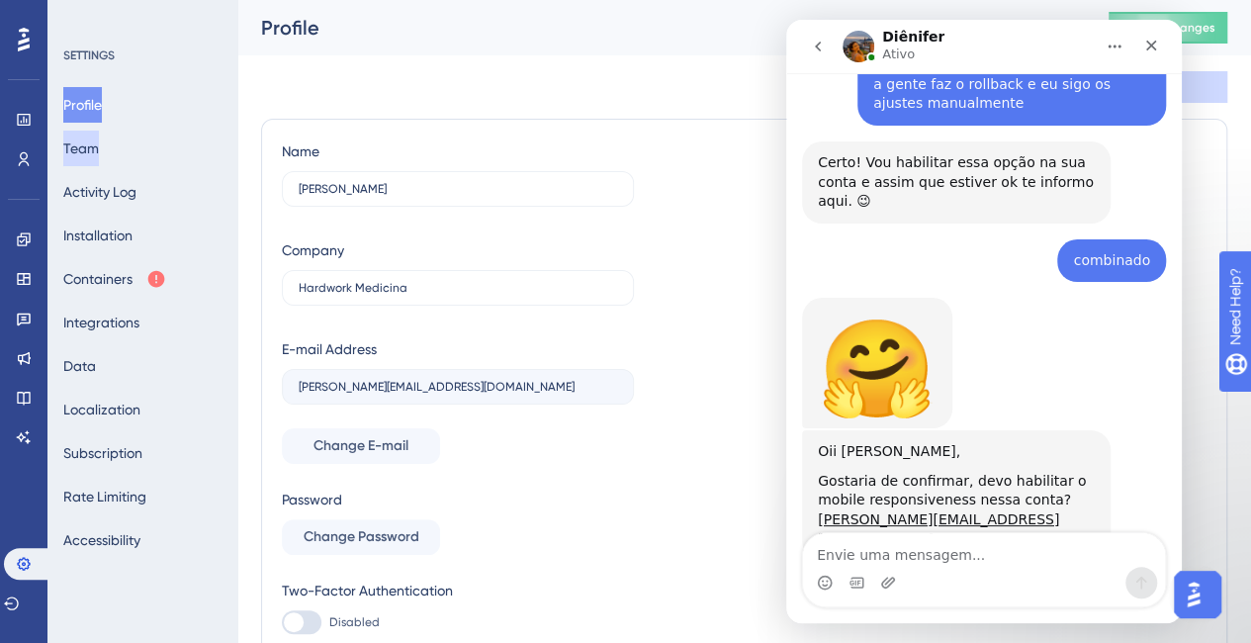
click at [85, 145] on button "Team" at bounding box center [81, 149] width 36 height 36
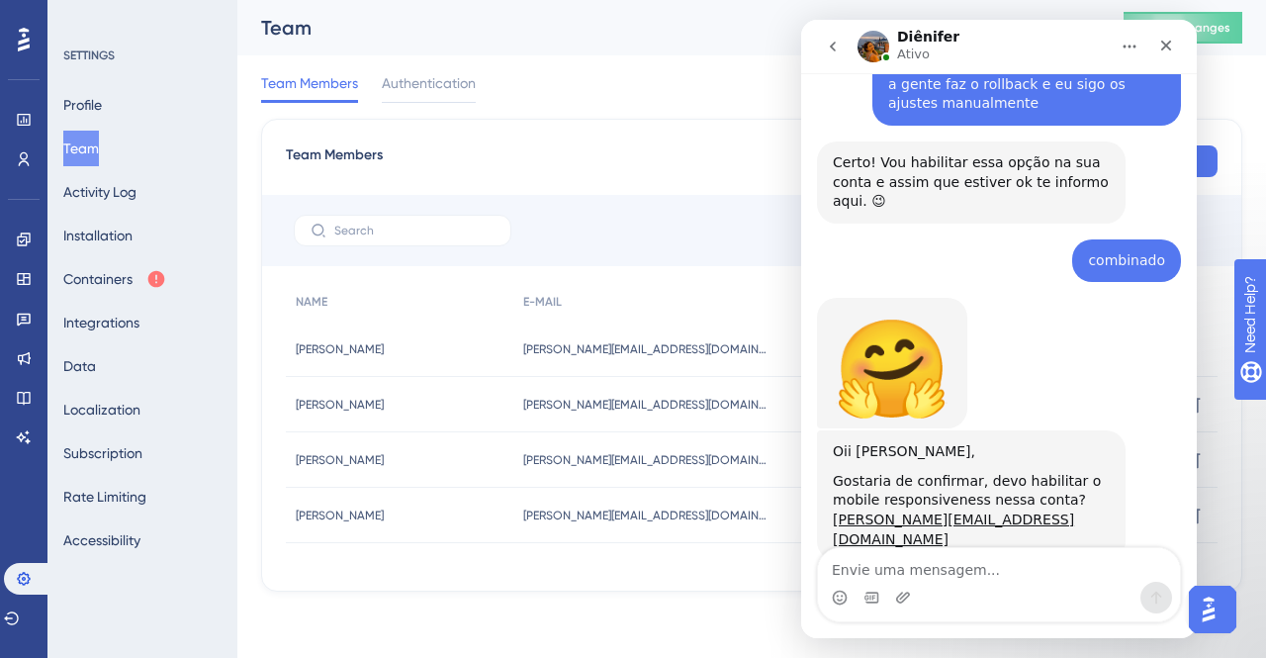
scroll to position [3631, 0]
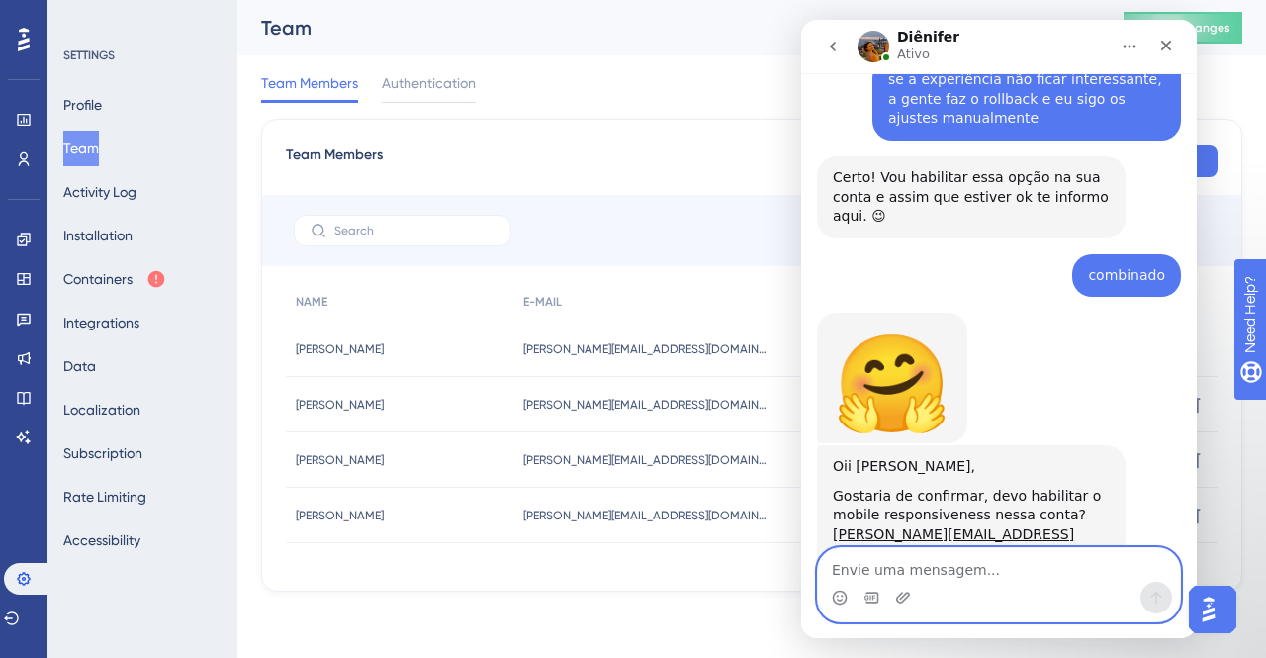
click at [1005, 574] on textarea "Envie uma mensagem..." at bounding box center [999, 565] width 362 height 34
type textarea "H"
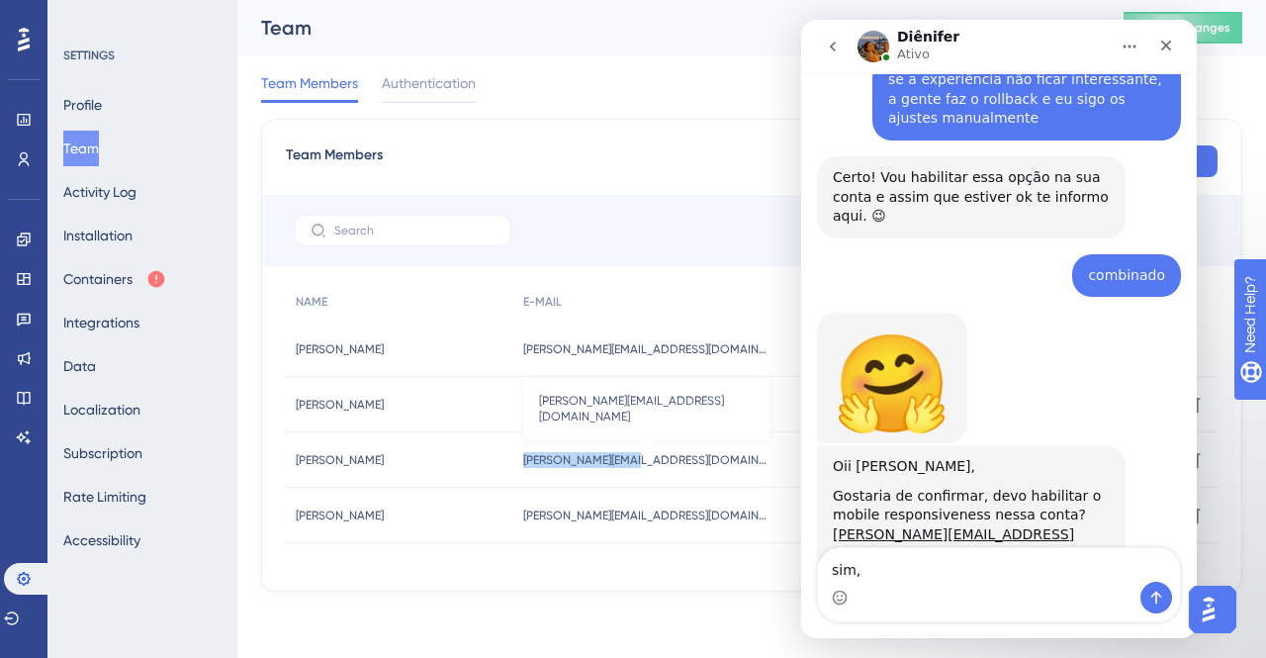
drag, startPoint x: 528, startPoint y: 454, endPoint x: 212, endPoint y: 550, distance: 330.8
click at [643, 463] on div "[PERSON_NAME][EMAIL_ADDRESS][DOMAIN_NAME] [PERSON_NAME][DOMAIN_NAME][EMAIL_ADDR…" at bounding box center [706, 459] width 387 height 55
copy span "[PERSON_NAME].scalabete"
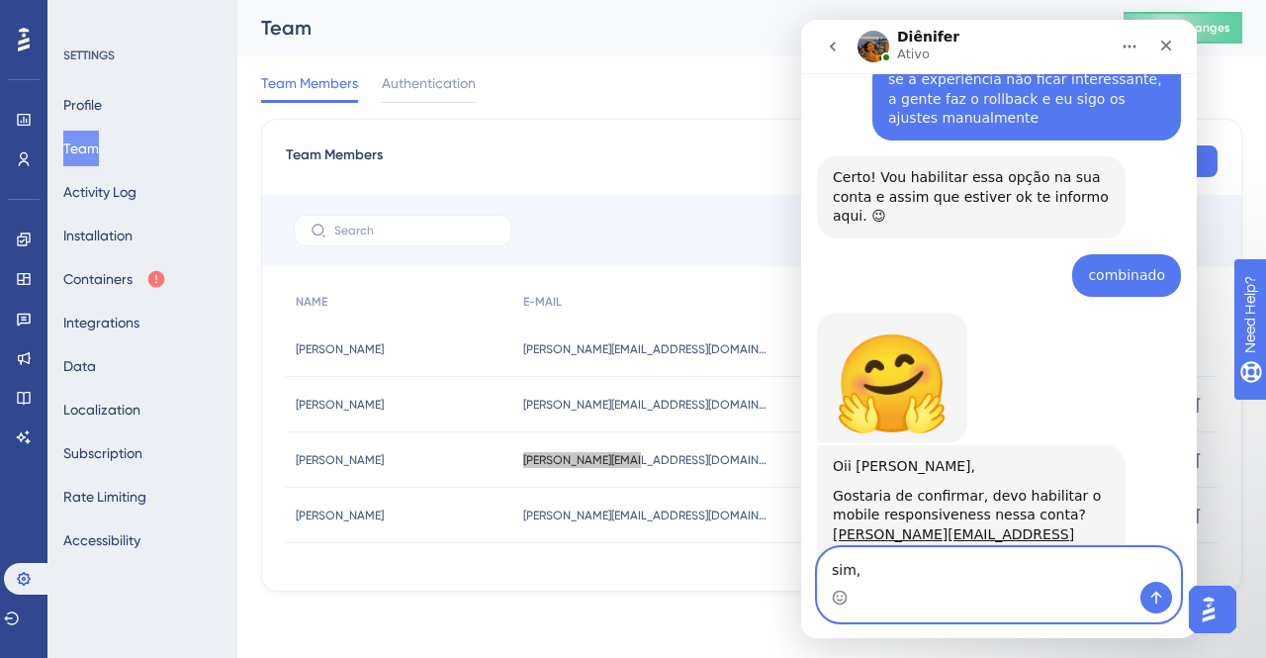
click at [929, 580] on textarea "sim," at bounding box center [999, 565] width 362 height 34
paste textarea "[PERSON_NAME].scalabete"
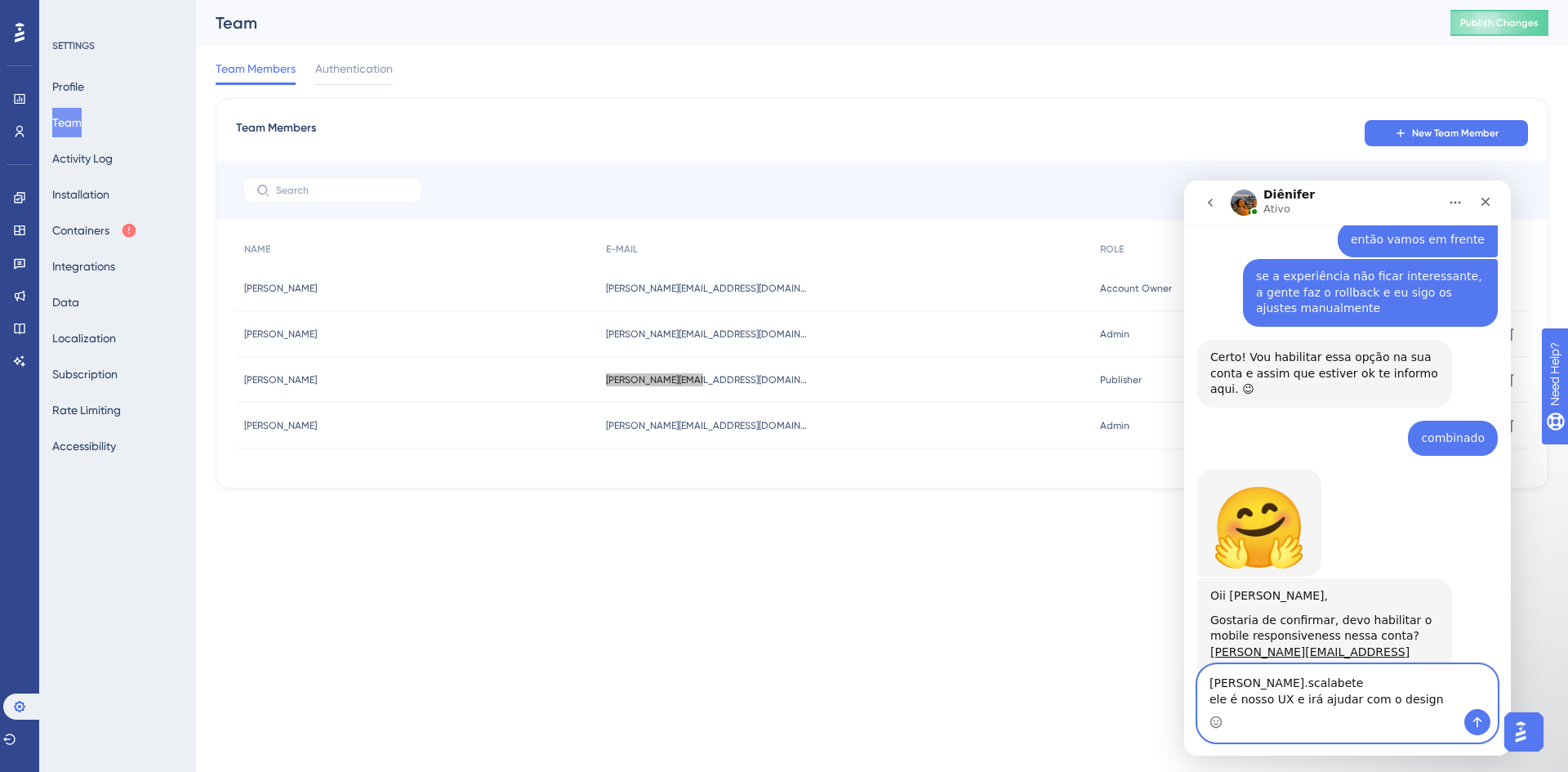
scroll to position [2967, 0]
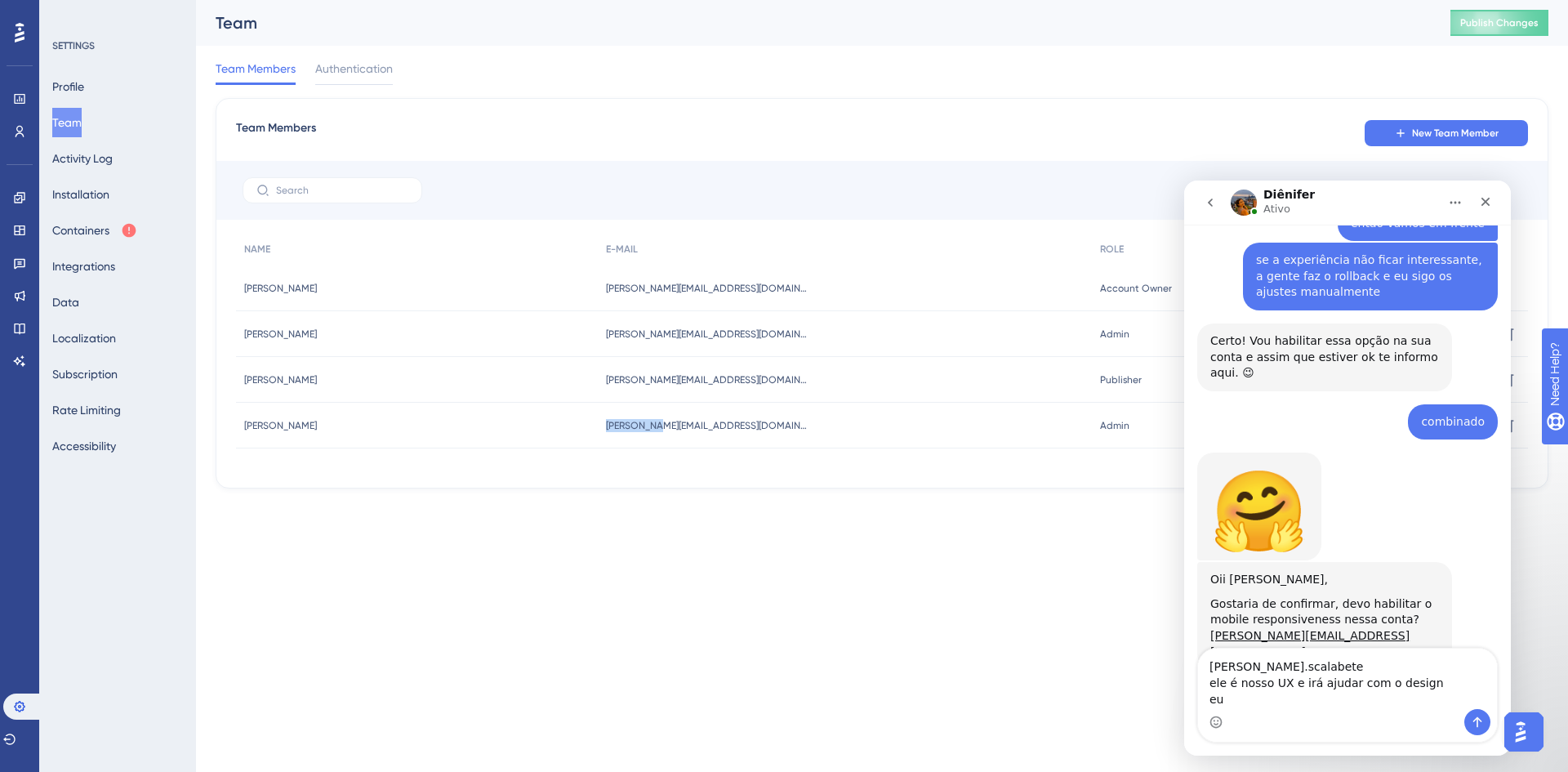
drag, startPoint x: 616, startPoint y: 428, endPoint x: 659, endPoint y: 428, distance: 43.0
click at [659, 428] on div "[PERSON_NAME][EMAIL_ADDRESS][DOMAIN_NAME] [PERSON_NAME][DOMAIN_NAME][EMAIL_ADDR…" at bounding box center [844, 425] width 493 height 45
copy span "[PERSON_NAME].costa"
click at [1279, 707] on textarea "[PERSON_NAME].scalabete ele é nosso UX e irá ajudar com o design eu" at bounding box center [1348, 678] width 299 height 60
paste textarea "[PERSON_NAME].costa"
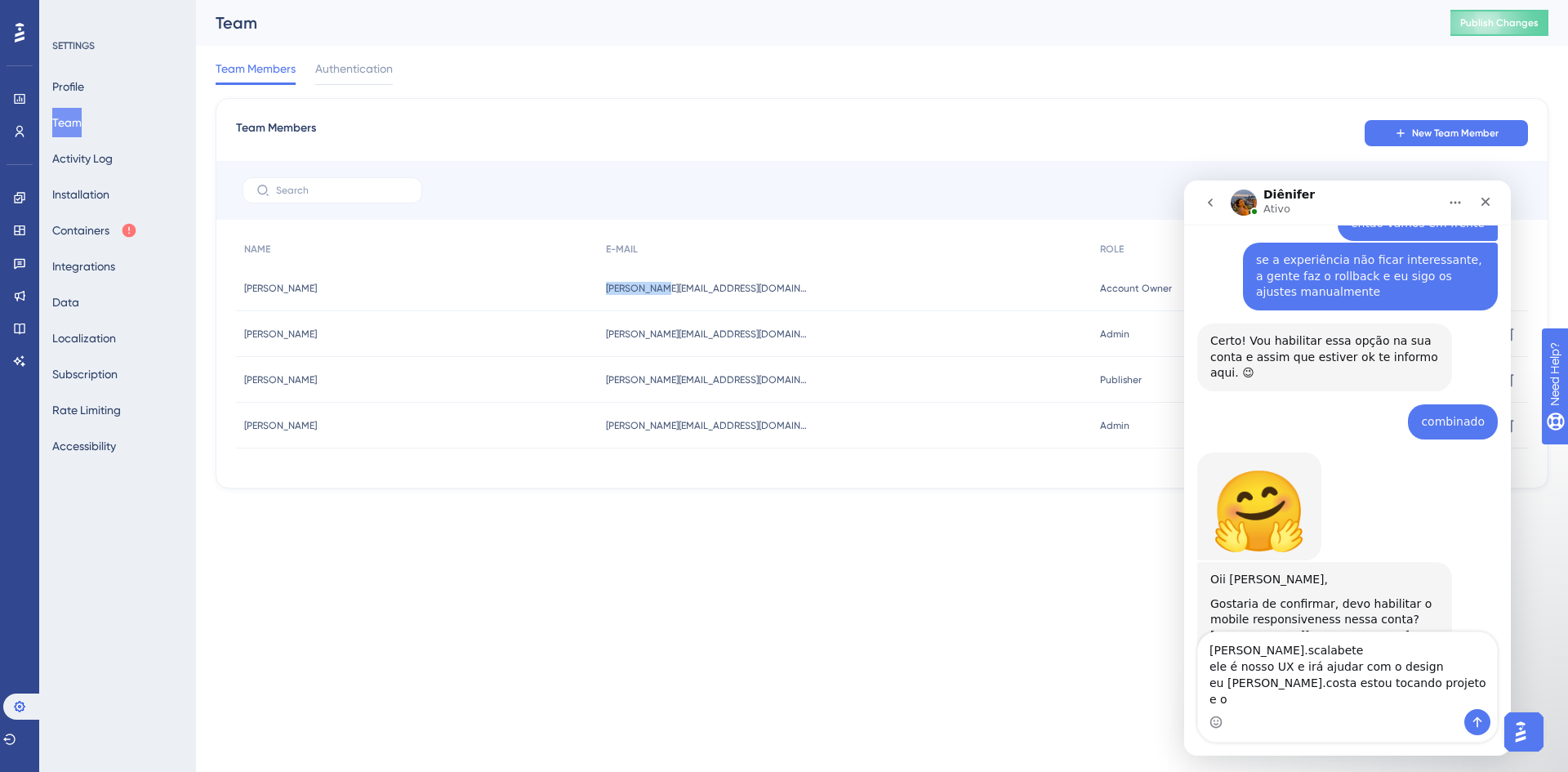
drag, startPoint x: 621, startPoint y: 291, endPoint x: 669, endPoint y: 291, distance: 48.0
click at [669, 291] on span "[PERSON_NAME][EMAIL_ADDRESS][DOMAIN_NAME]" at bounding box center [708, 288] width 204 height 13
copy span "joao.dzeren"
click at [1424, 707] on textarea "[PERSON_NAME].scalabete ele é nosso UX e irá ajudar com o design eu [PERSON_NAM…" at bounding box center [1348, 670] width 299 height 77
paste textarea "joao.dzeren"
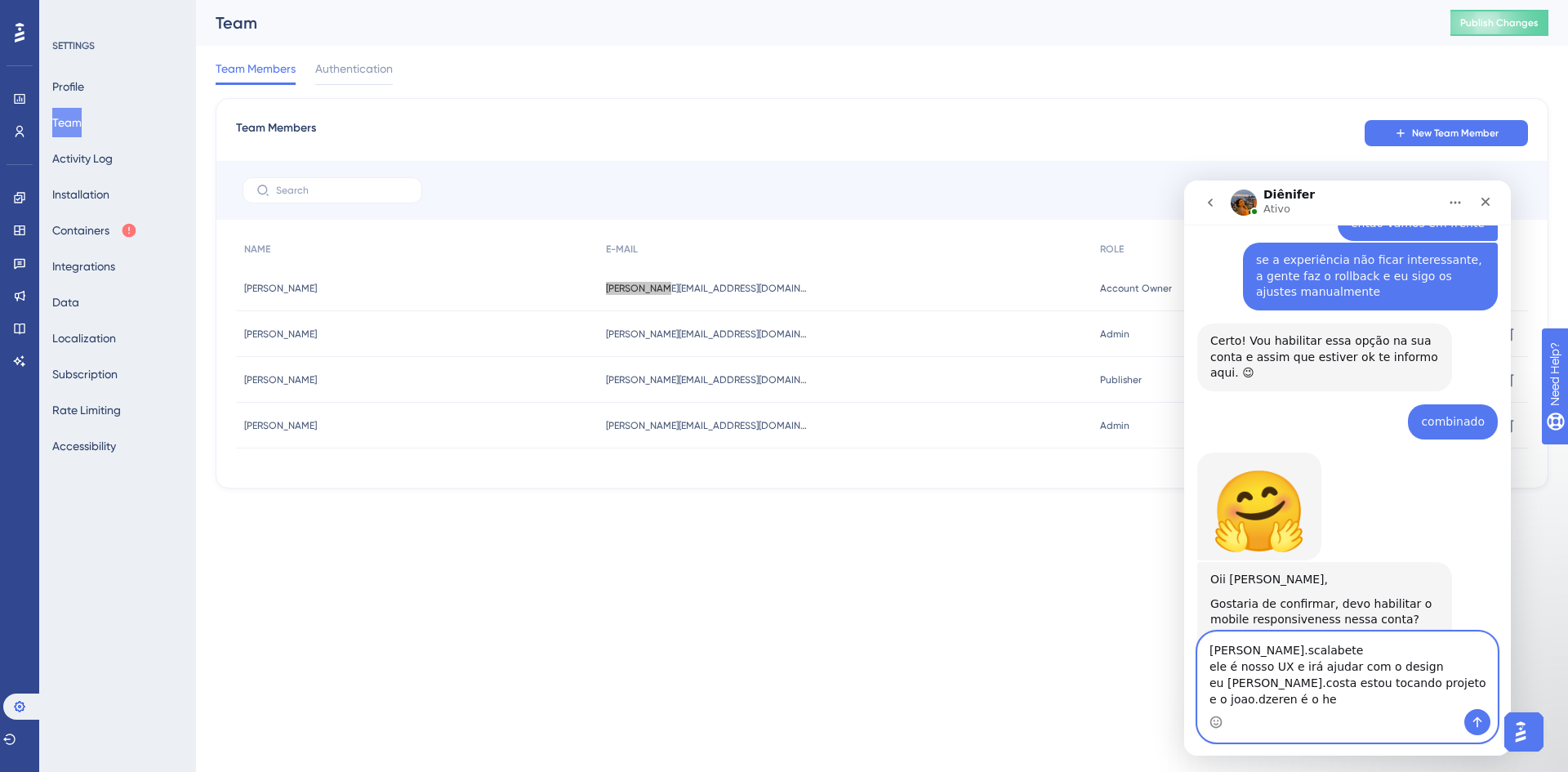
scroll to position [2983, 0]
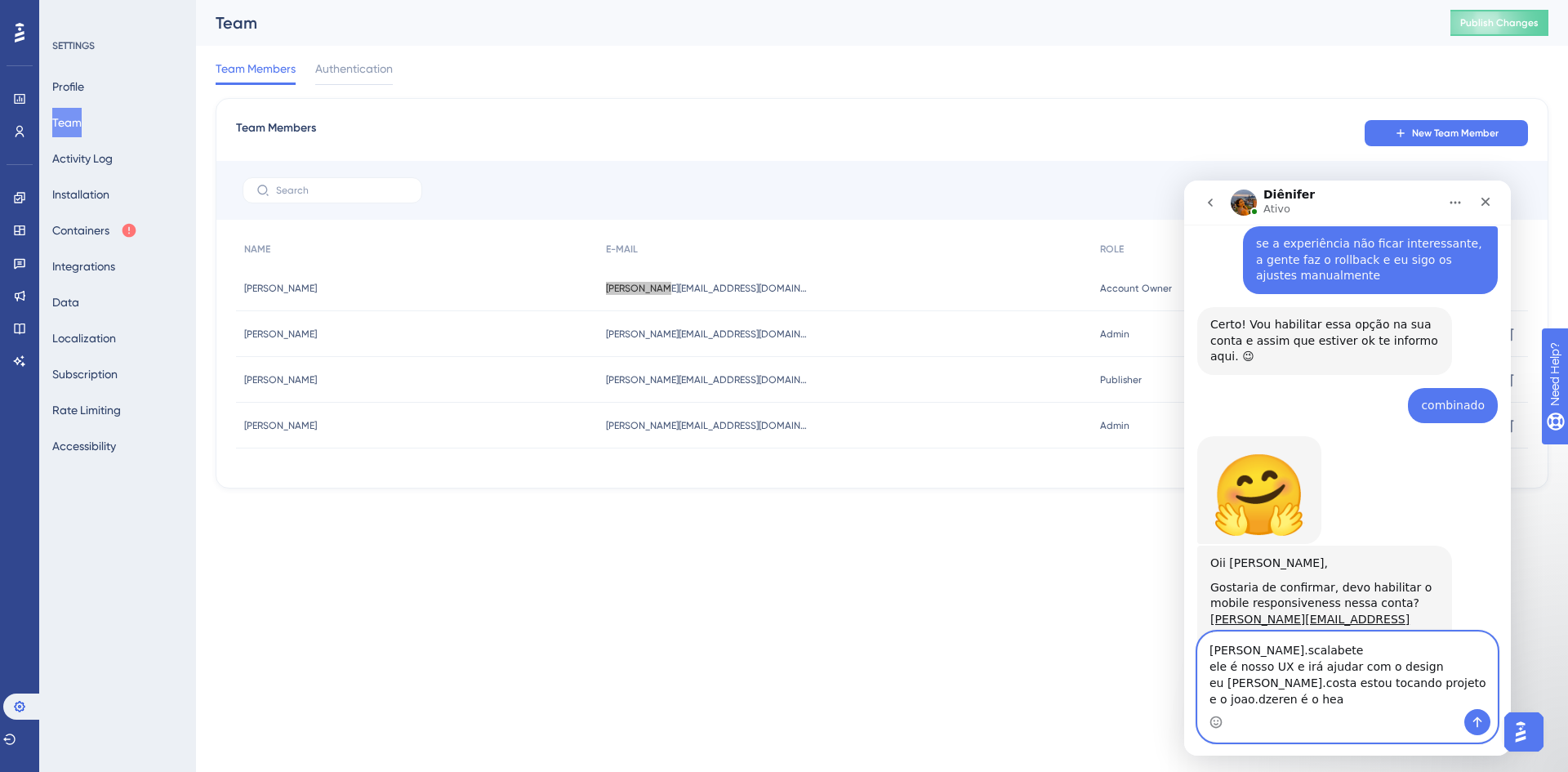
type textarea "[PERSON_NAME].scalabete ele é nosso UX e irá ajudar com o design eu [PERSON_NAM…"
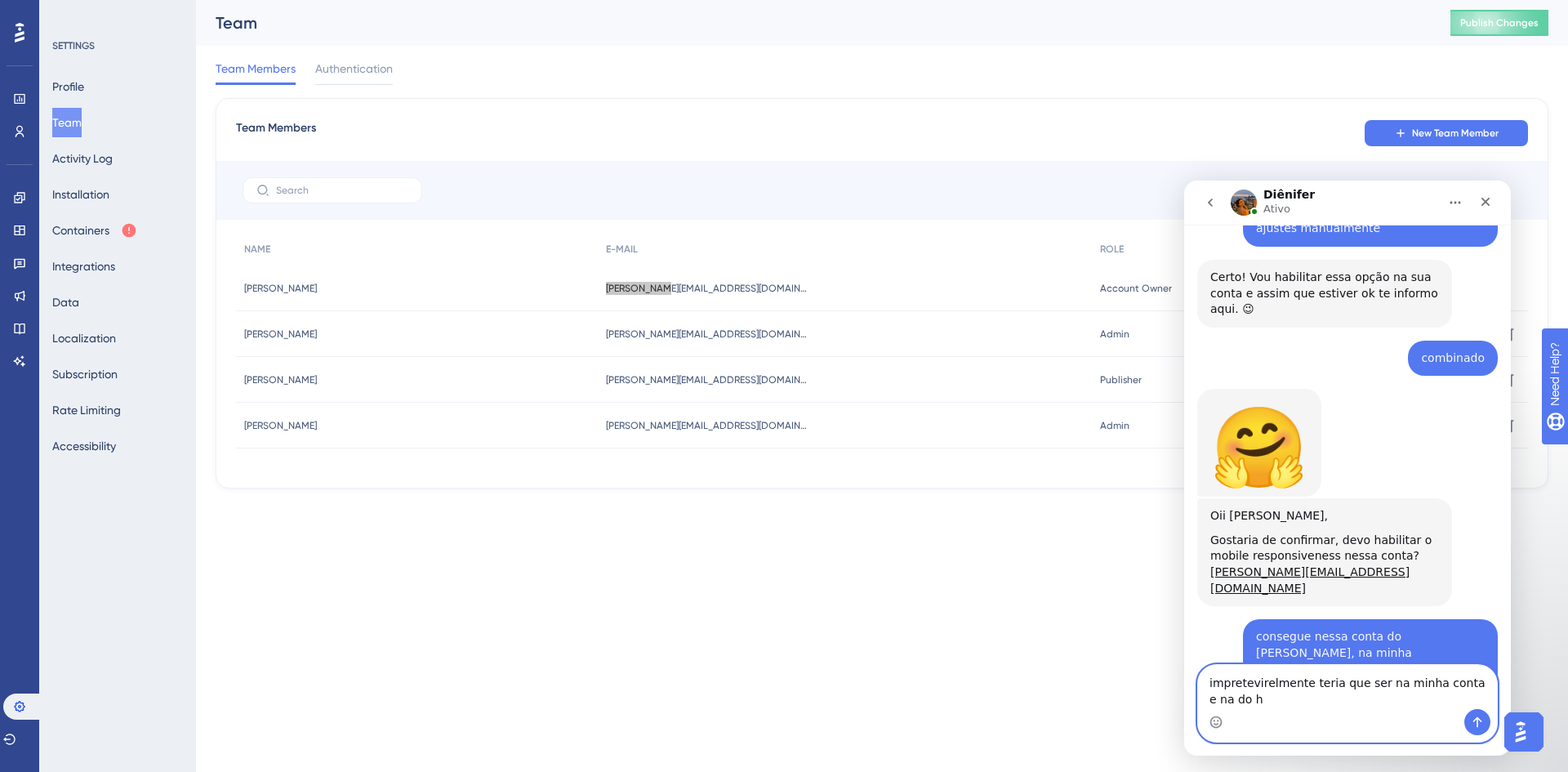
scroll to position [3048, 0]
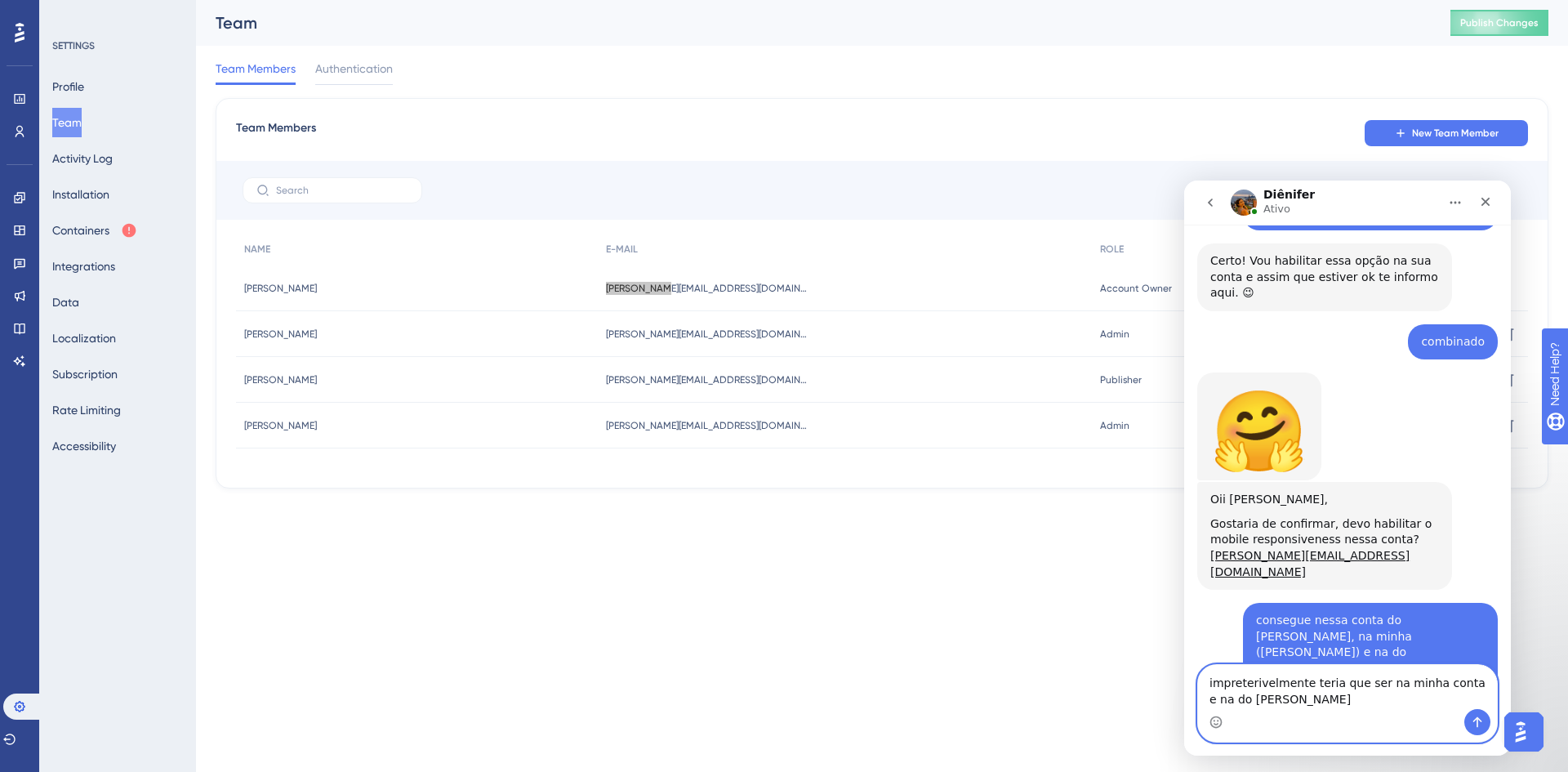
type textarea "impreterivelmente teria que ser na minha conta e na do [PERSON_NAME]"
click at [1480, 721] on icon "Enviar mensagem…" at bounding box center [1477, 722] width 9 height 11
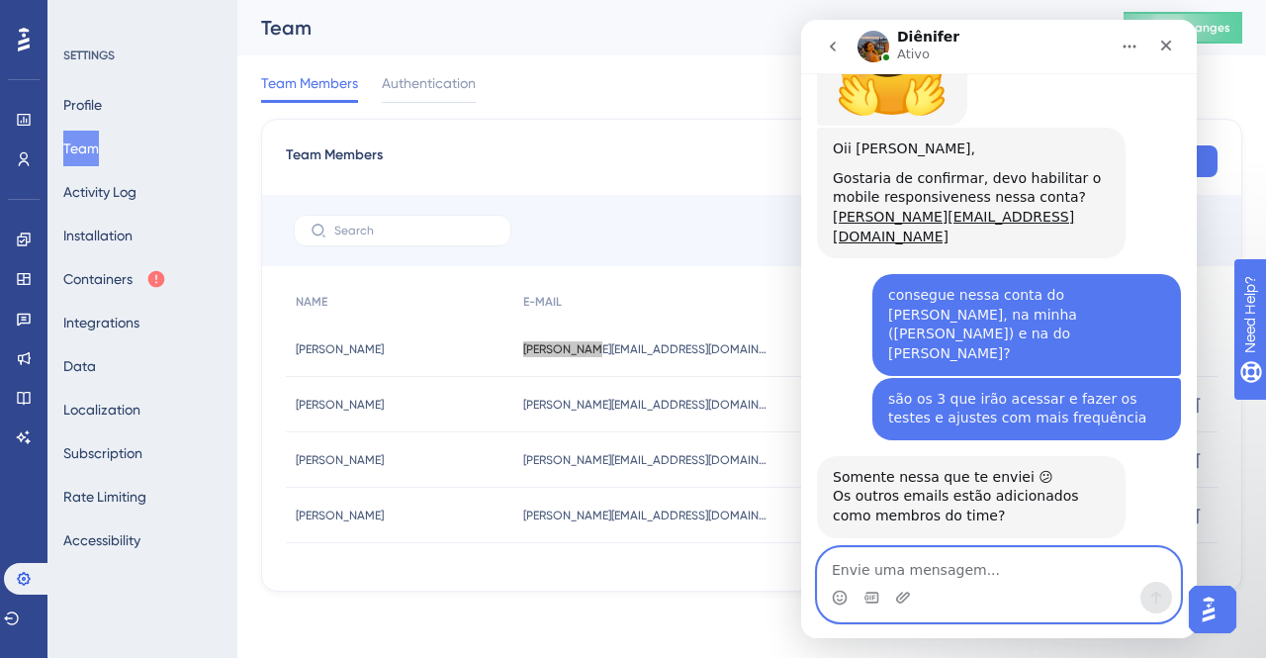
scroll to position [3872, 0]
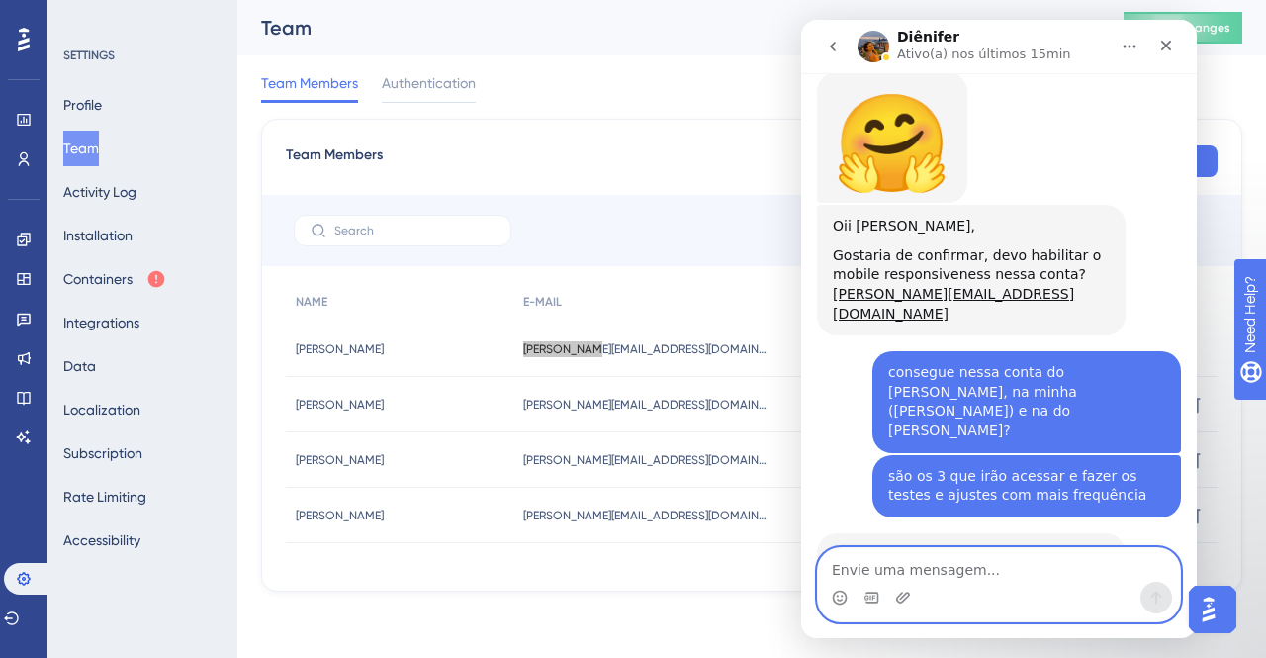
click at [1020, 575] on textarea "Envie uma mensagem..." at bounding box center [999, 565] width 362 height 34
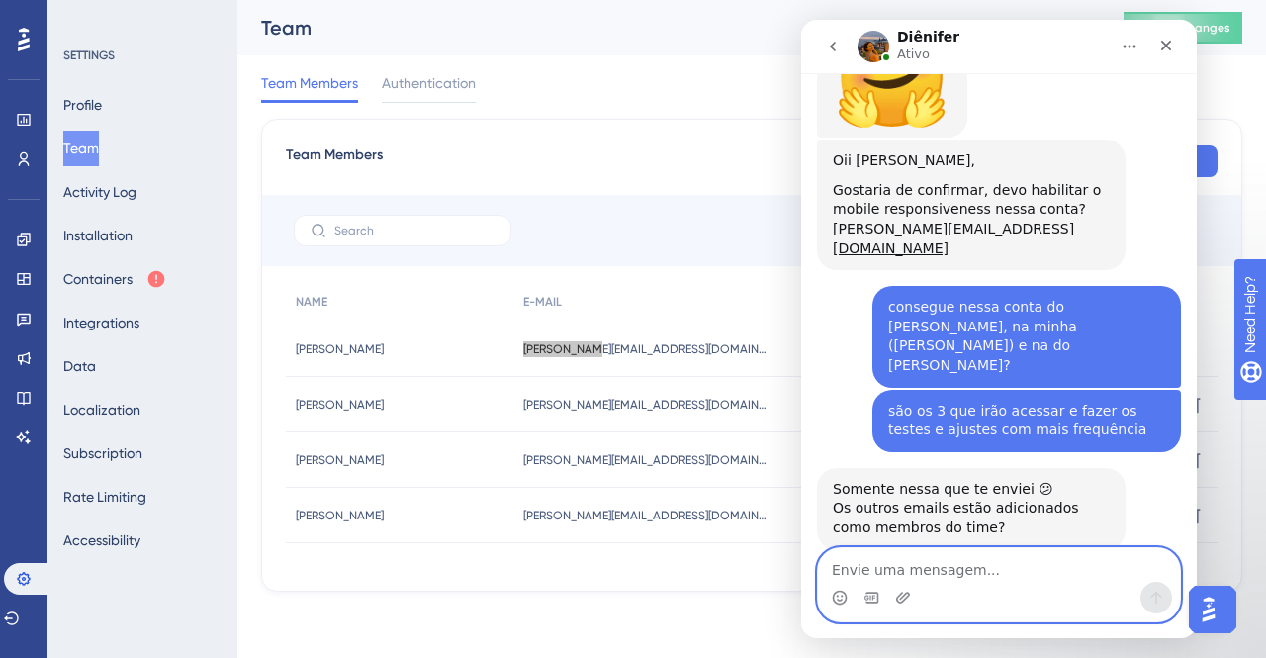
click at [995, 566] on textarea "Envie uma mensagem..." at bounding box center [999, 565] width 362 height 34
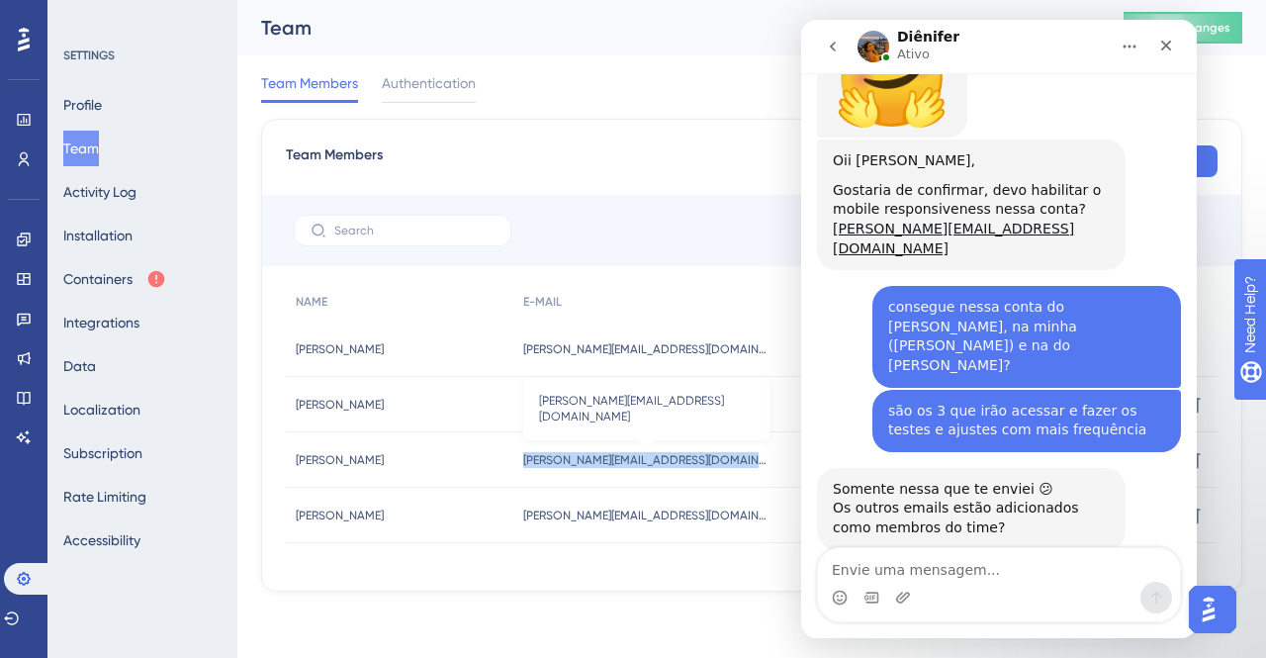
drag, startPoint x: 540, startPoint y: 462, endPoint x: 759, endPoint y: 463, distance: 218.6
click at [759, 463] on span "[PERSON_NAME][EMAIL_ADDRESS][DOMAIN_NAME]" at bounding box center [646, 460] width 247 height 16
click at [839, 48] on icon "go back" at bounding box center [833, 47] width 16 height 16
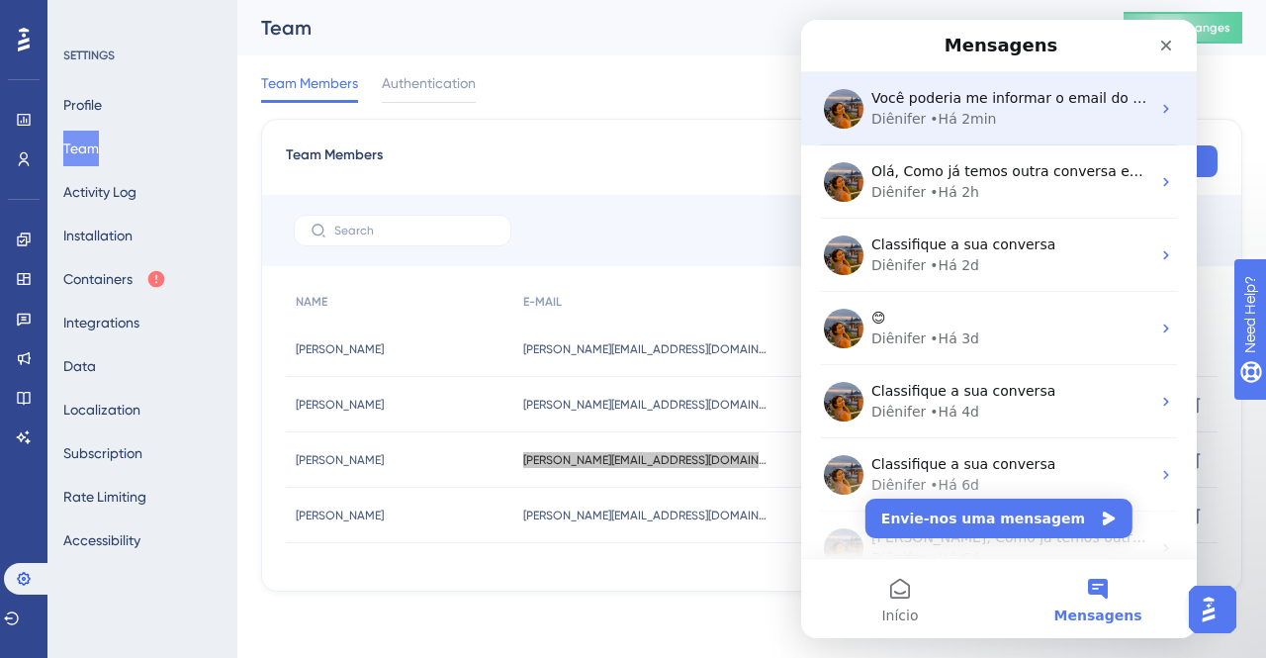
click at [1038, 114] on div "Diênifer • Há 2min" at bounding box center [1010, 119] width 279 height 21
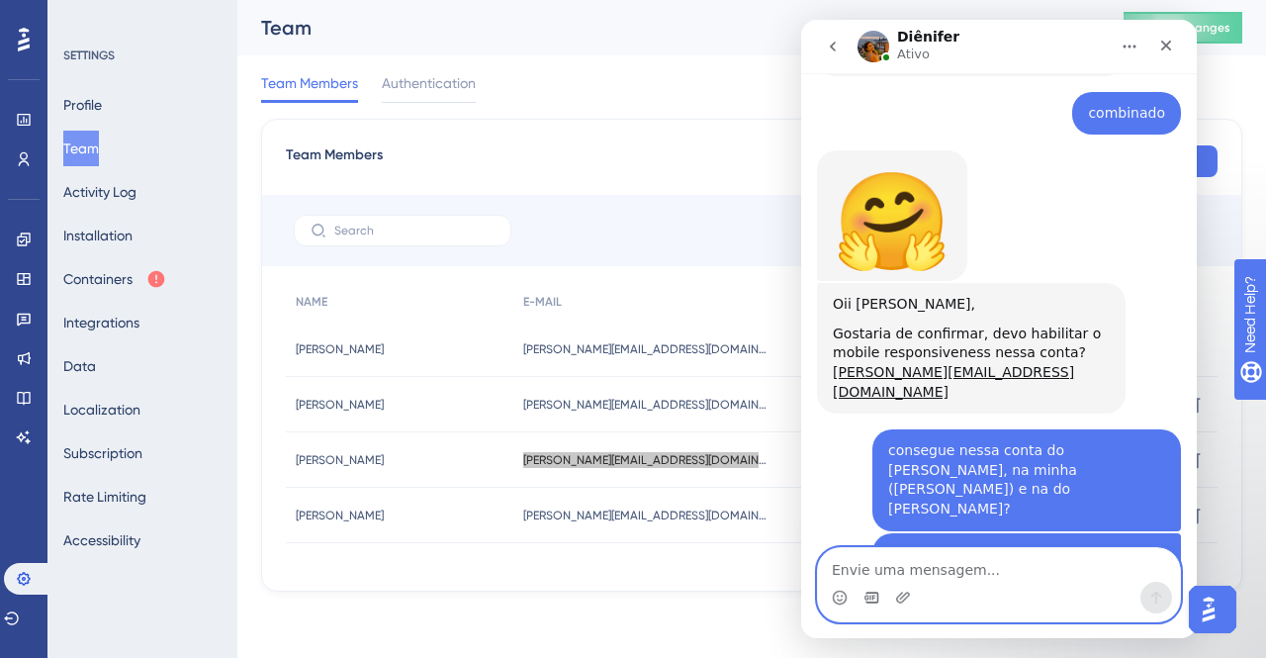
scroll to position [3897, 0]
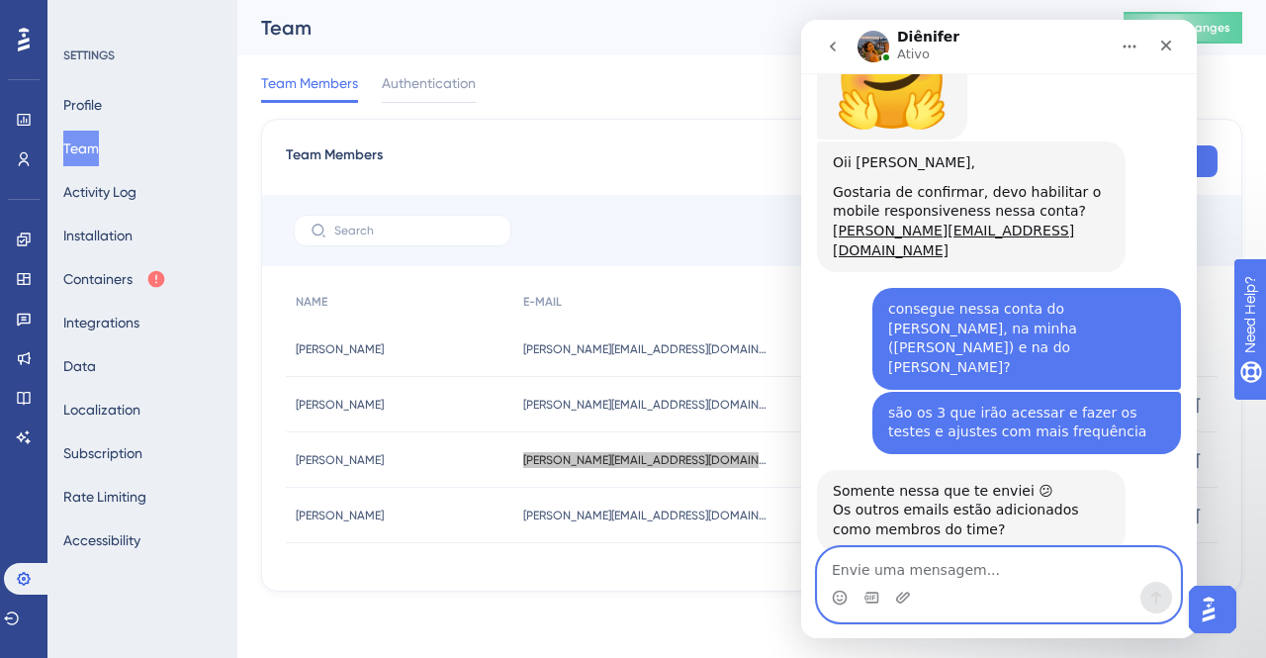
click at [948, 573] on textarea "Envie uma mensagem..." at bounding box center [999, 565] width 362 height 34
paste textarea "[PERSON_NAME][EMAIL_ADDRESS][DOMAIN_NAME]"
type textarea "[PERSON_NAME][EMAIL_ADDRESS][DOMAIN_NAME]"
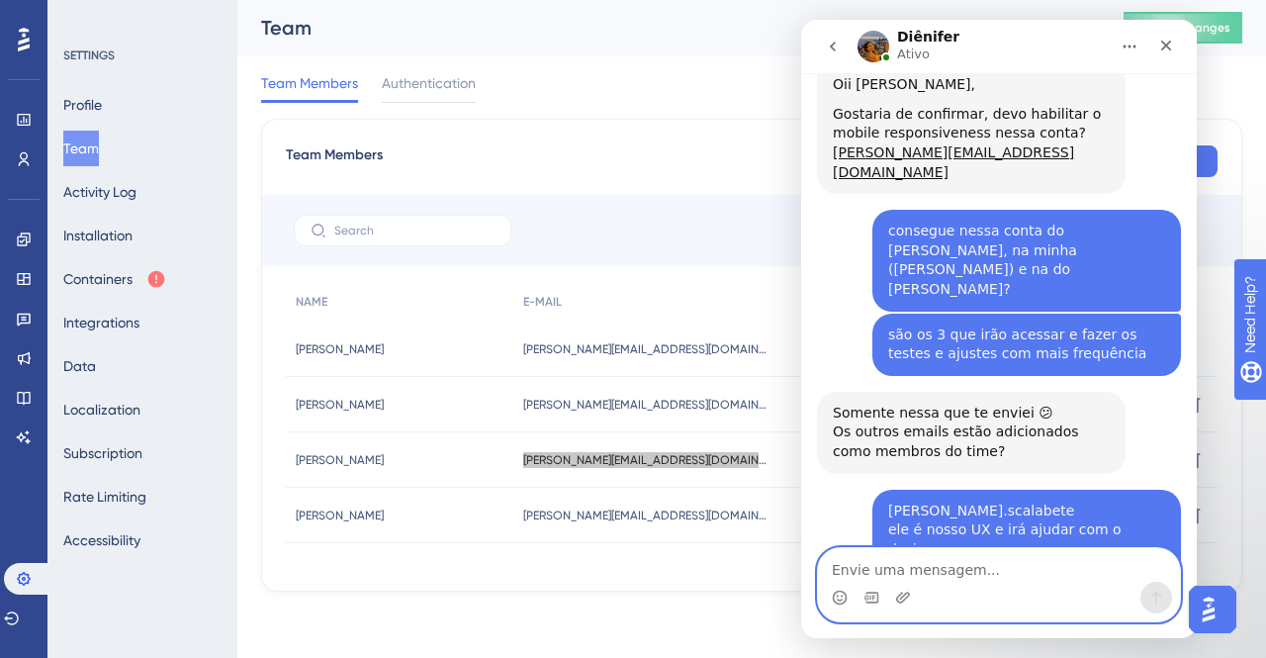
scroll to position [4034, 0]
